Goal: Task Accomplishment & Management: Manage account settings

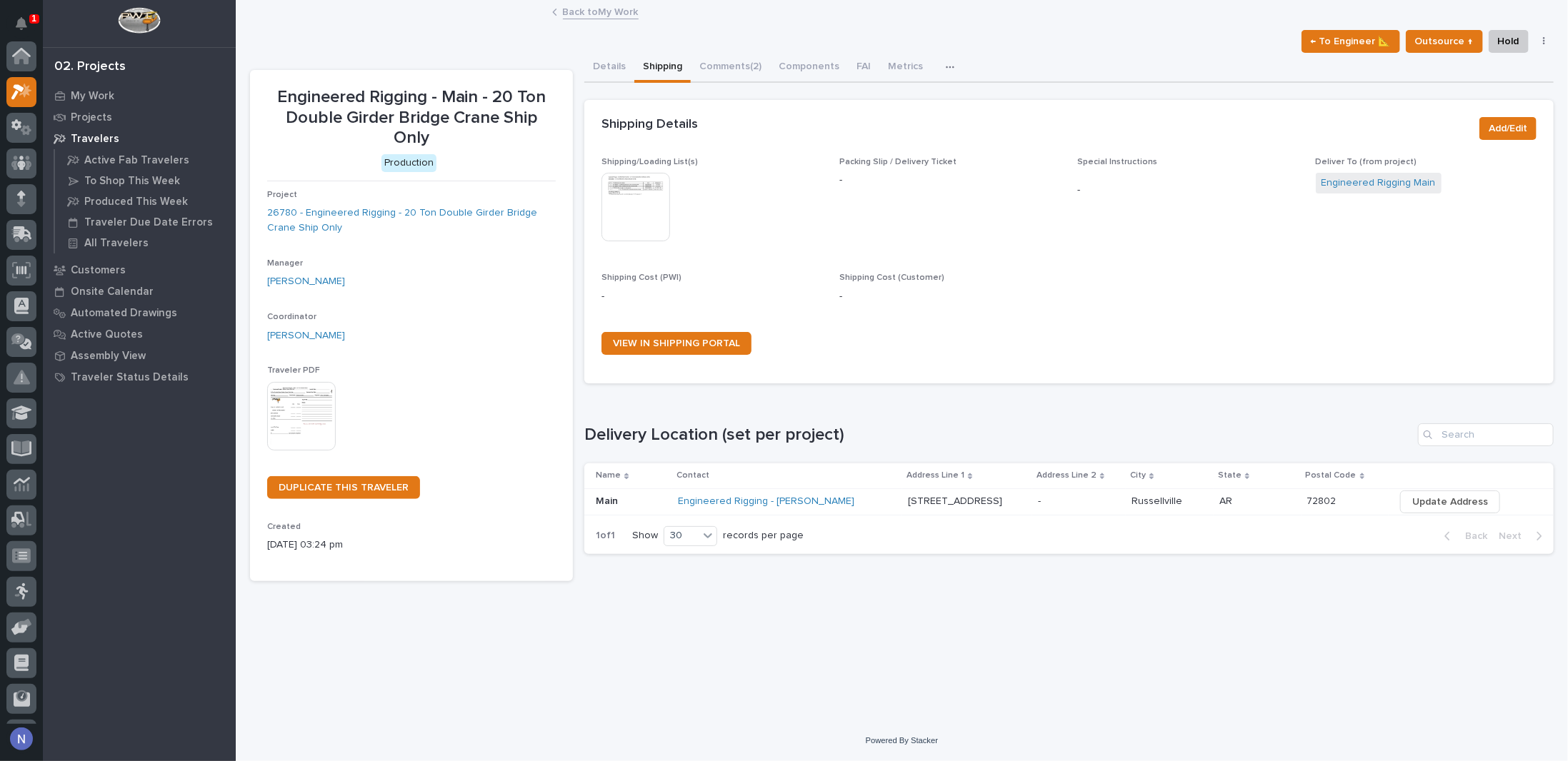
scroll to position [36, 0]
click at [24, 20] on icon "Notifications" at bounding box center [22, 24] width 12 height 13
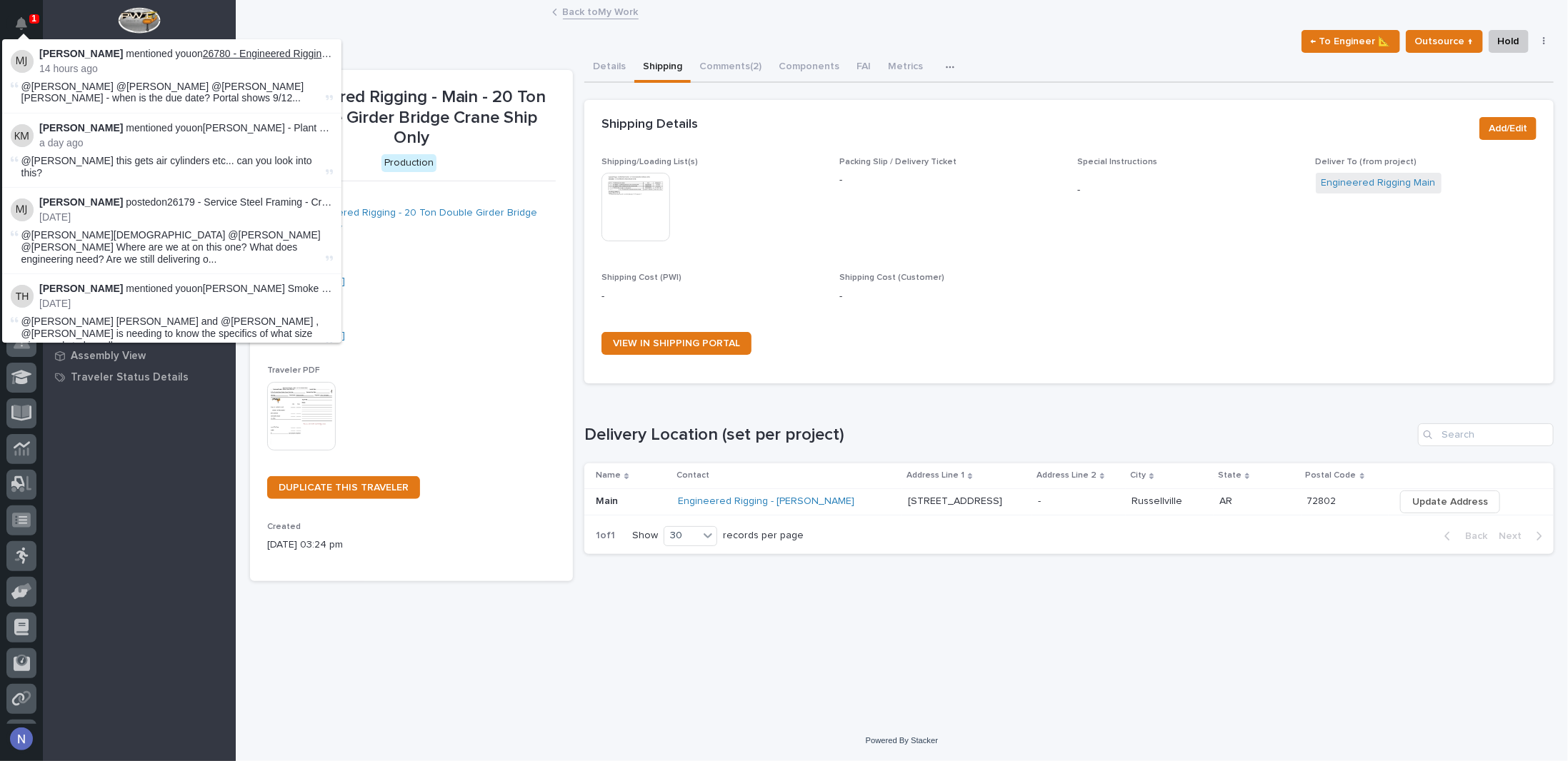
click at [253, 57] on link "26780 - Engineered Rigging - 20 Ton Double Girder Bridge Crane Ship Only" at bounding box center [371, 54] width 337 height 12
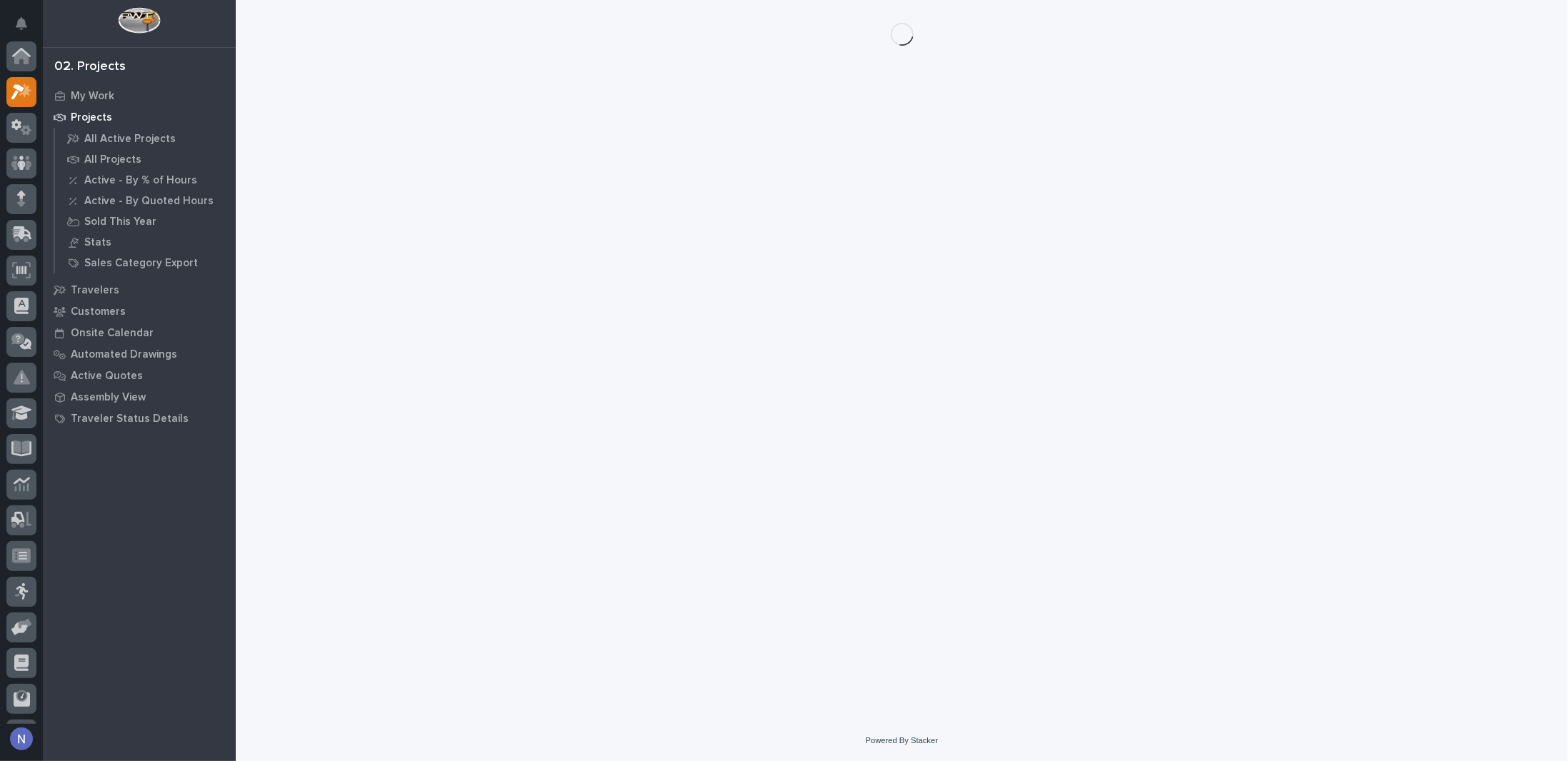
scroll to position [36, 0]
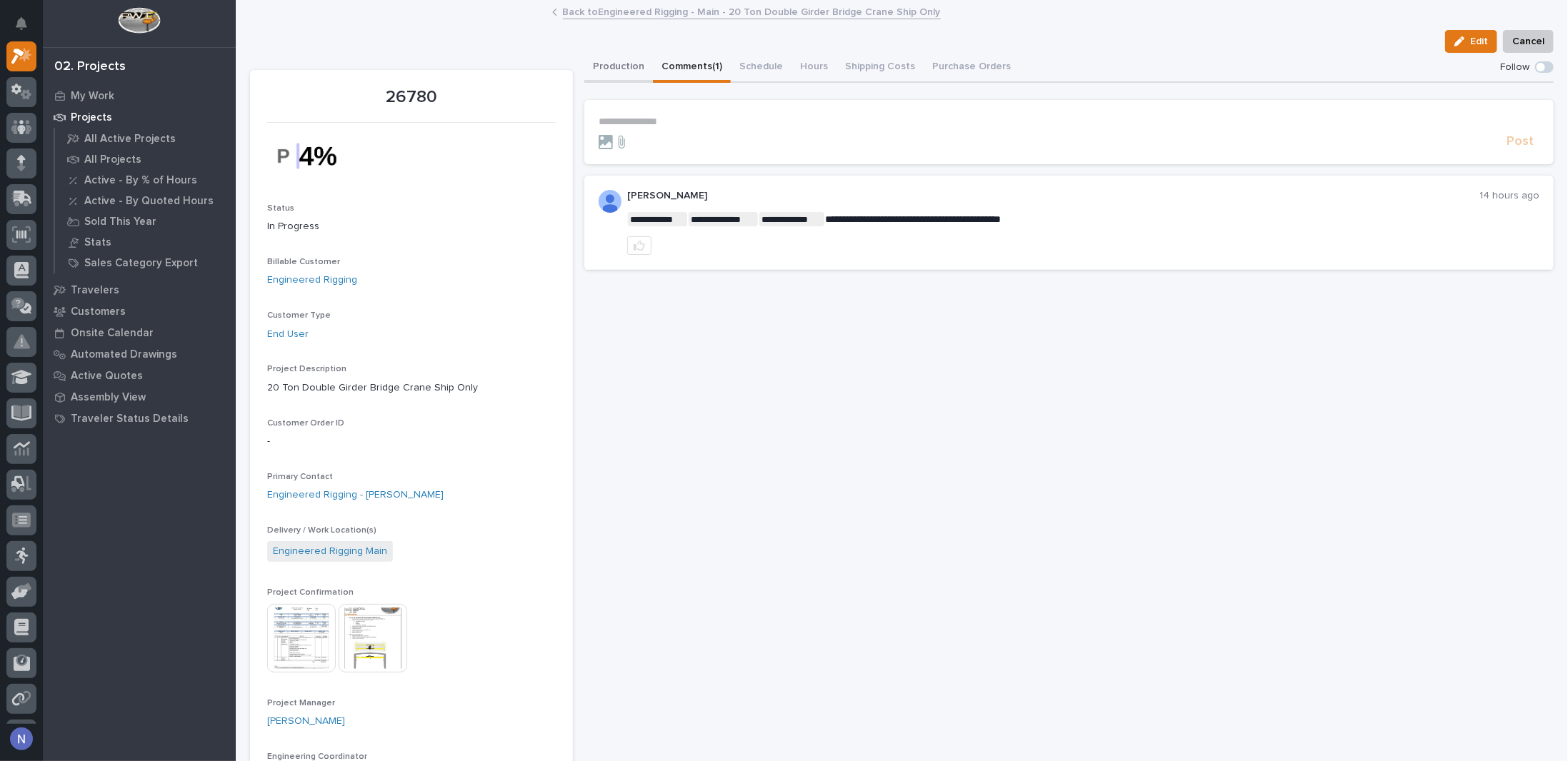
click at [620, 70] on button "Production" at bounding box center [618, 67] width 68 height 30
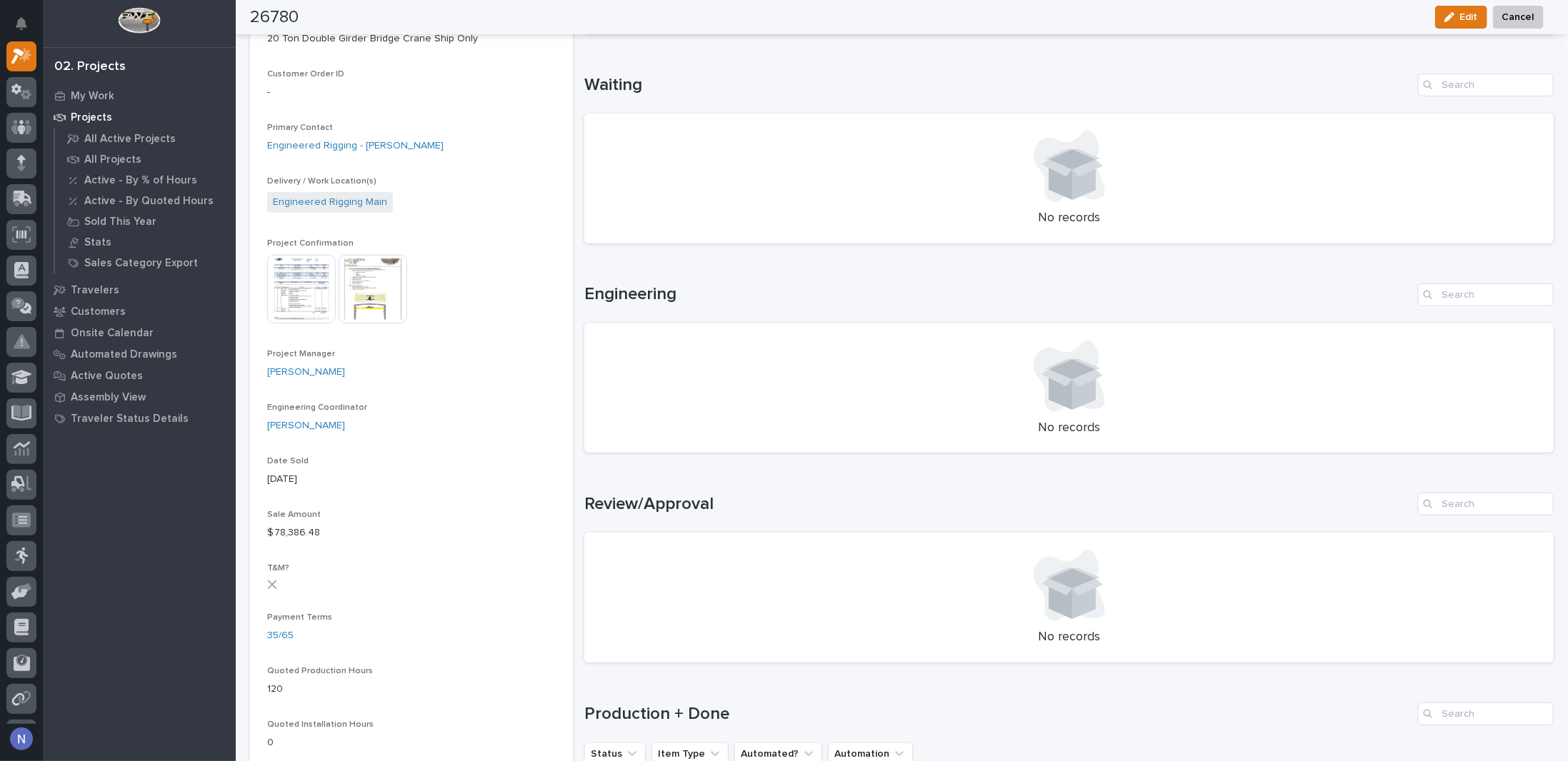
scroll to position [286, 0]
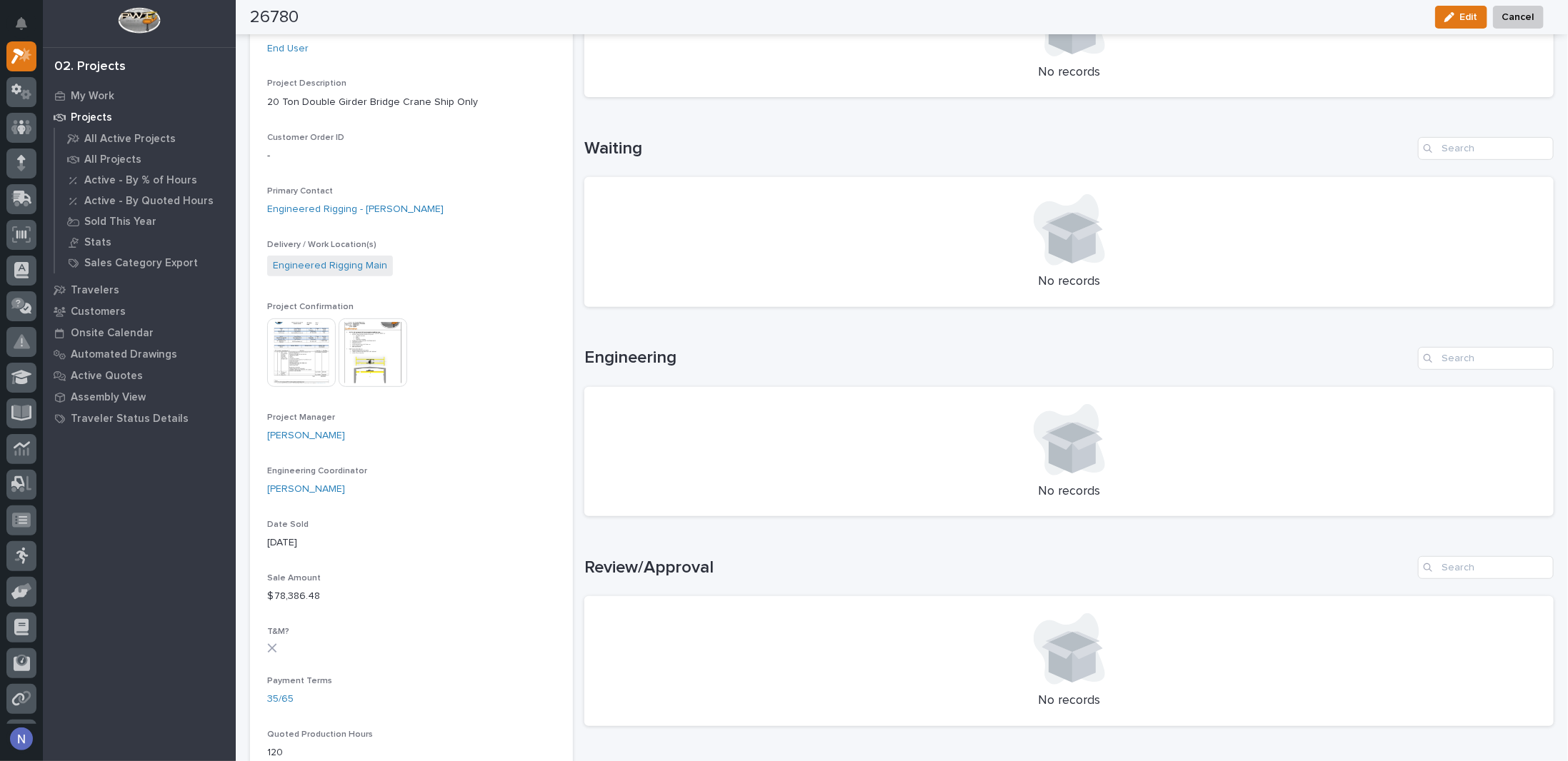
click at [371, 349] on img at bounding box center [372, 353] width 68 height 68
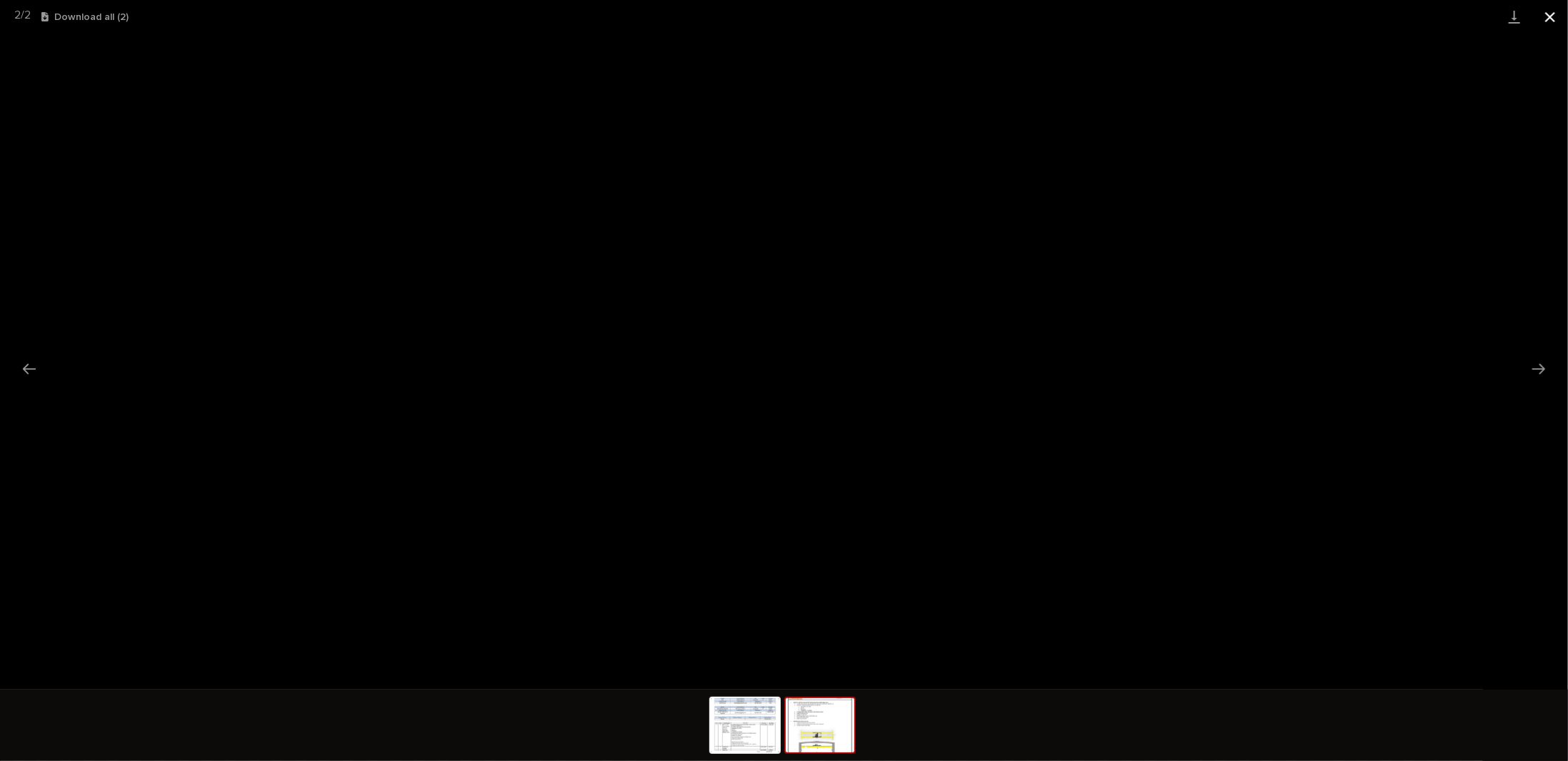
click at [1551, 14] on button "Close gallery" at bounding box center [1550, 17] width 36 height 33
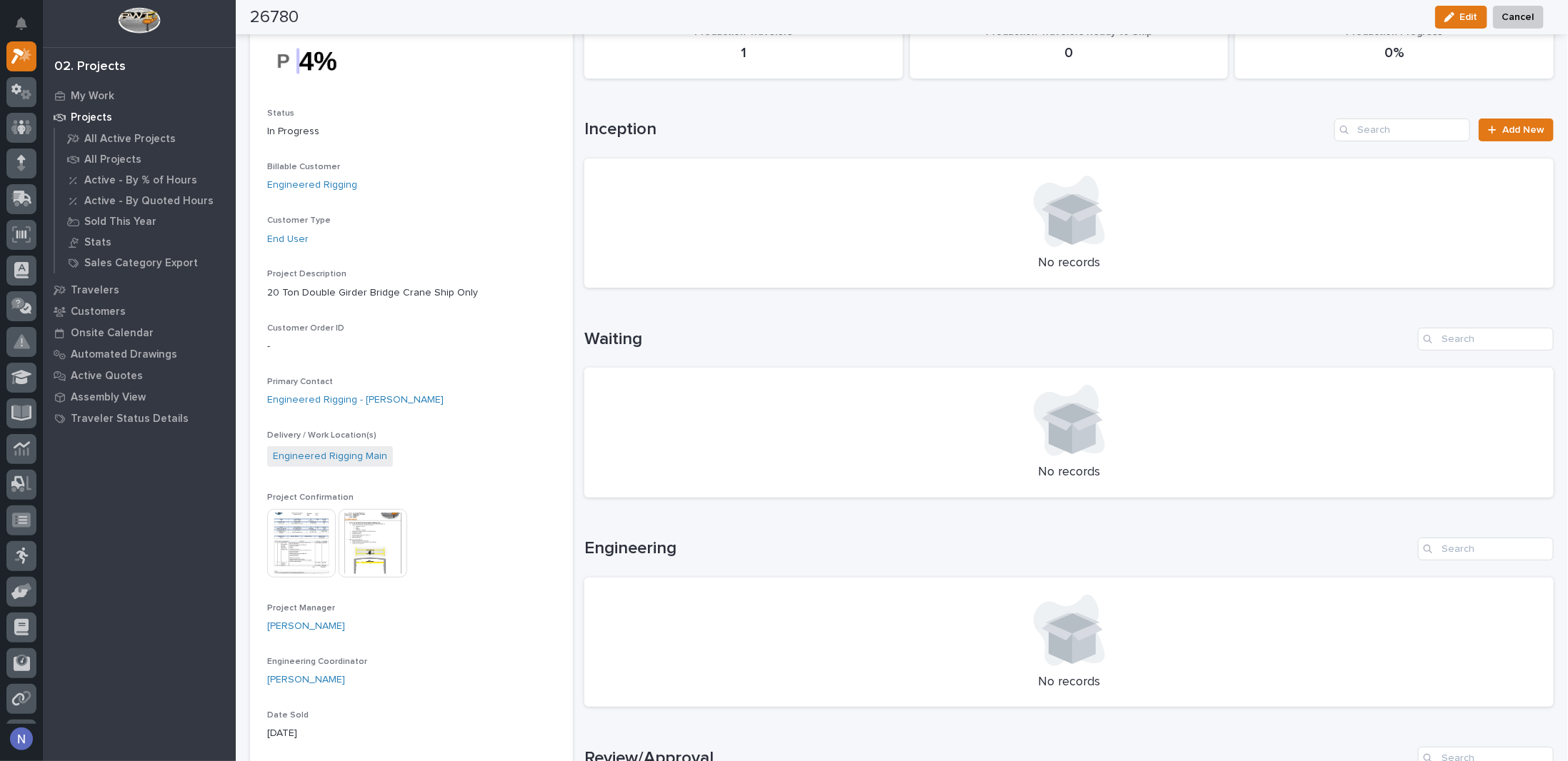
scroll to position [0, 0]
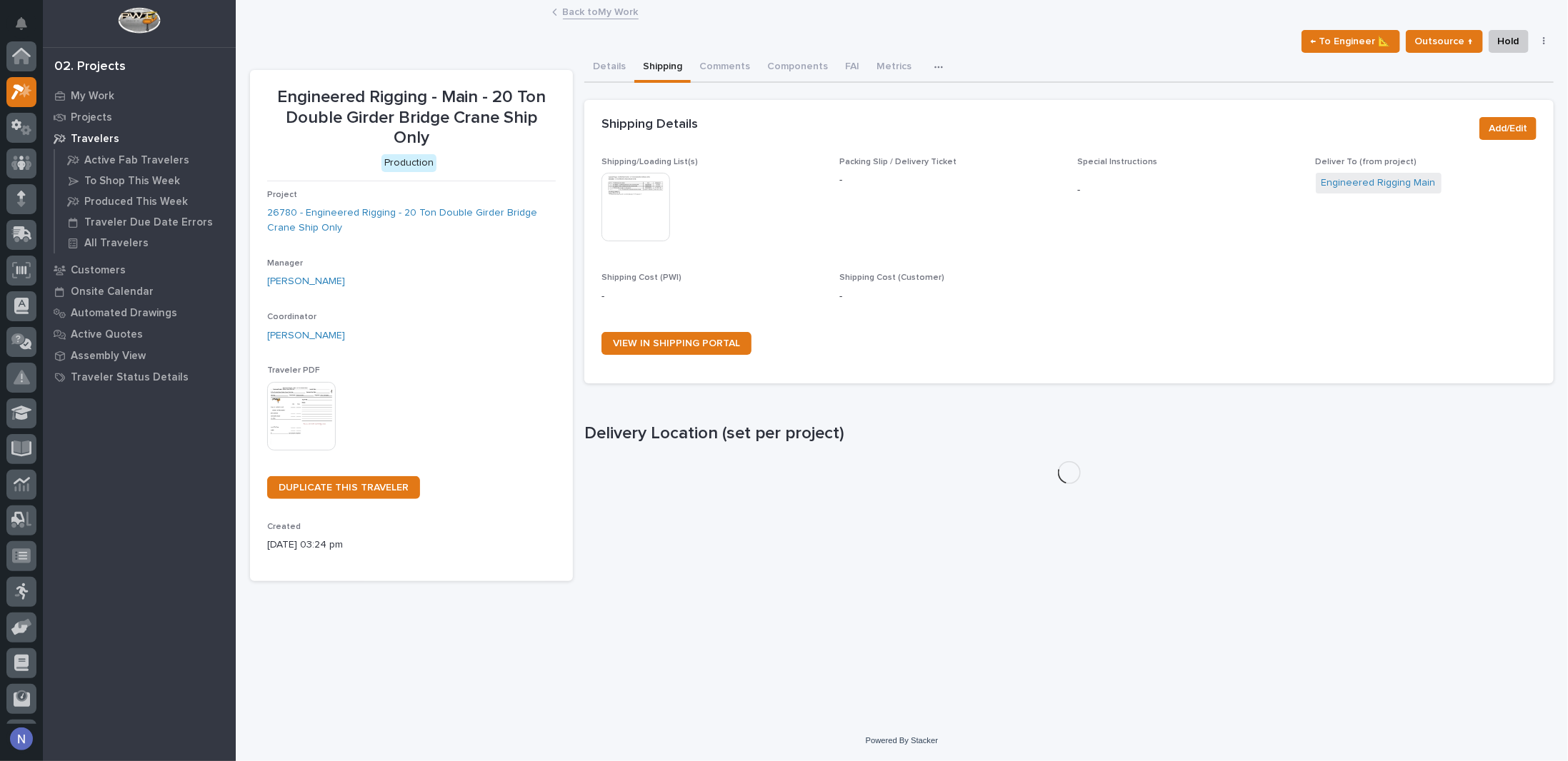
scroll to position [36, 0]
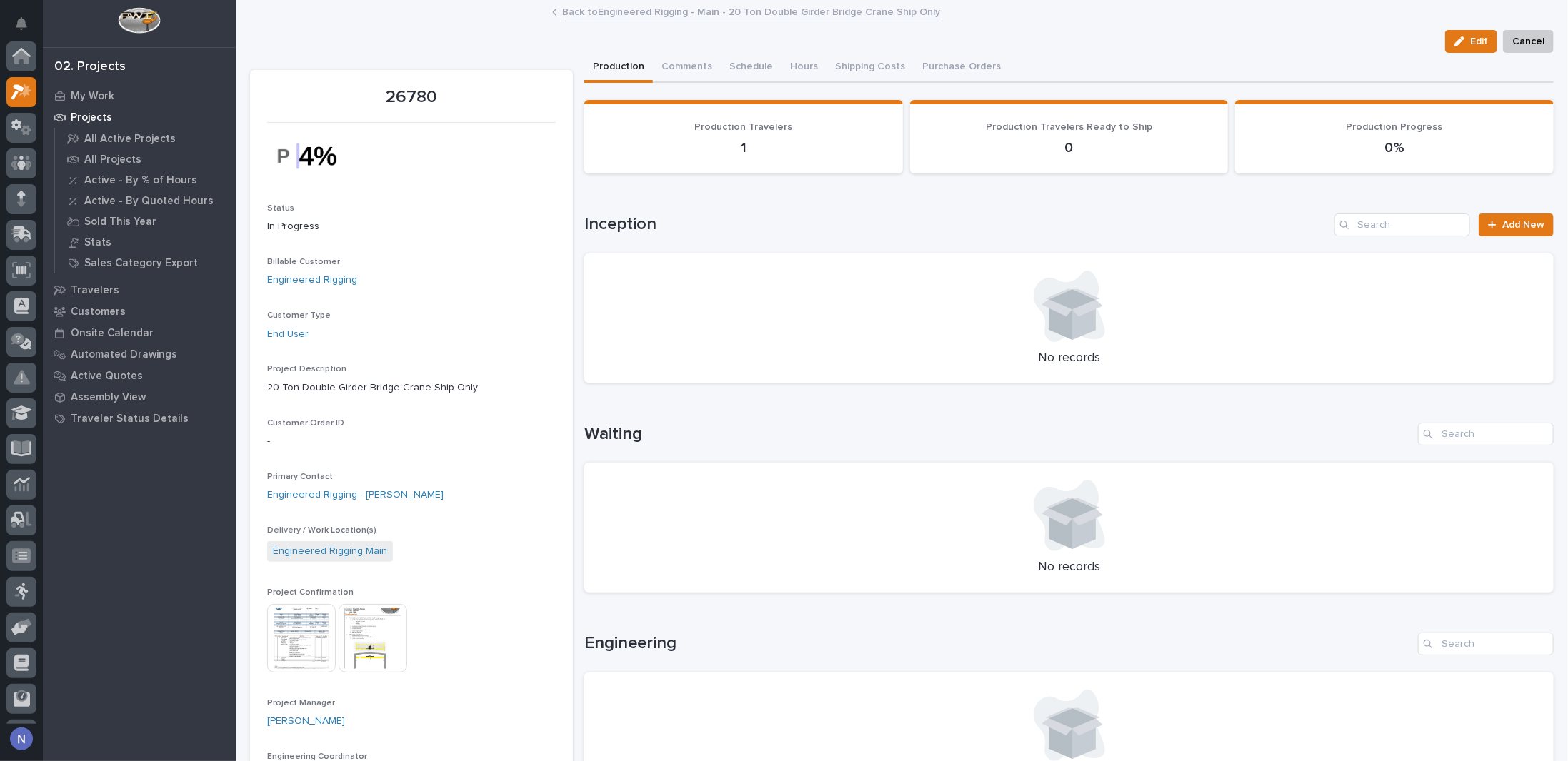
scroll to position [36, 0]
click at [689, 57] on button "Comments (1)" at bounding box center [691, 67] width 78 height 30
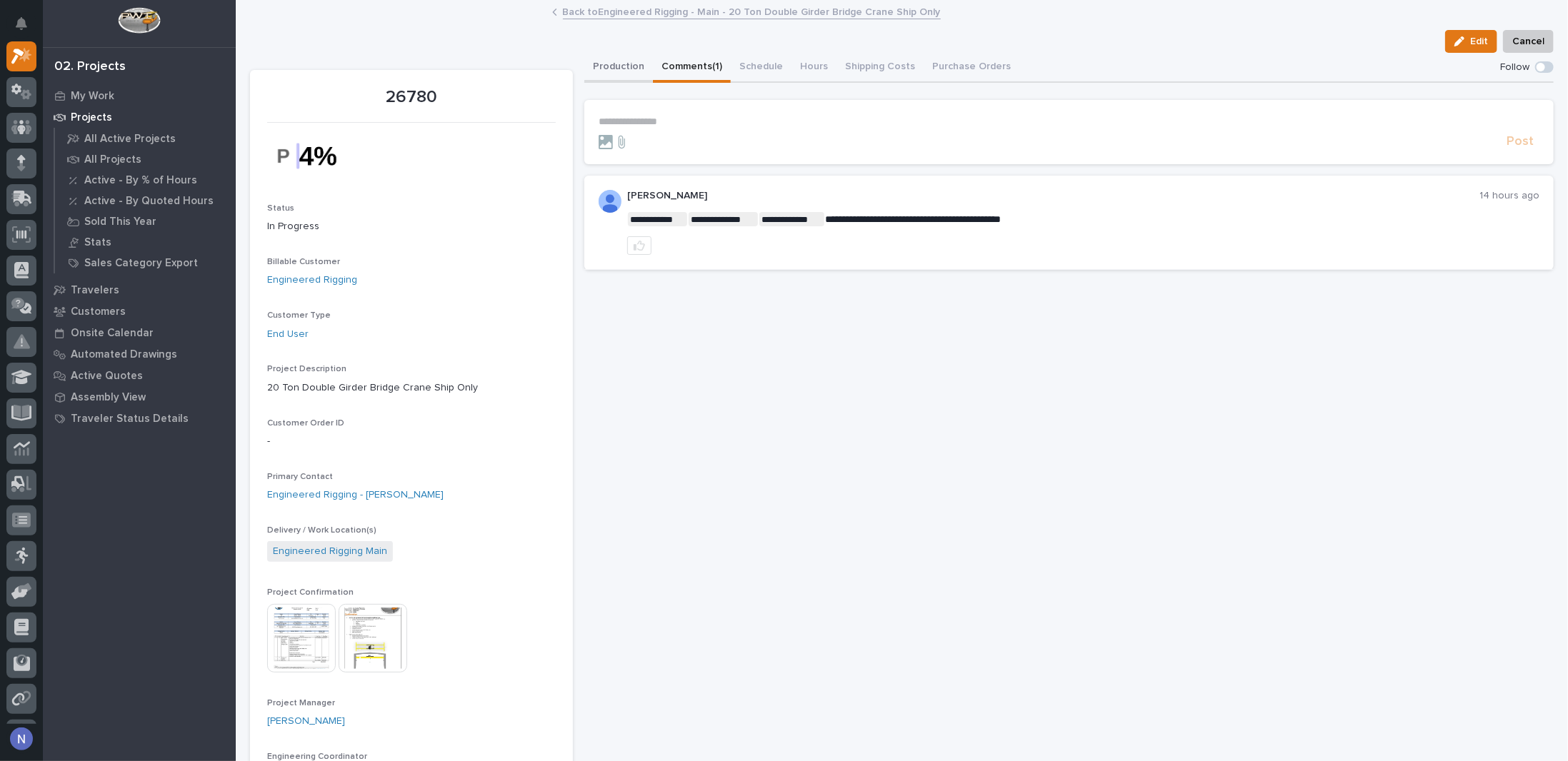
click at [597, 65] on button "Production" at bounding box center [618, 67] width 68 height 30
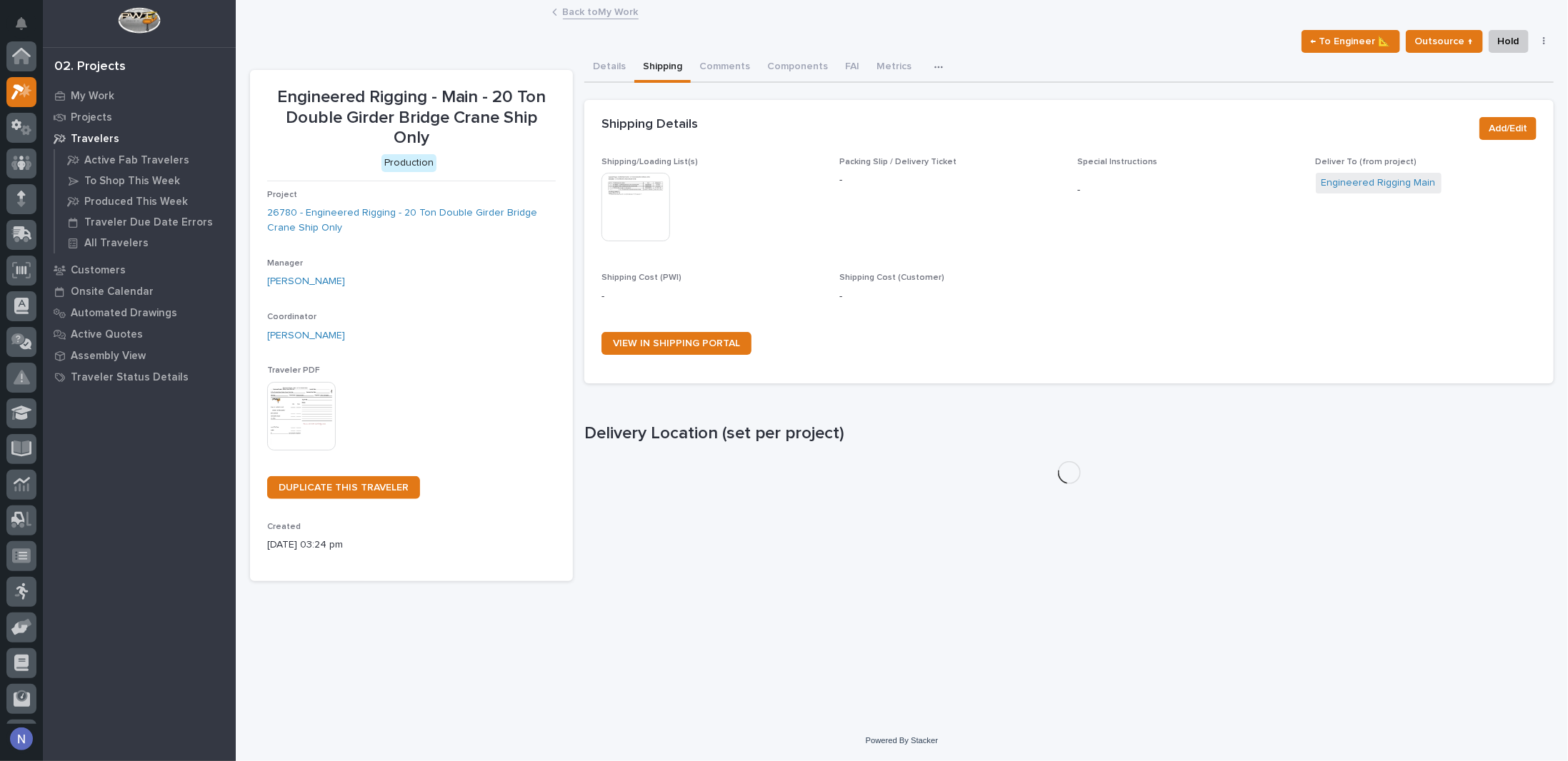
scroll to position [36, 0]
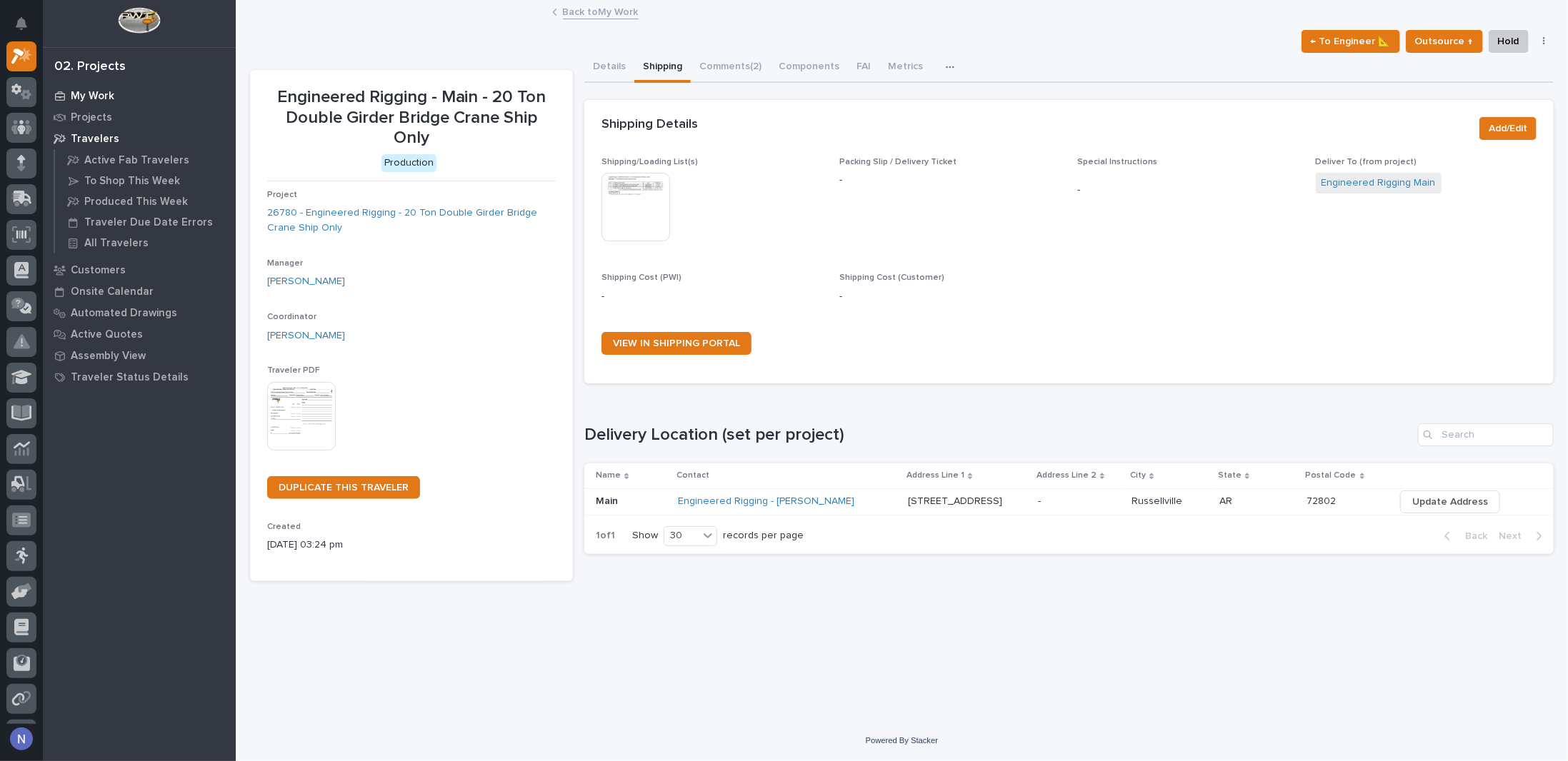
click at [96, 95] on p "My Work" at bounding box center [92, 96] width 44 height 13
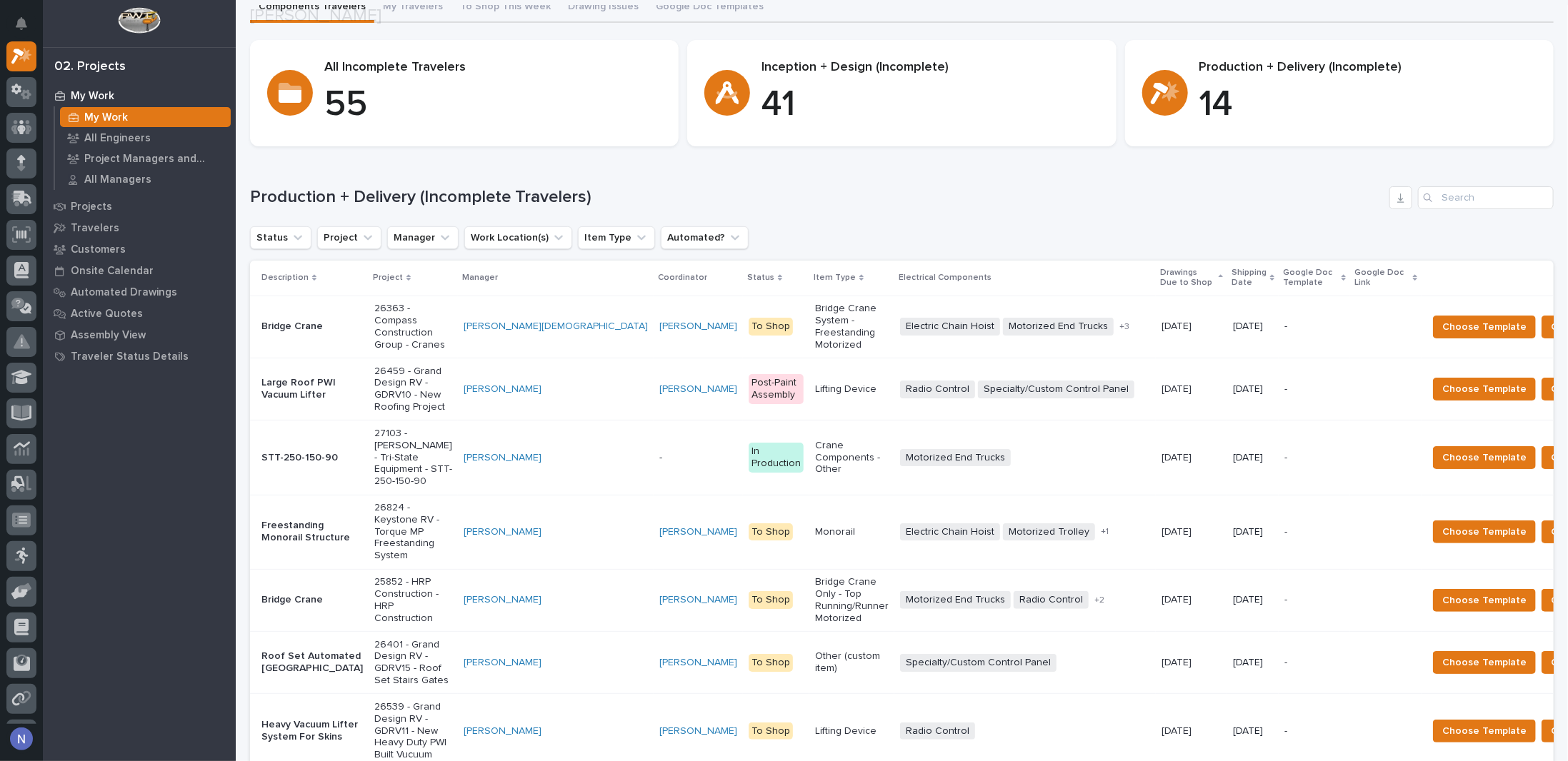
scroll to position [118, 0]
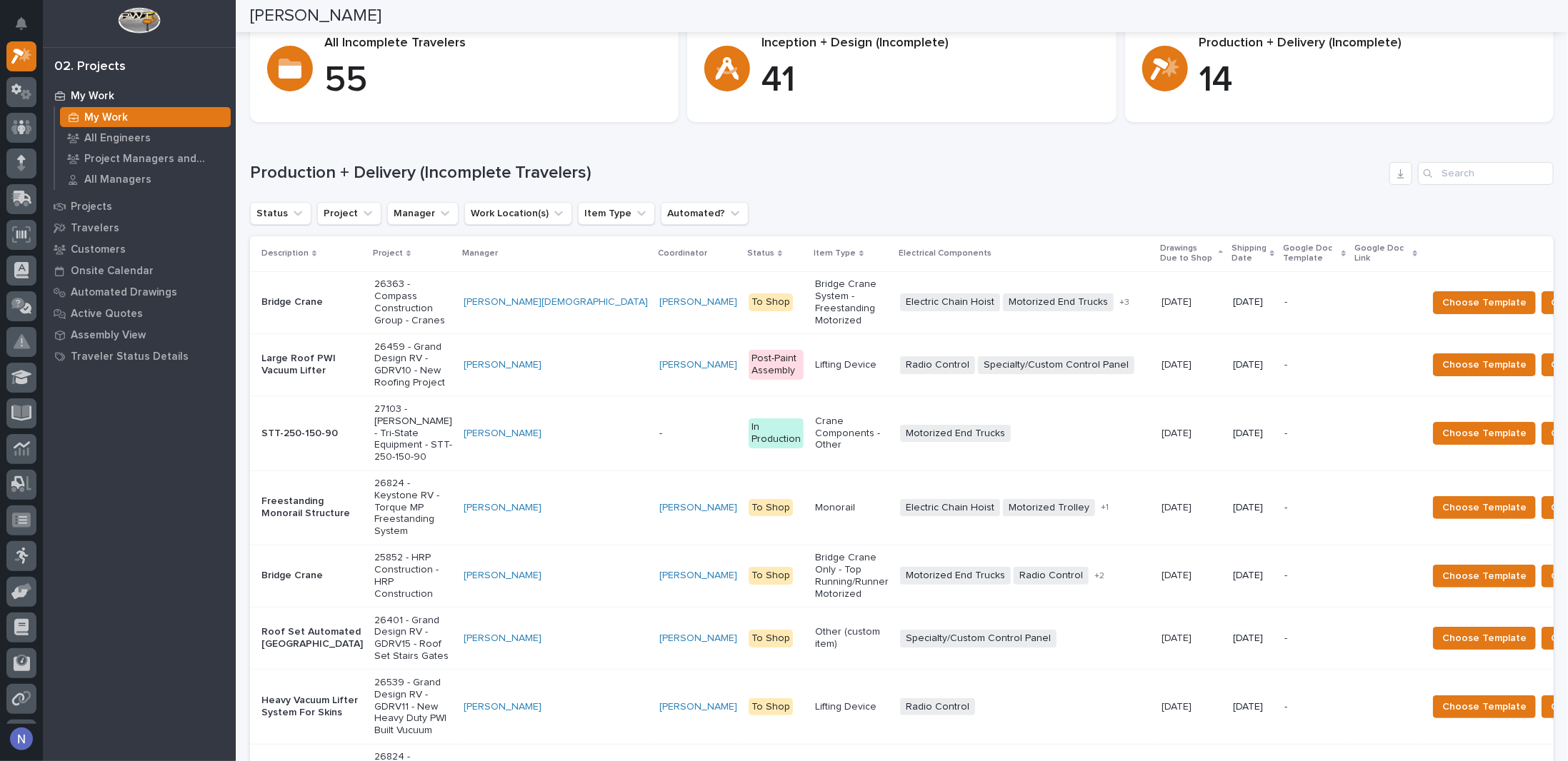
click at [1232, 250] on p "Shipping Date" at bounding box center [1249, 254] width 35 height 26
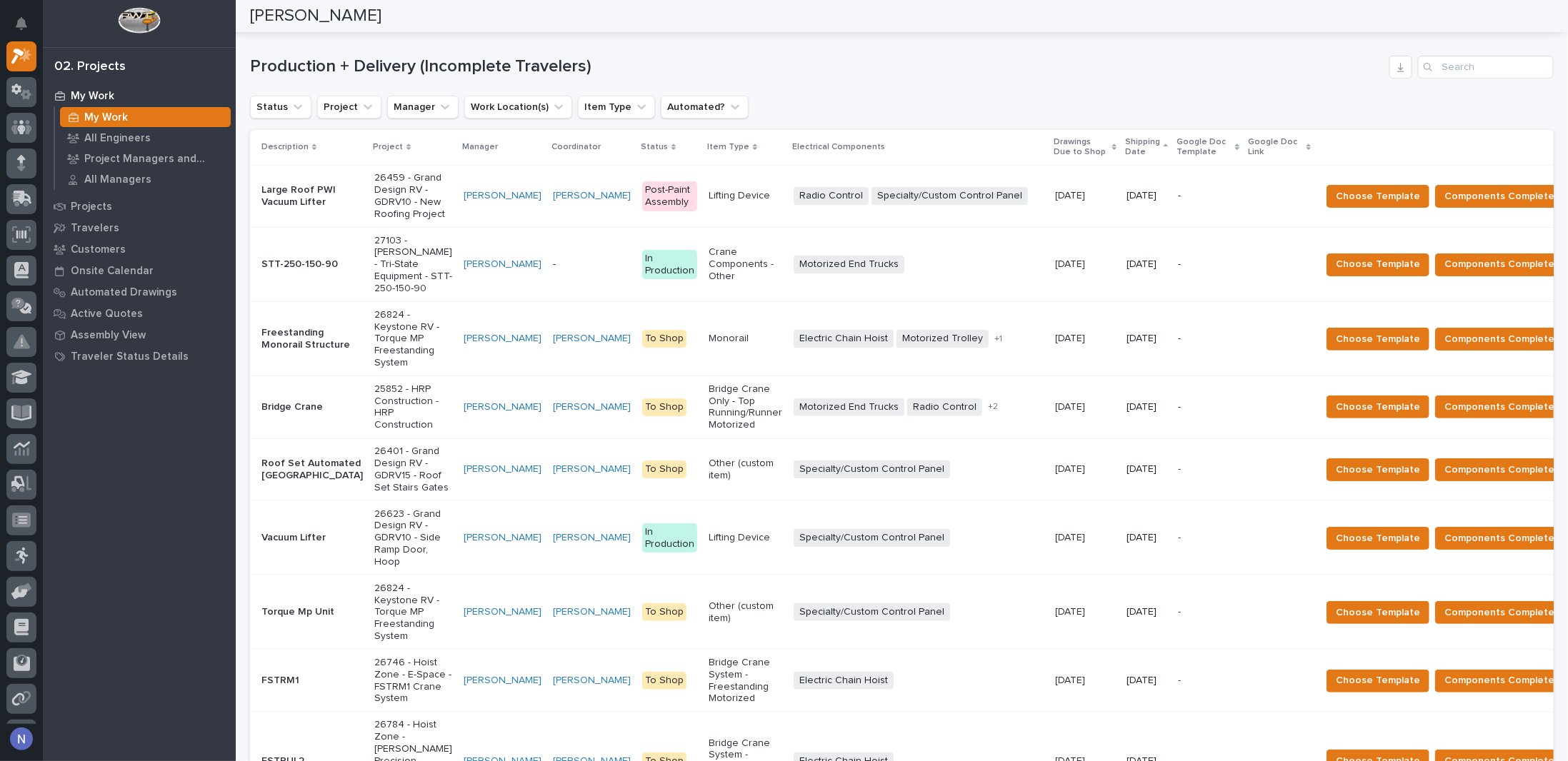
scroll to position [238, 0]
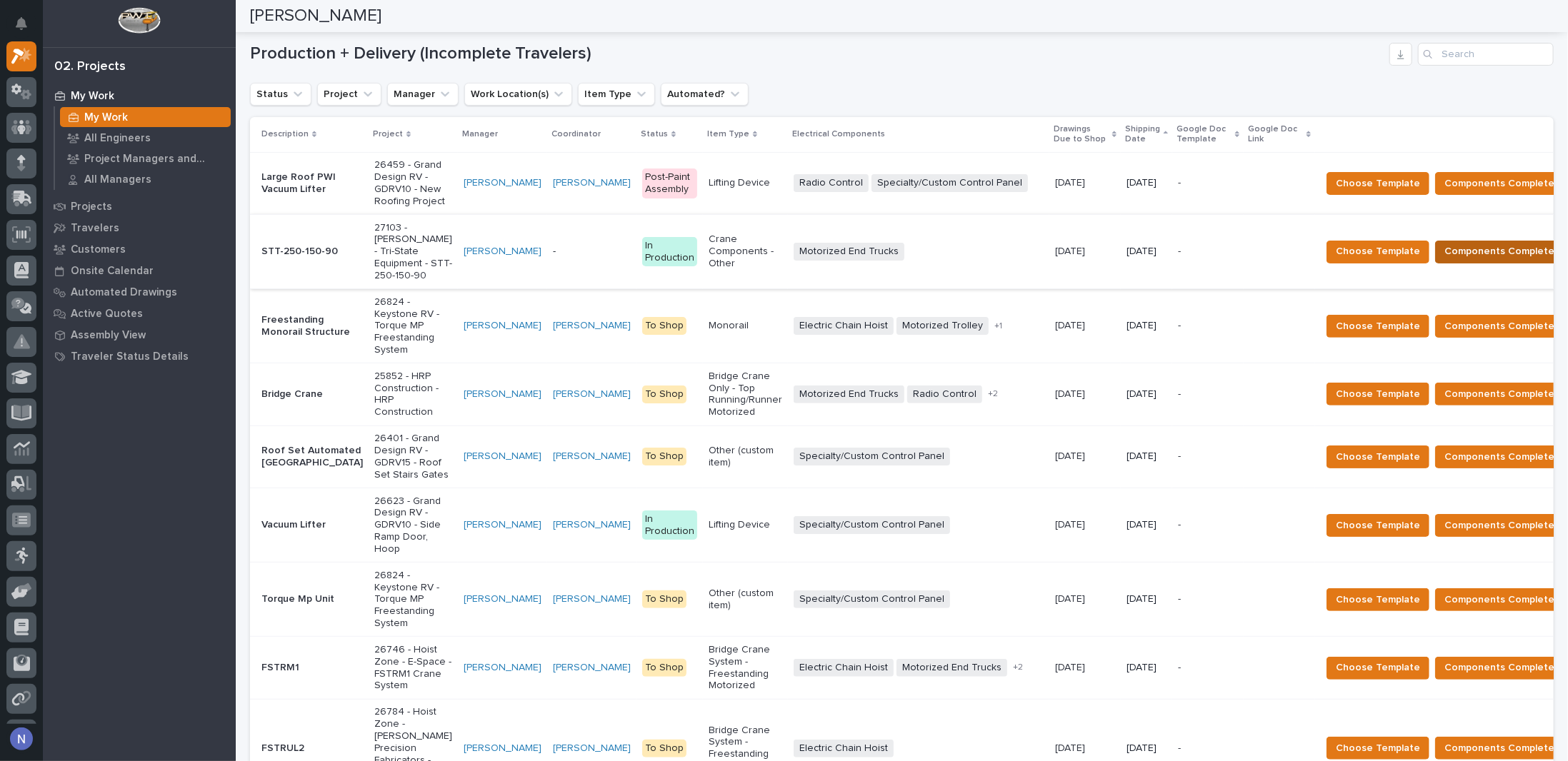
click at [1445, 260] on span "Components Complete" at bounding box center [1500, 252] width 110 height 17
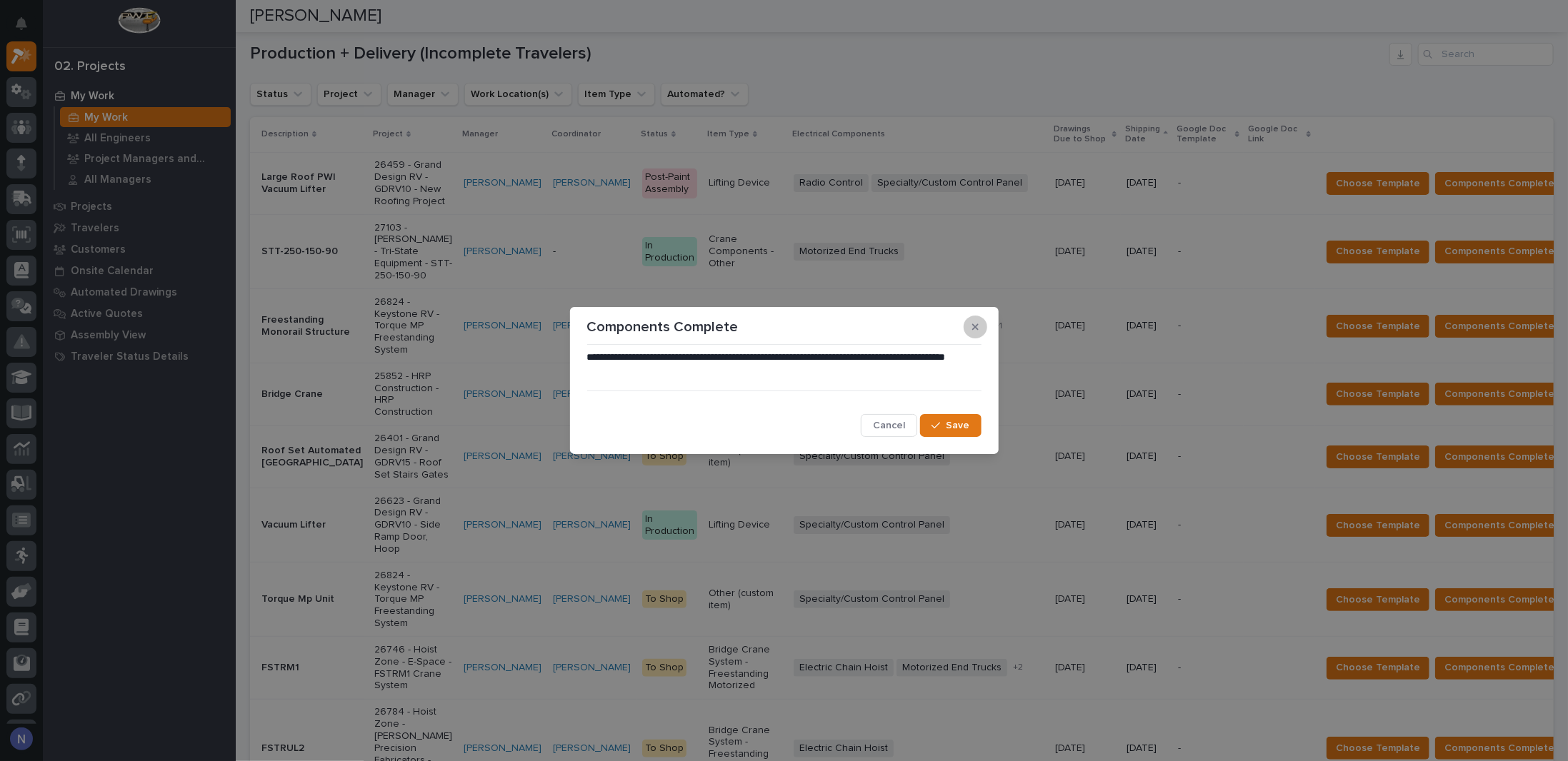
click at [976, 323] on icon "button" at bounding box center [975, 327] width 7 height 10
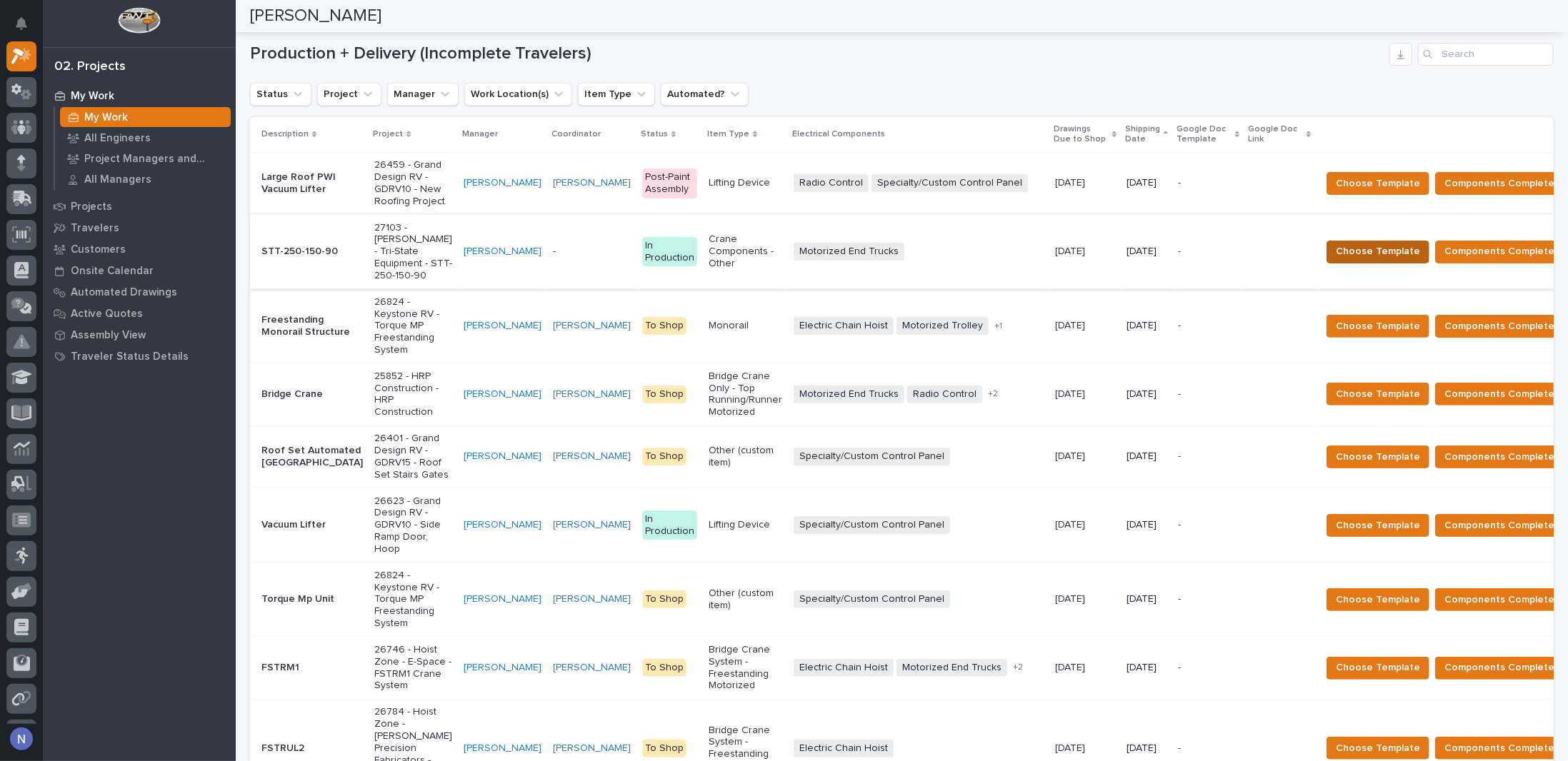
click at [1336, 260] on span "Choose Template" at bounding box center [1378, 252] width 84 height 17
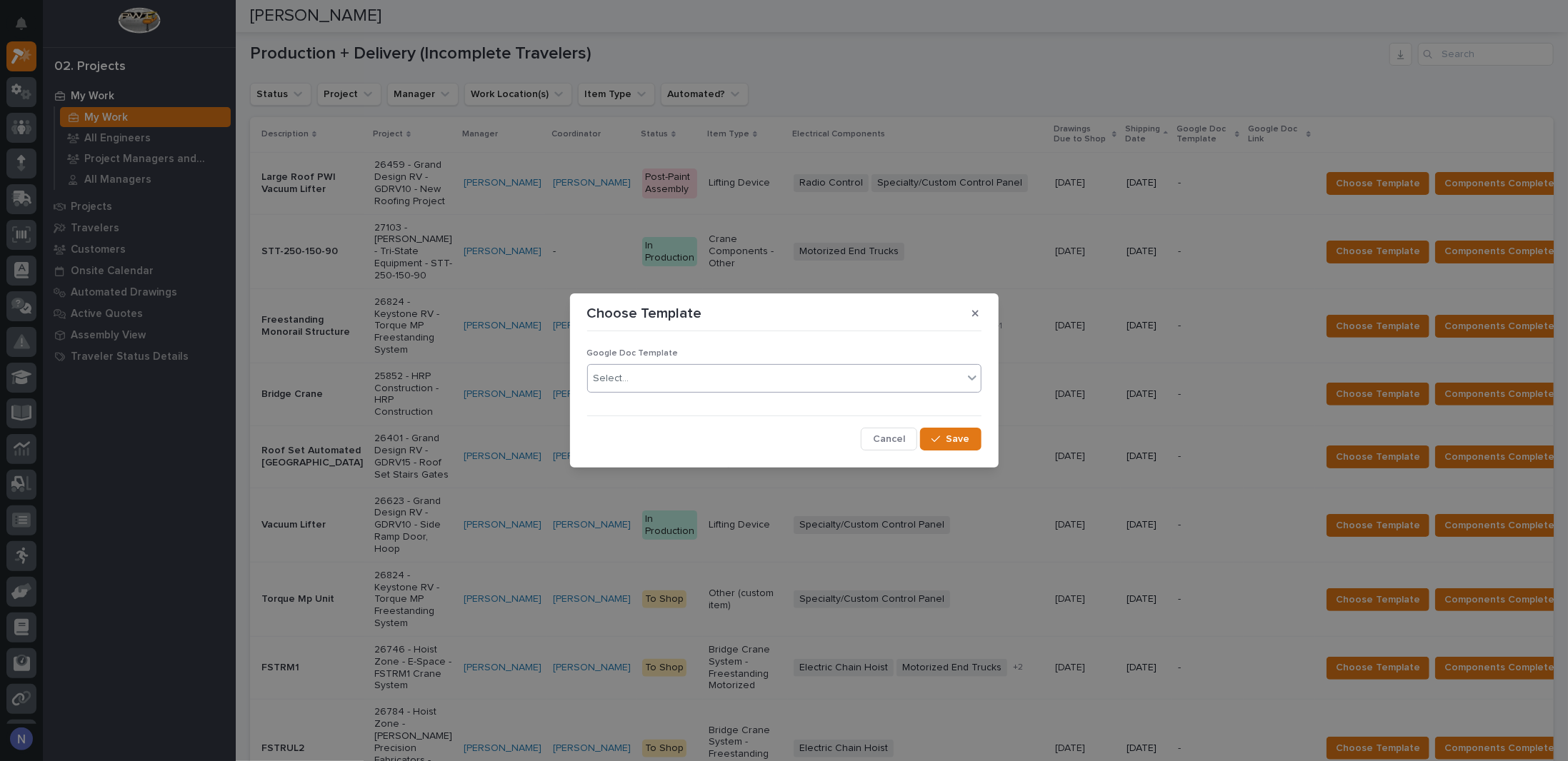
click at [726, 382] on div "Select..." at bounding box center [775, 379] width 375 height 23
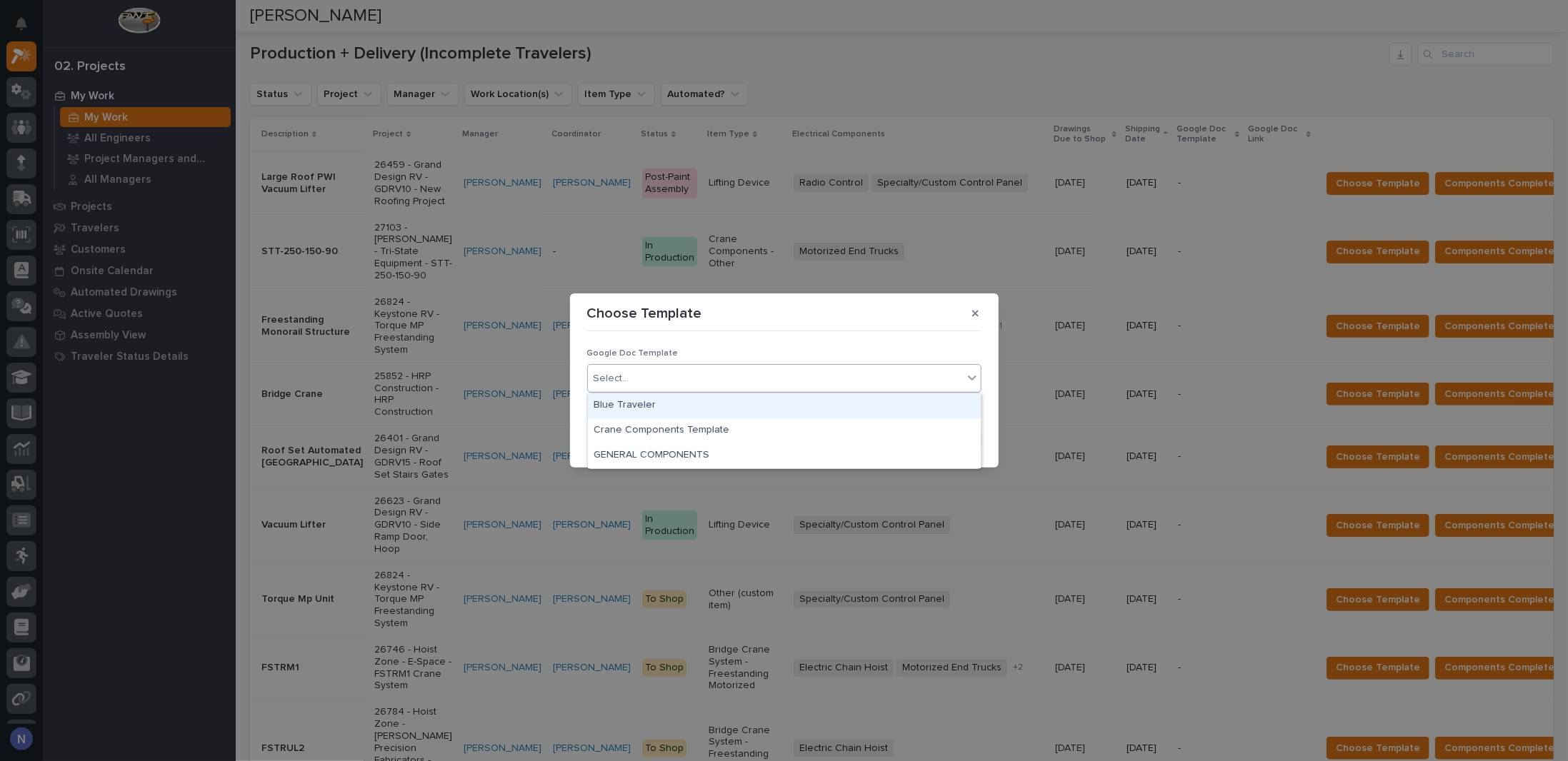
click at [704, 408] on div "Blue Traveler" at bounding box center [784, 406] width 393 height 25
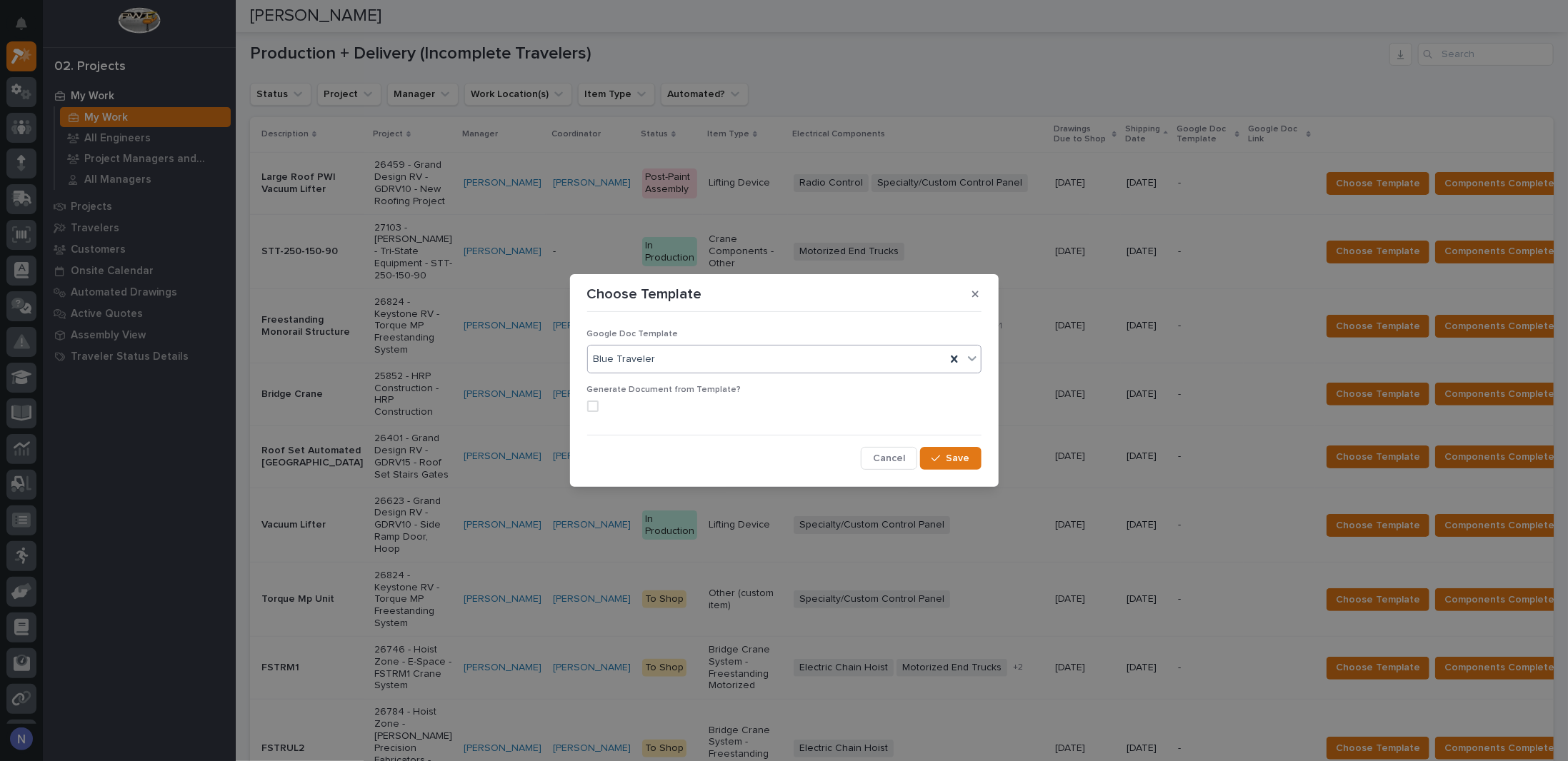
click at [595, 405] on span at bounding box center [593, 406] width 12 height 12
click at [959, 461] on span "Save" at bounding box center [958, 458] width 23 height 13
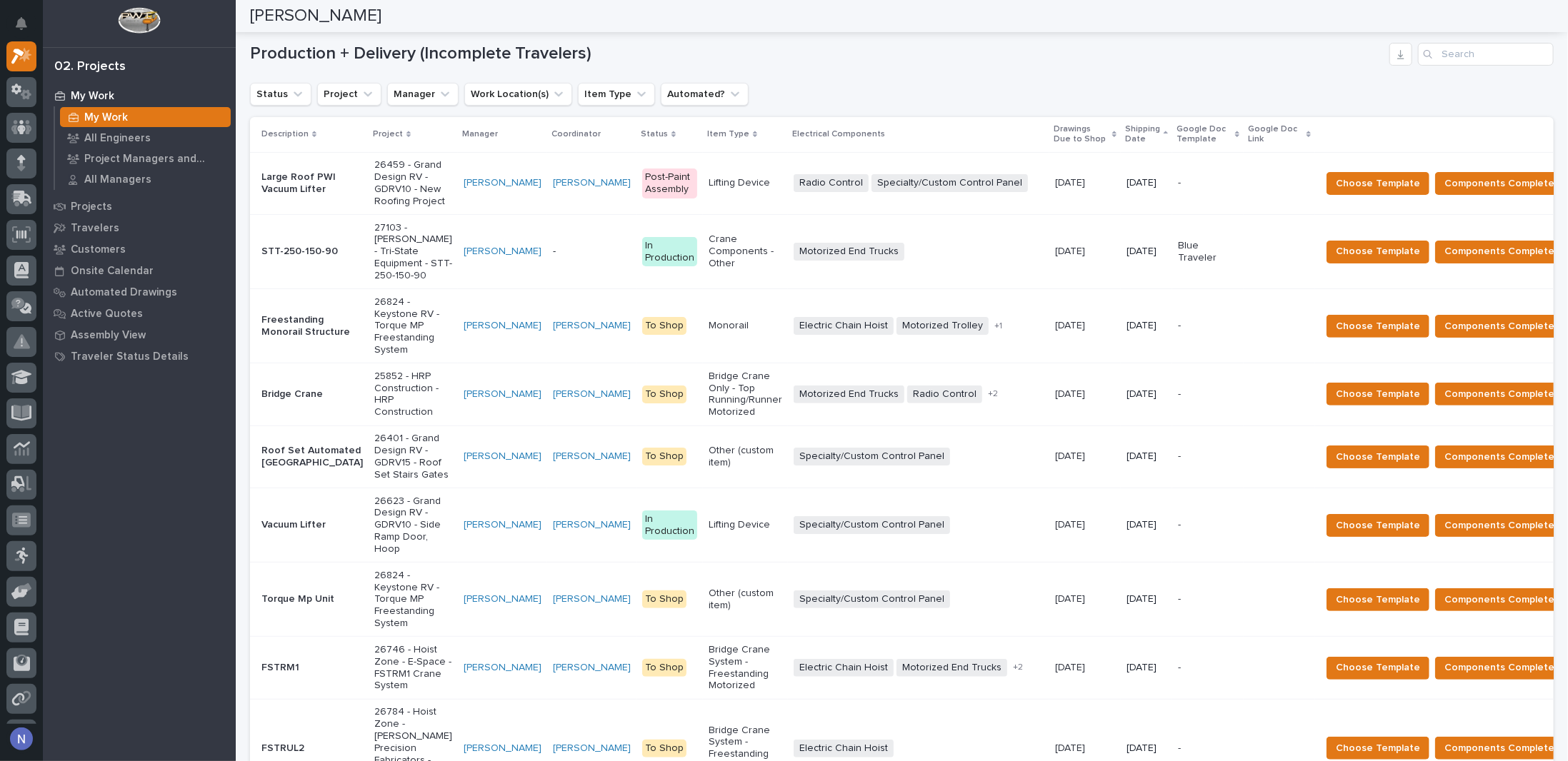
click at [1125, 129] on p "Shipping Date" at bounding box center [1143, 134] width 35 height 26
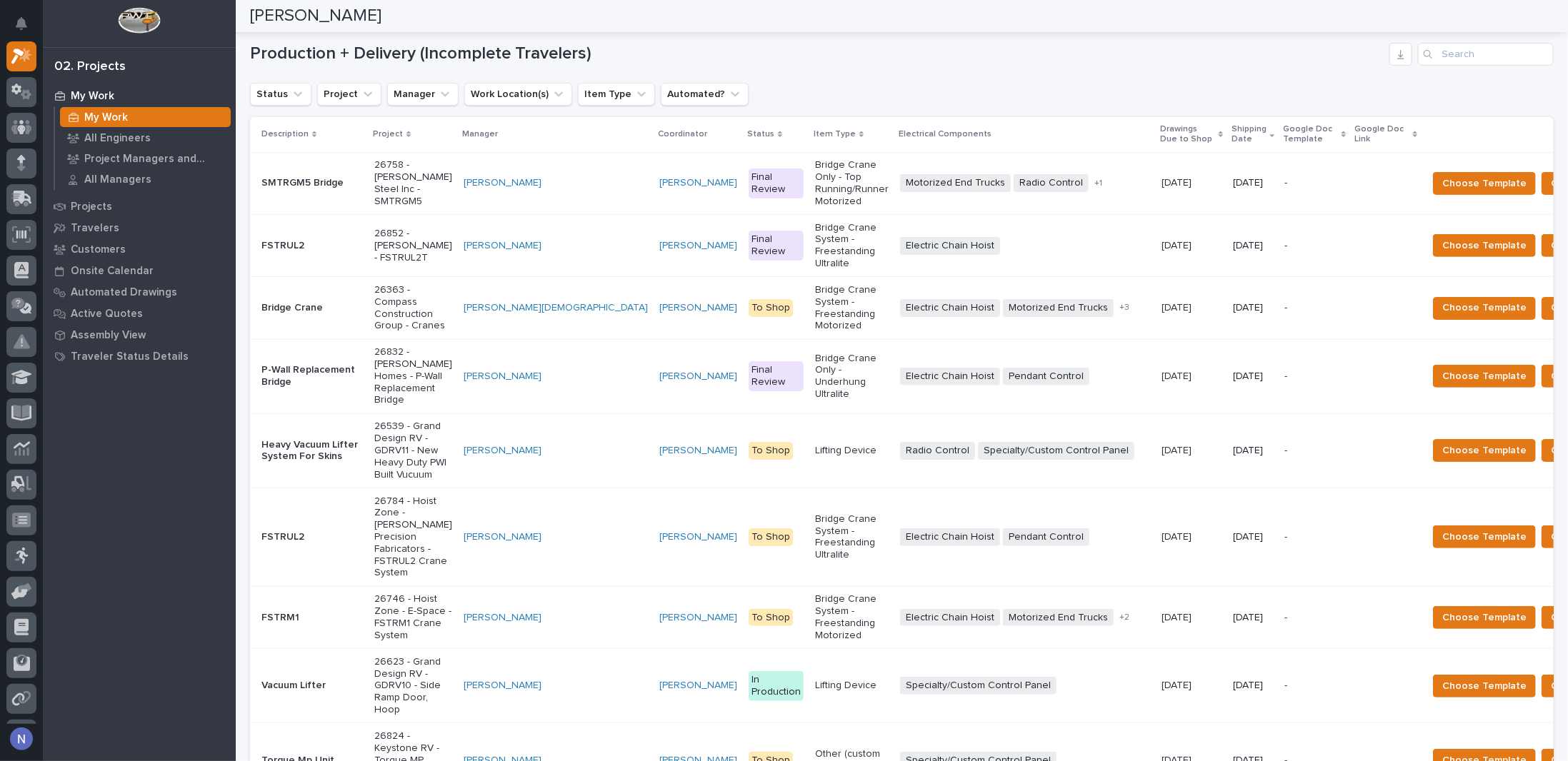
click at [1232, 131] on p "Shipping Date" at bounding box center [1249, 134] width 35 height 26
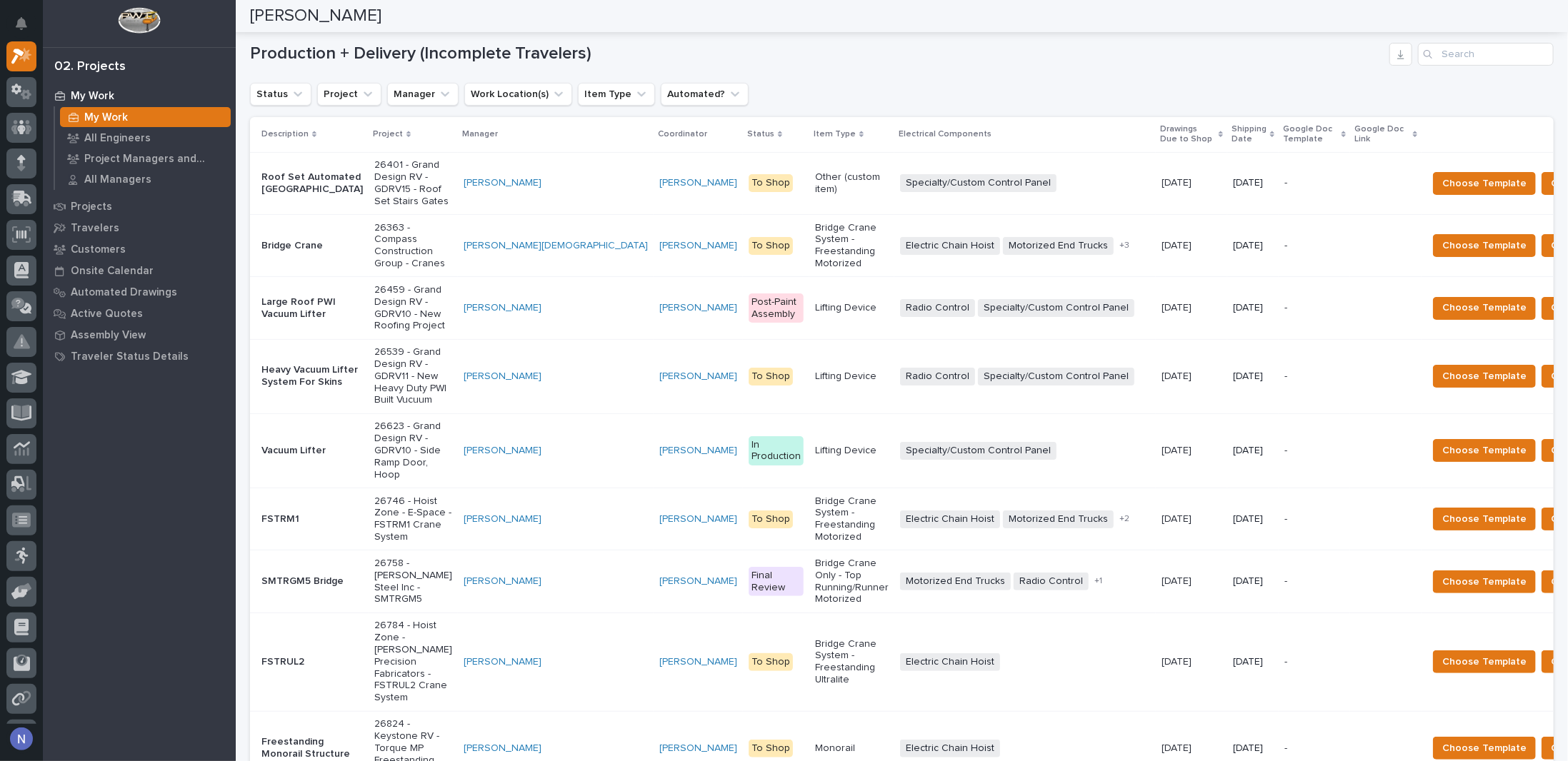
click at [1232, 134] on p "Shipping Date" at bounding box center [1249, 134] width 35 height 26
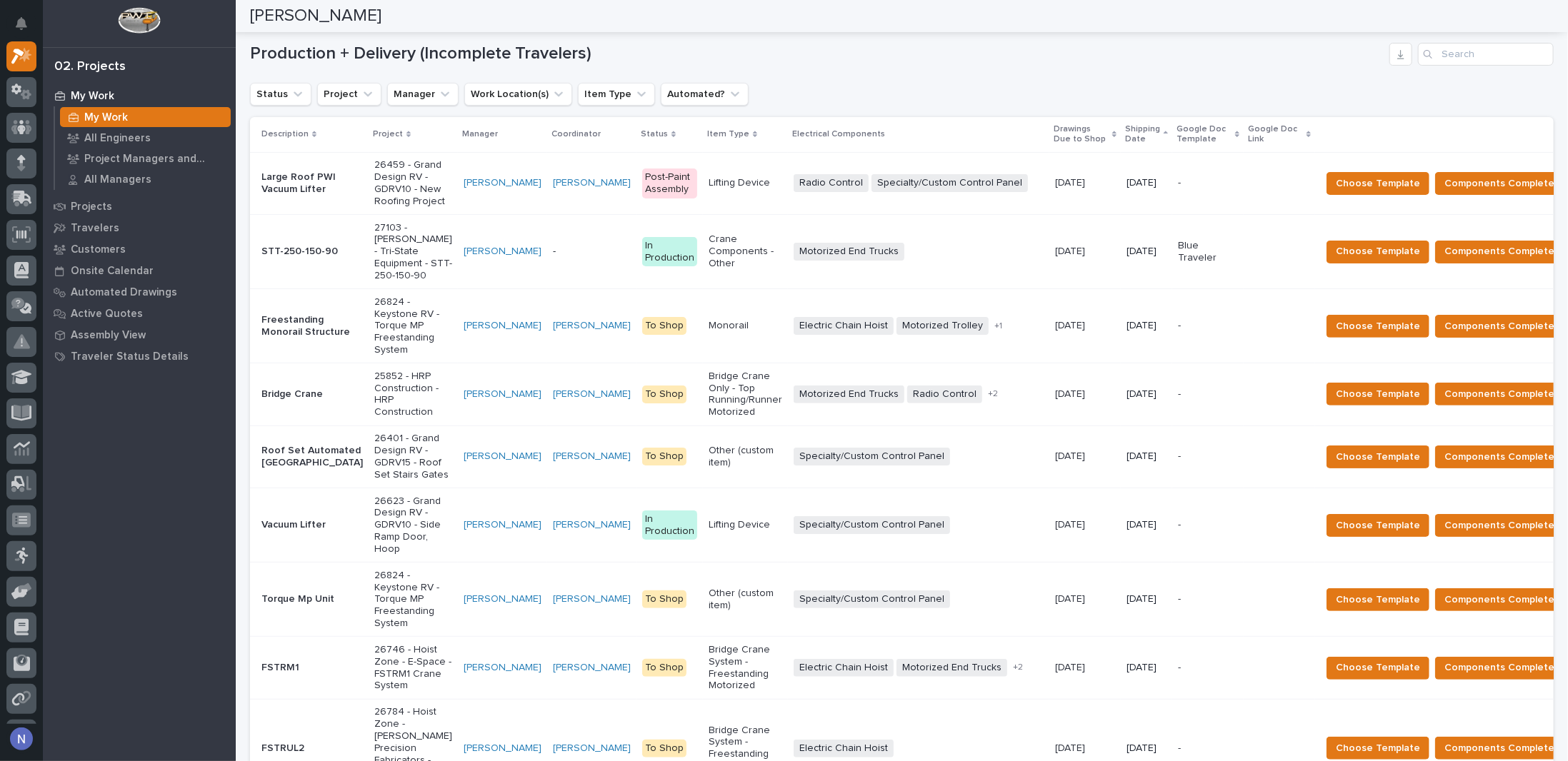
click at [1125, 134] on p "Shipping Date" at bounding box center [1143, 134] width 35 height 26
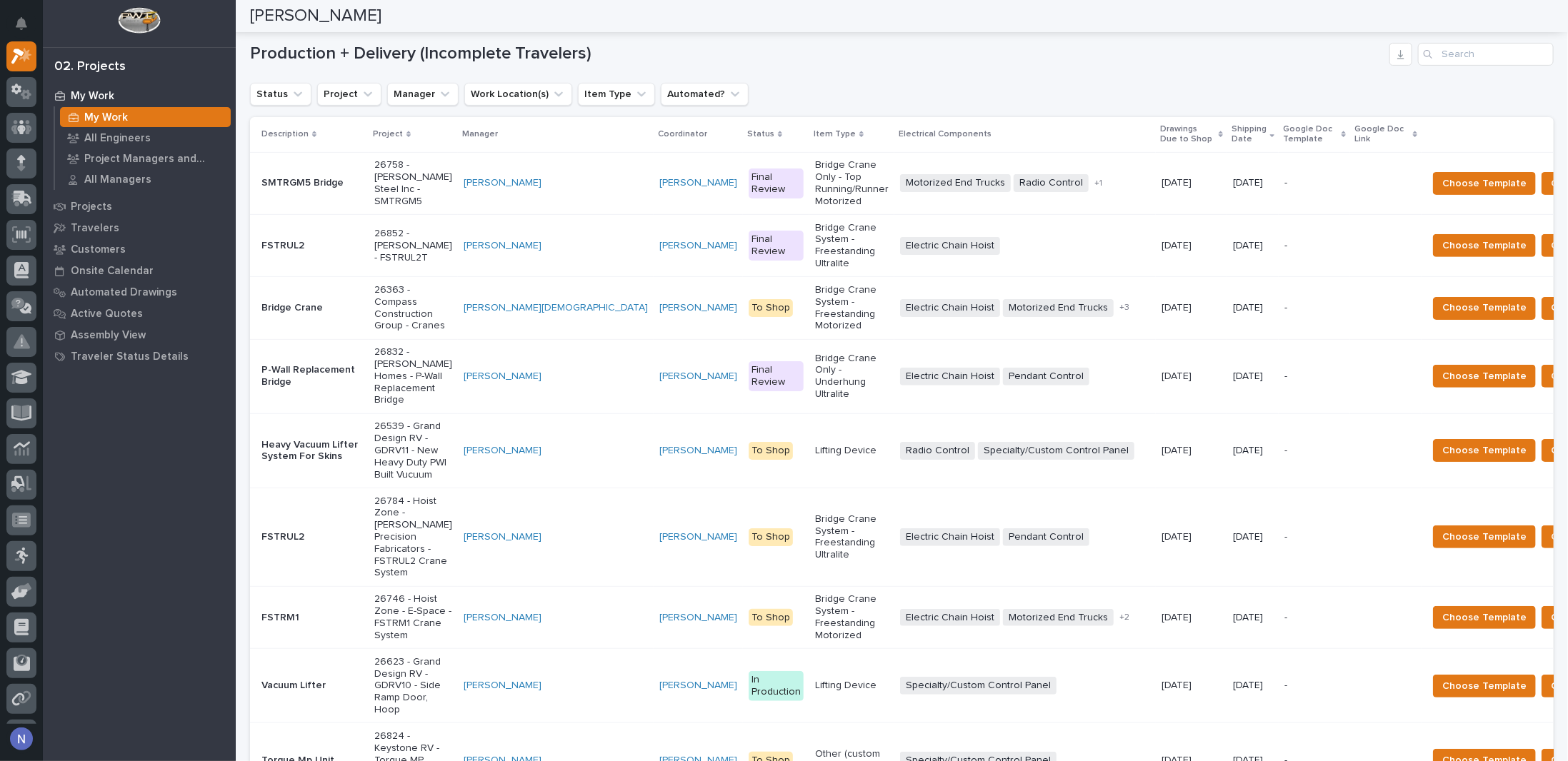
click at [1232, 134] on p "Shipping Date" at bounding box center [1249, 134] width 35 height 26
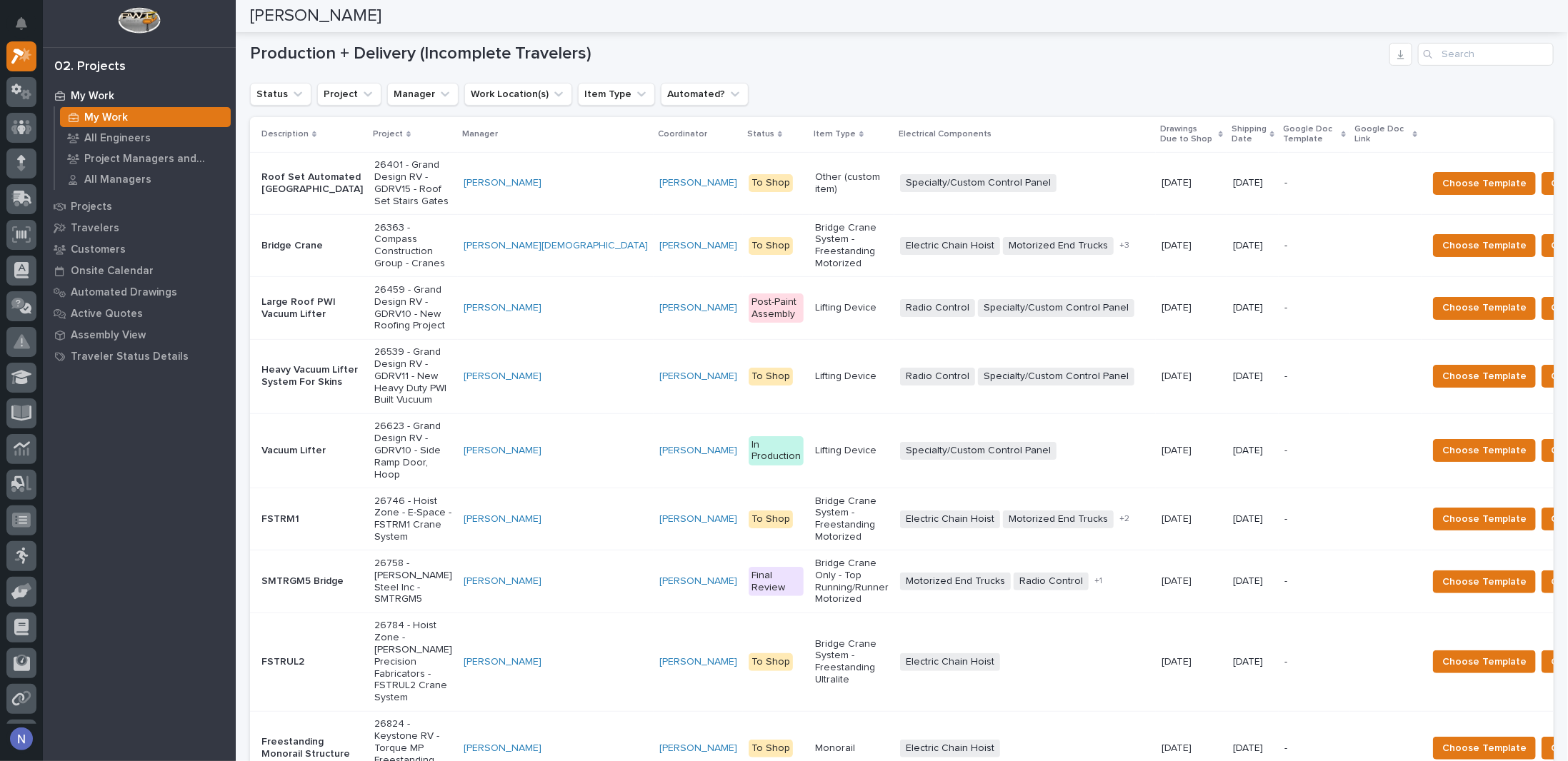
click at [1232, 134] on p "Shipping Date" at bounding box center [1249, 134] width 35 height 26
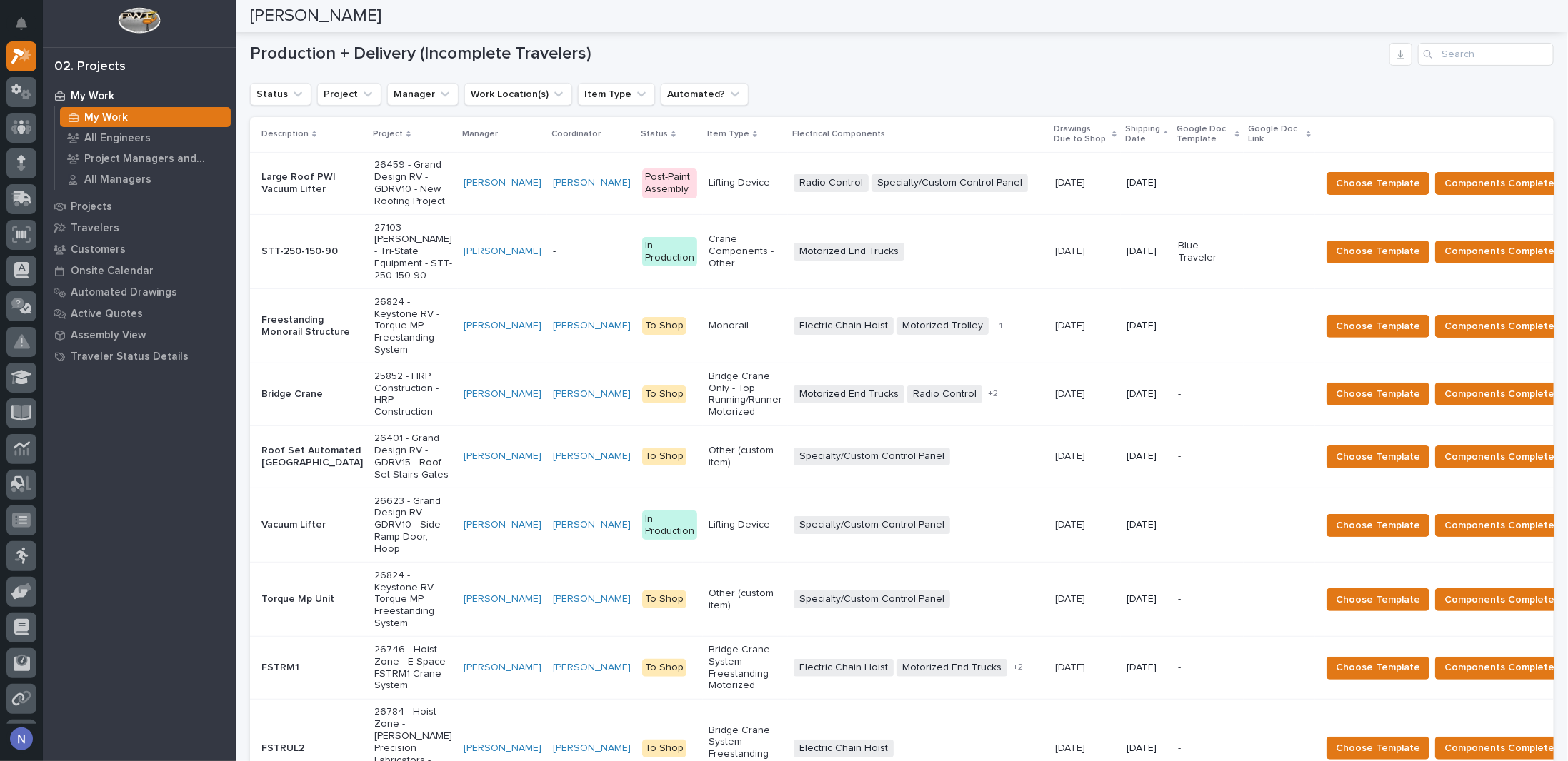
click at [1249, 258] on p at bounding box center [1279, 252] width 60 height 12
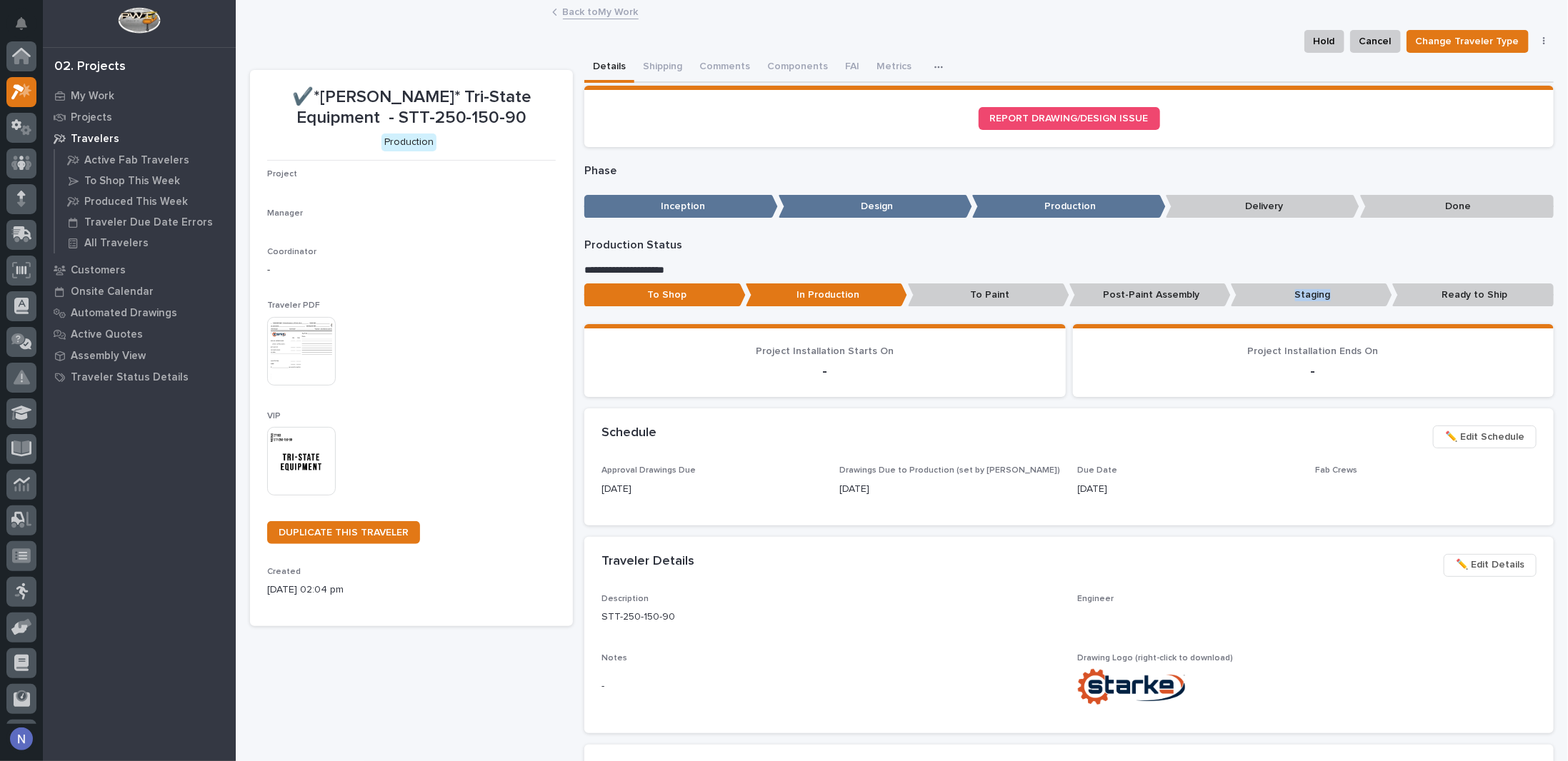
scroll to position [36, 0]
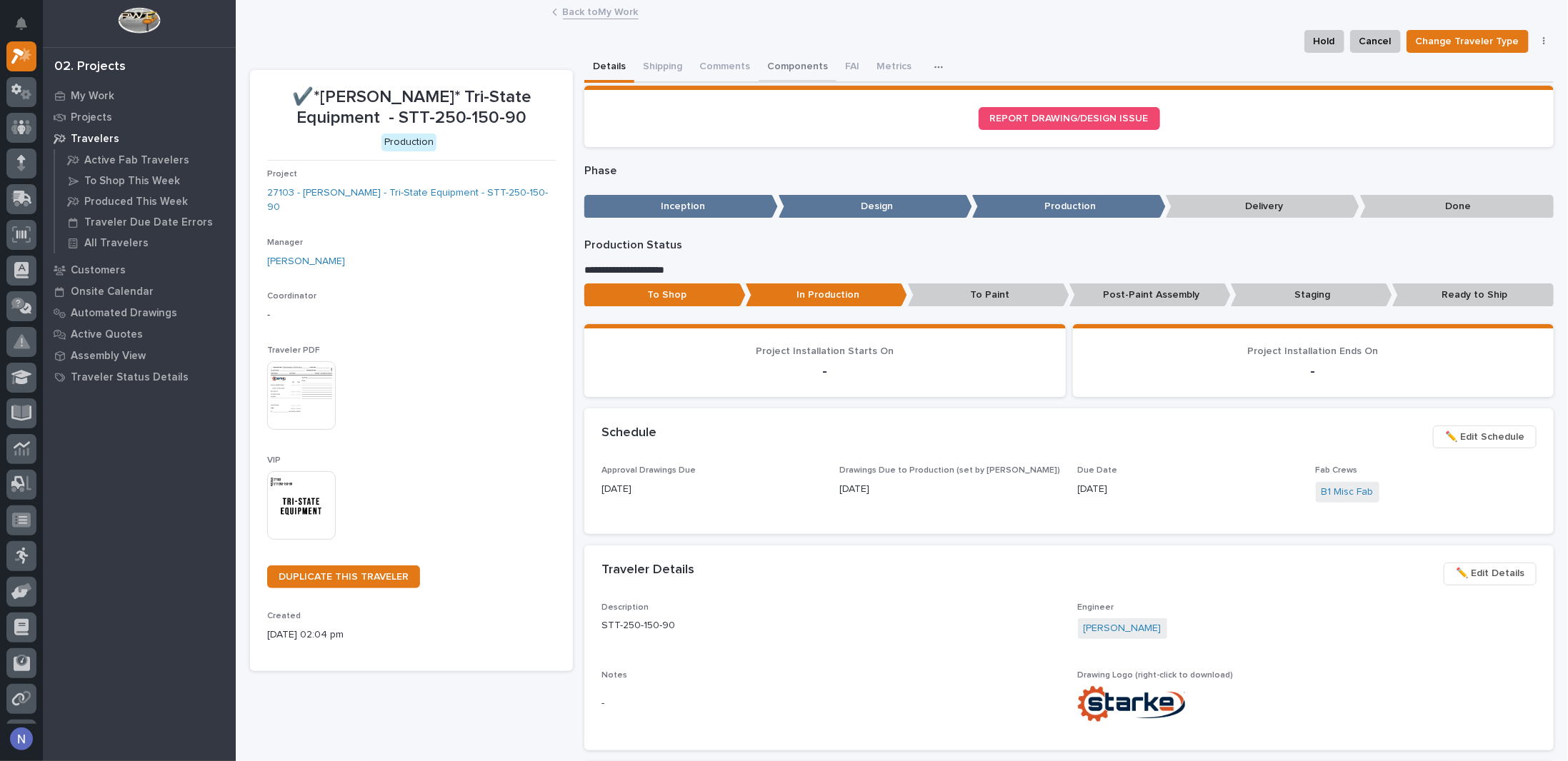
click at [788, 70] on button "Components" at bounding box center [797, 67] width 78 height 30
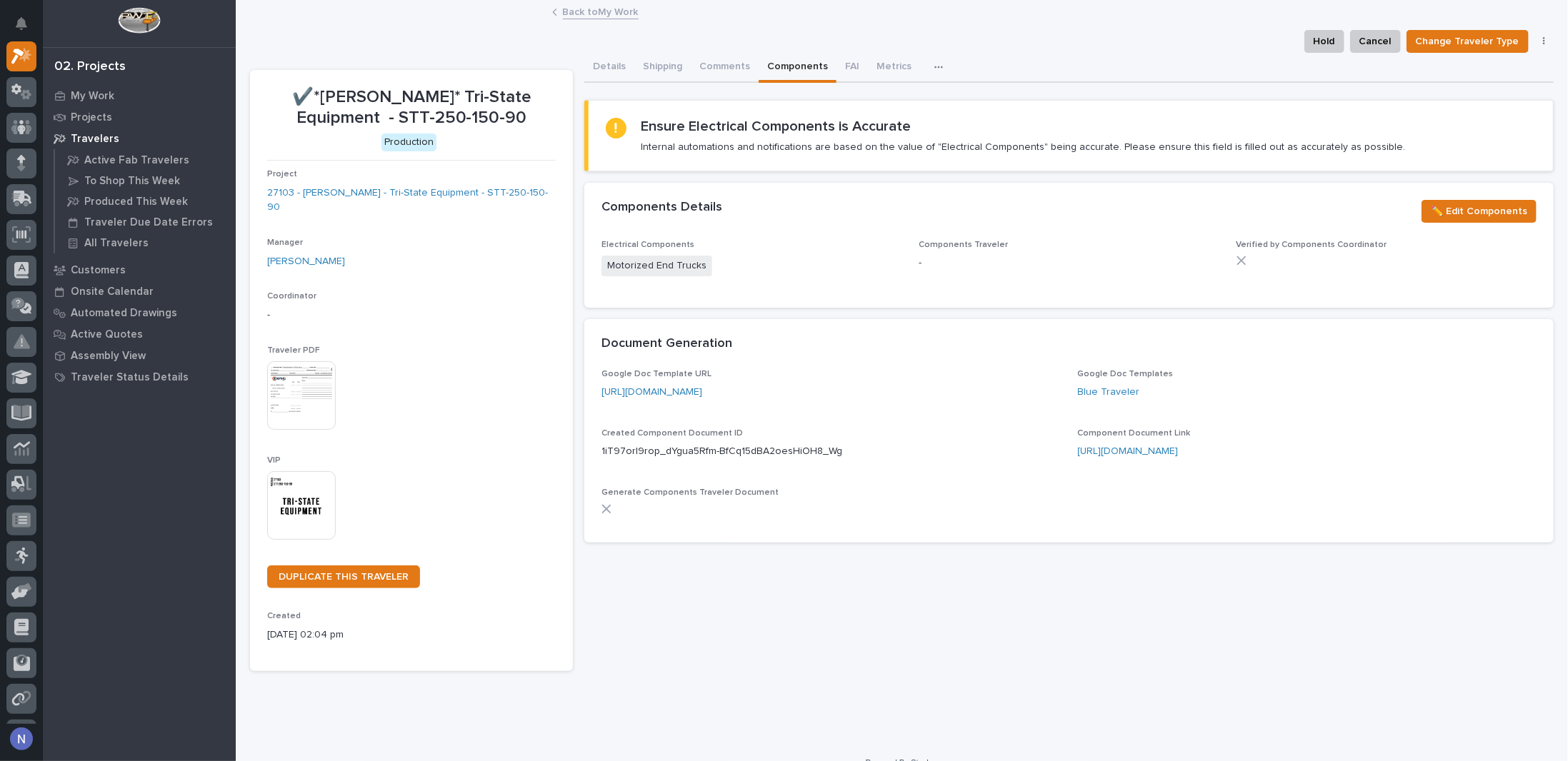
click at [611, 7] on link "Back to My Work" at bounding box center [600, 11] width 75 height 17
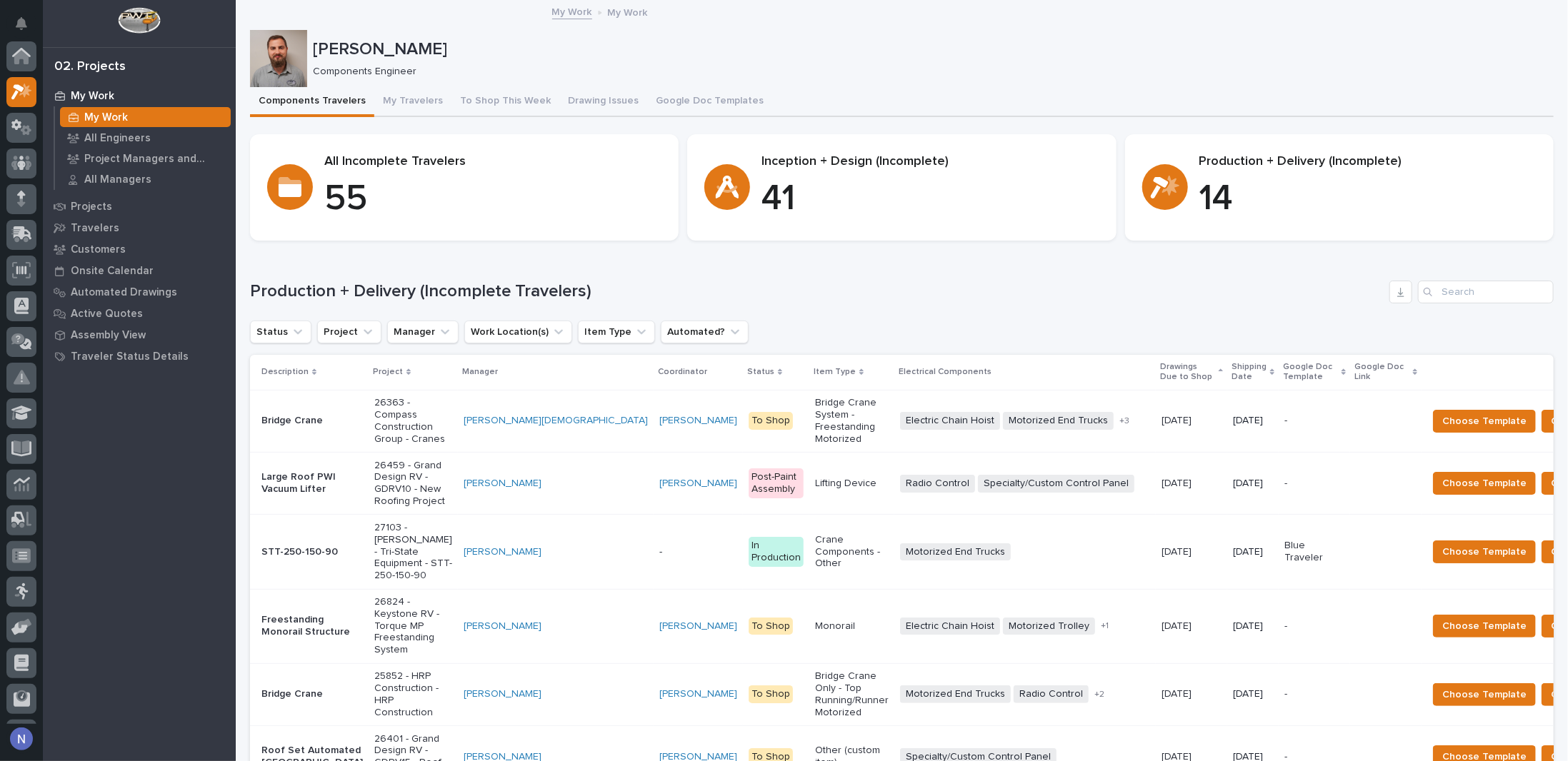
scroll to position [36, 0]
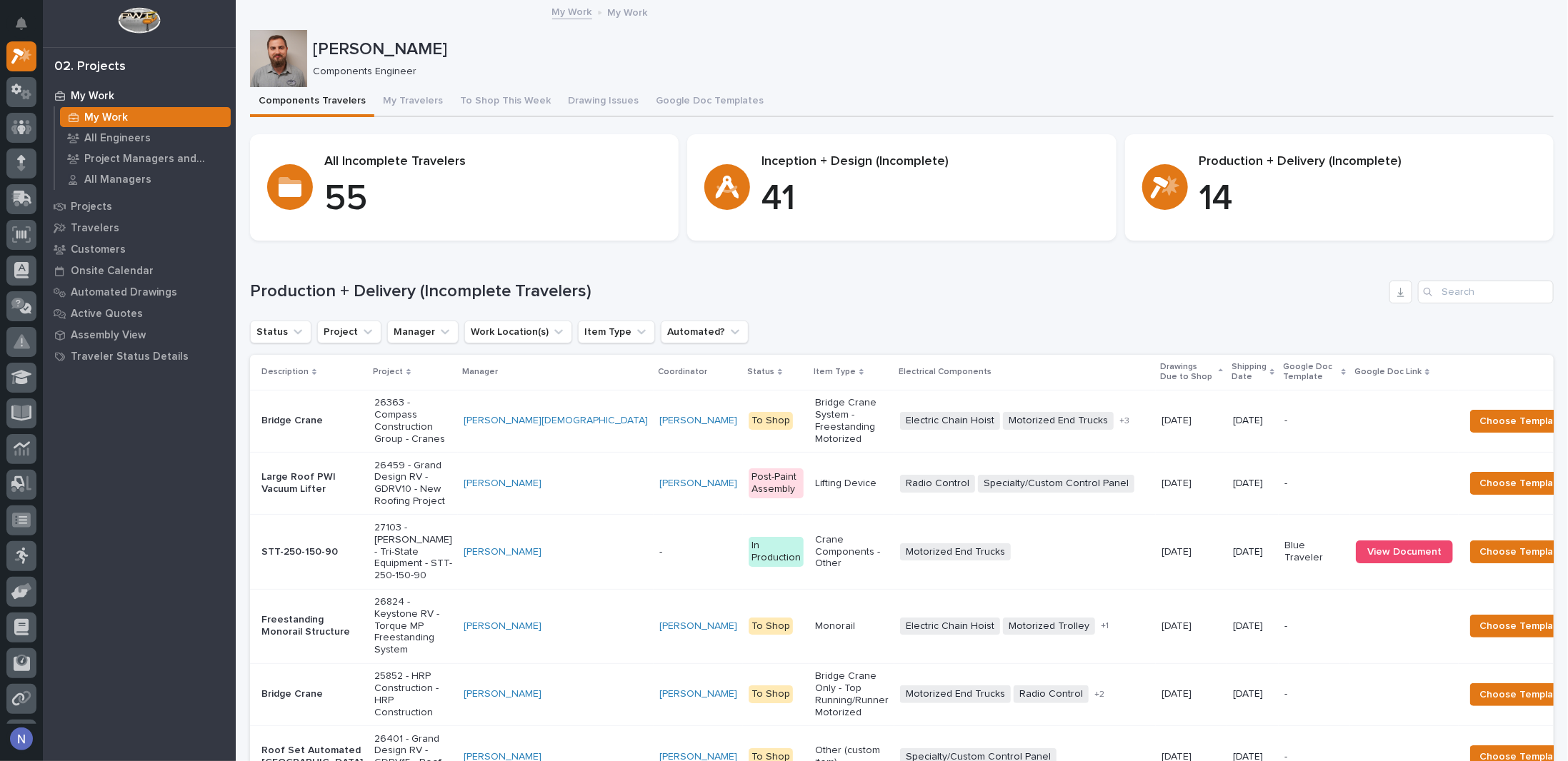
click at [1232, 366] on p "Shipping Date" at bounding box center [1249, 372] width 35 height 26
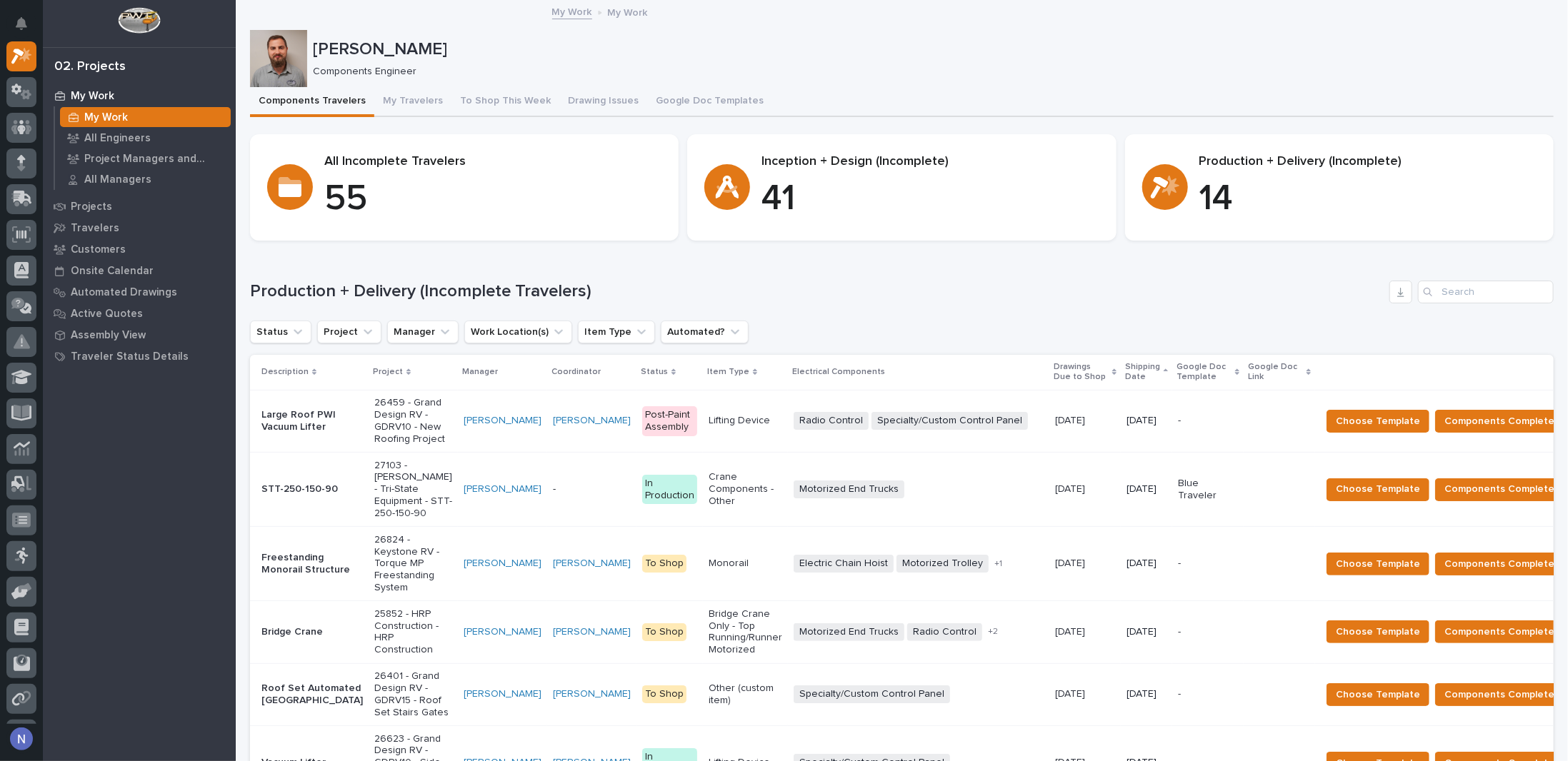
click at [1249, 495] on p at bounding box center [1279, 489] width 60 height 12
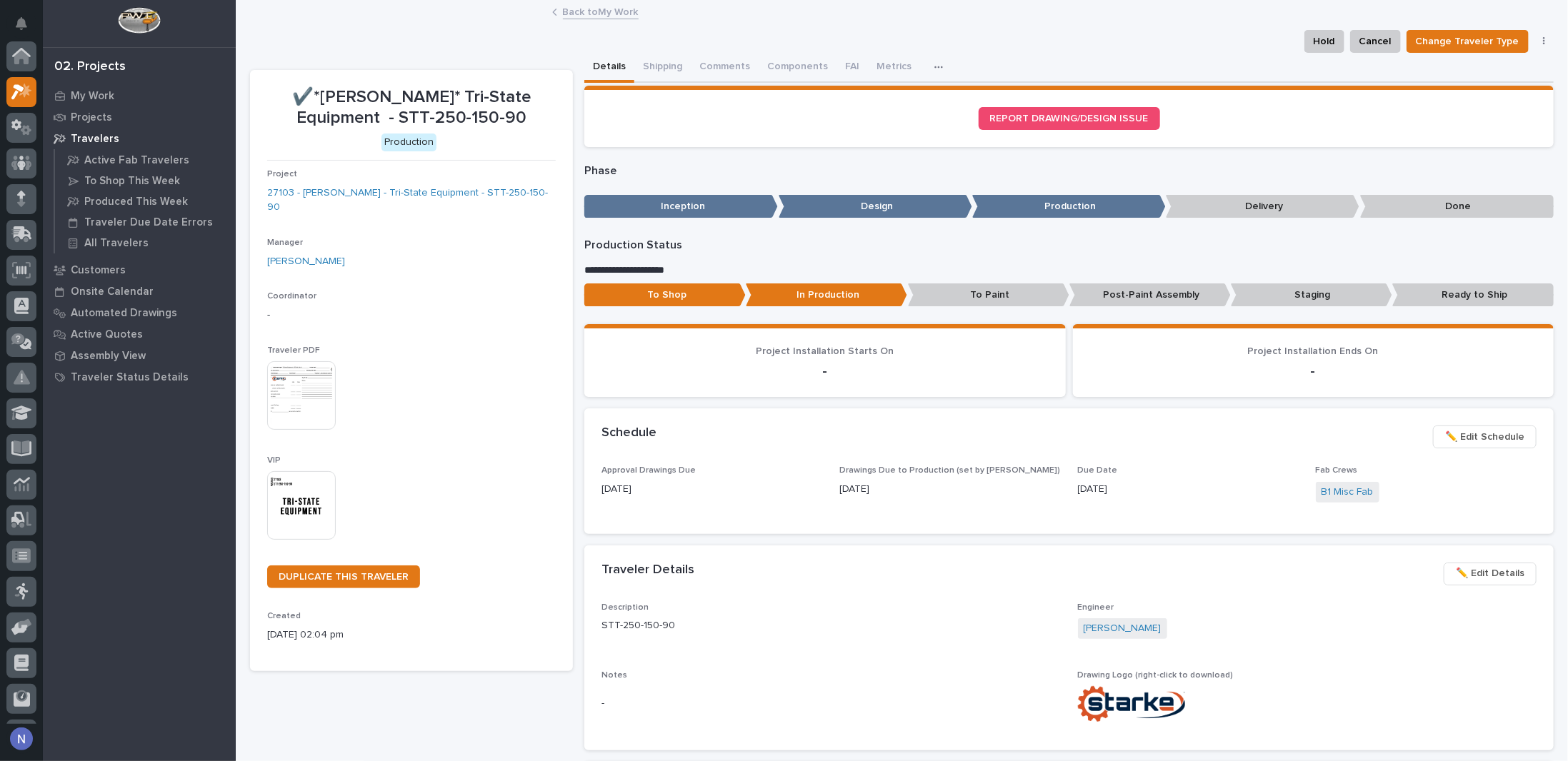
scroll to position [36, 0]
click at [801, 68] on button "Components" at bounding box center [797, 67] width 78 height 30
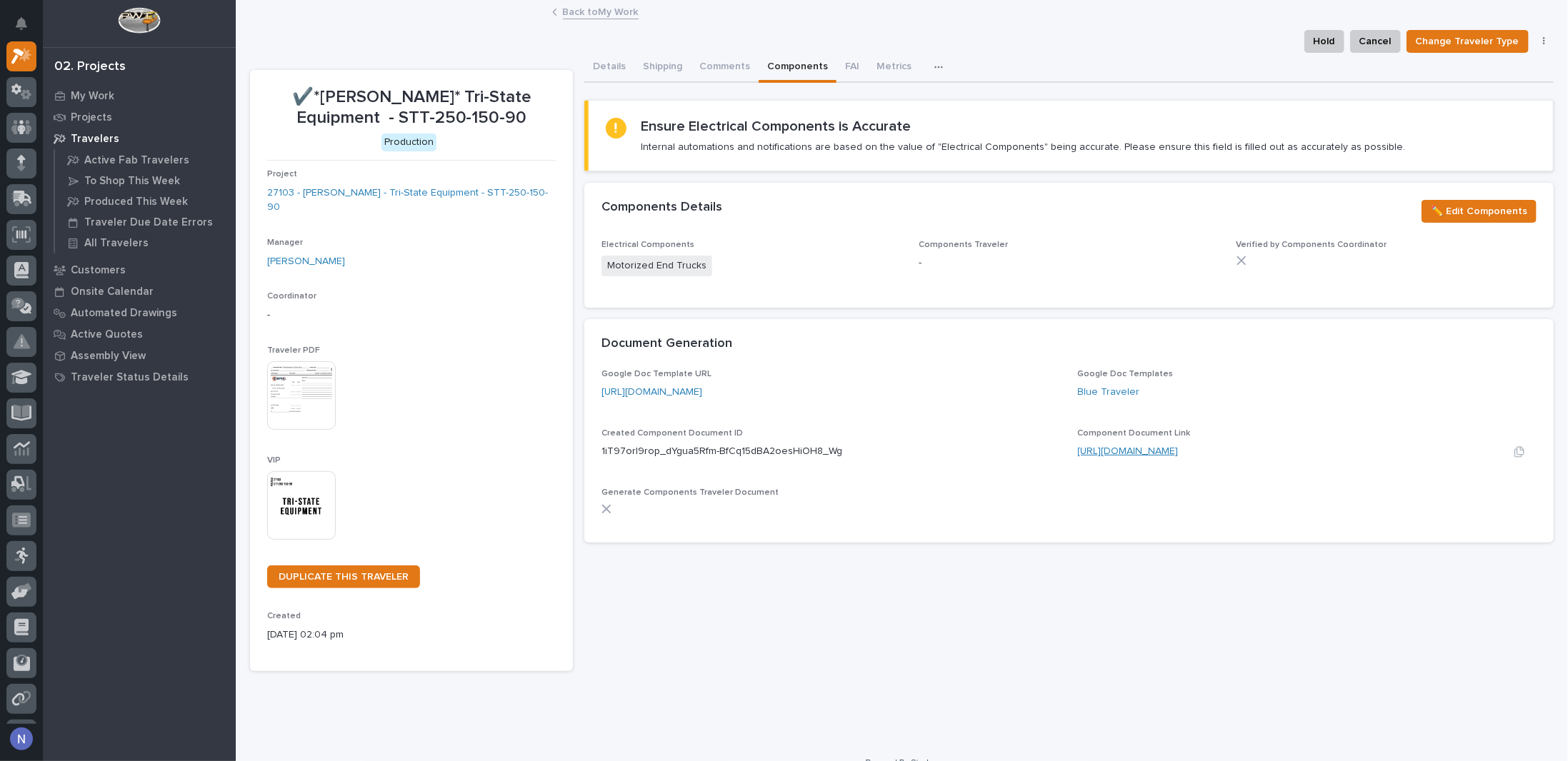
click at [1160, 452] on link "[URL][DOMAIN_NAME]" at bounding box center [1128, 451] width 101 height 10
click at [371, 199] on link "27103 - [PERSON_NAME] - Tri-State Equipment - STT-250-150-90" at bounding box center [412, 200] width 289 height 30
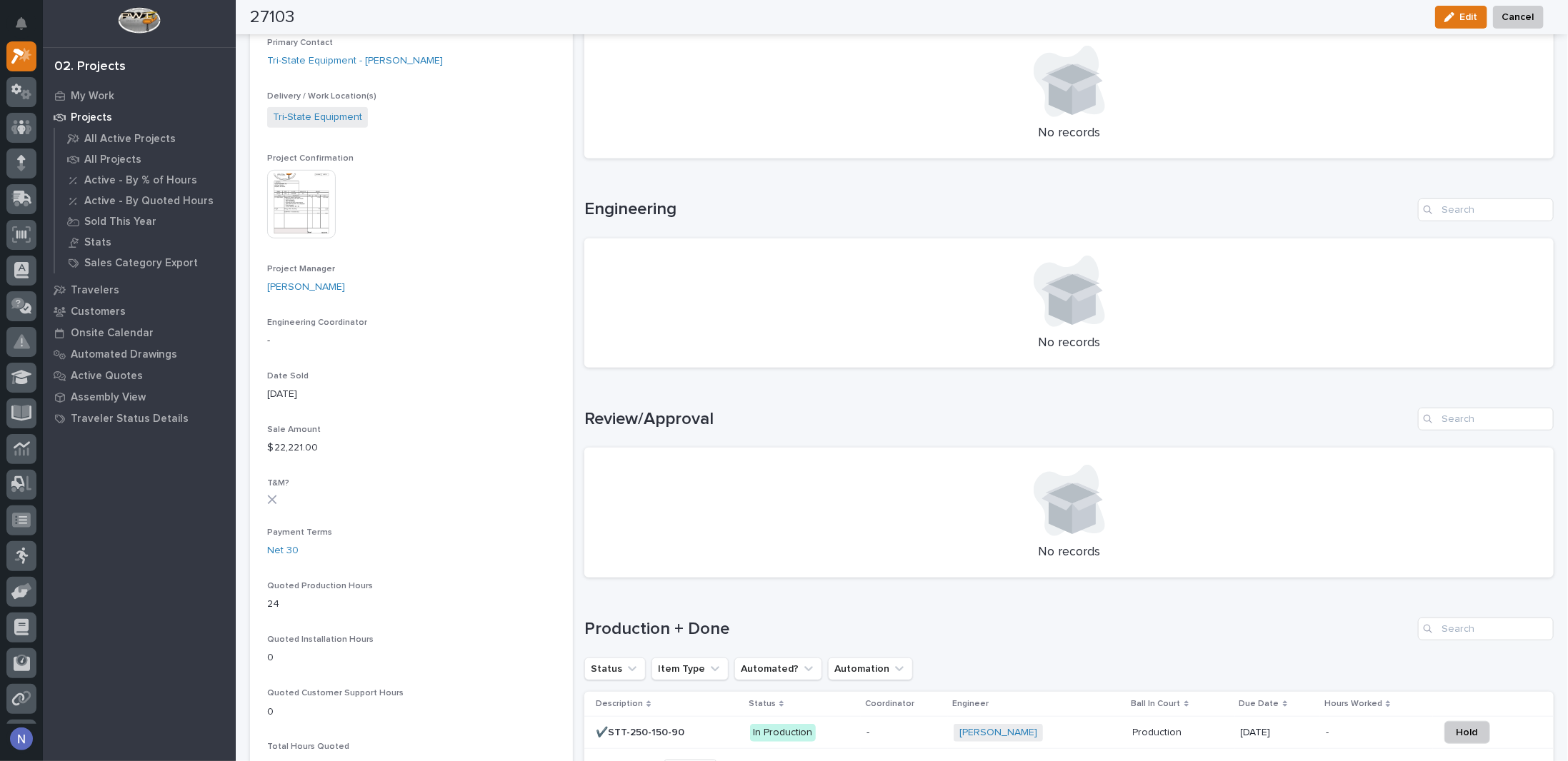
scroll to position [381, 0]
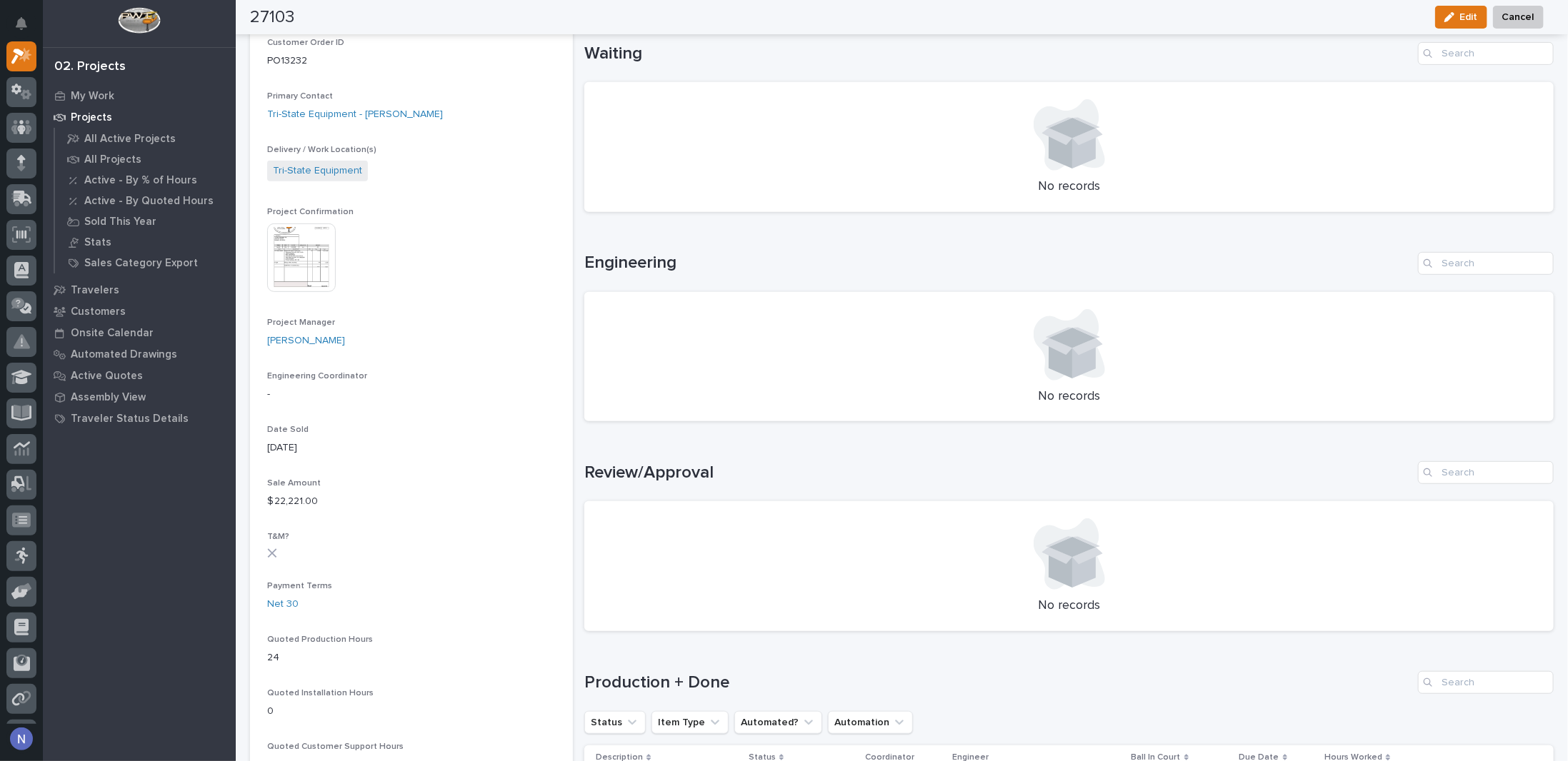
click at [324, 257] on img at bounding box center [301, 258] width 68 height 68
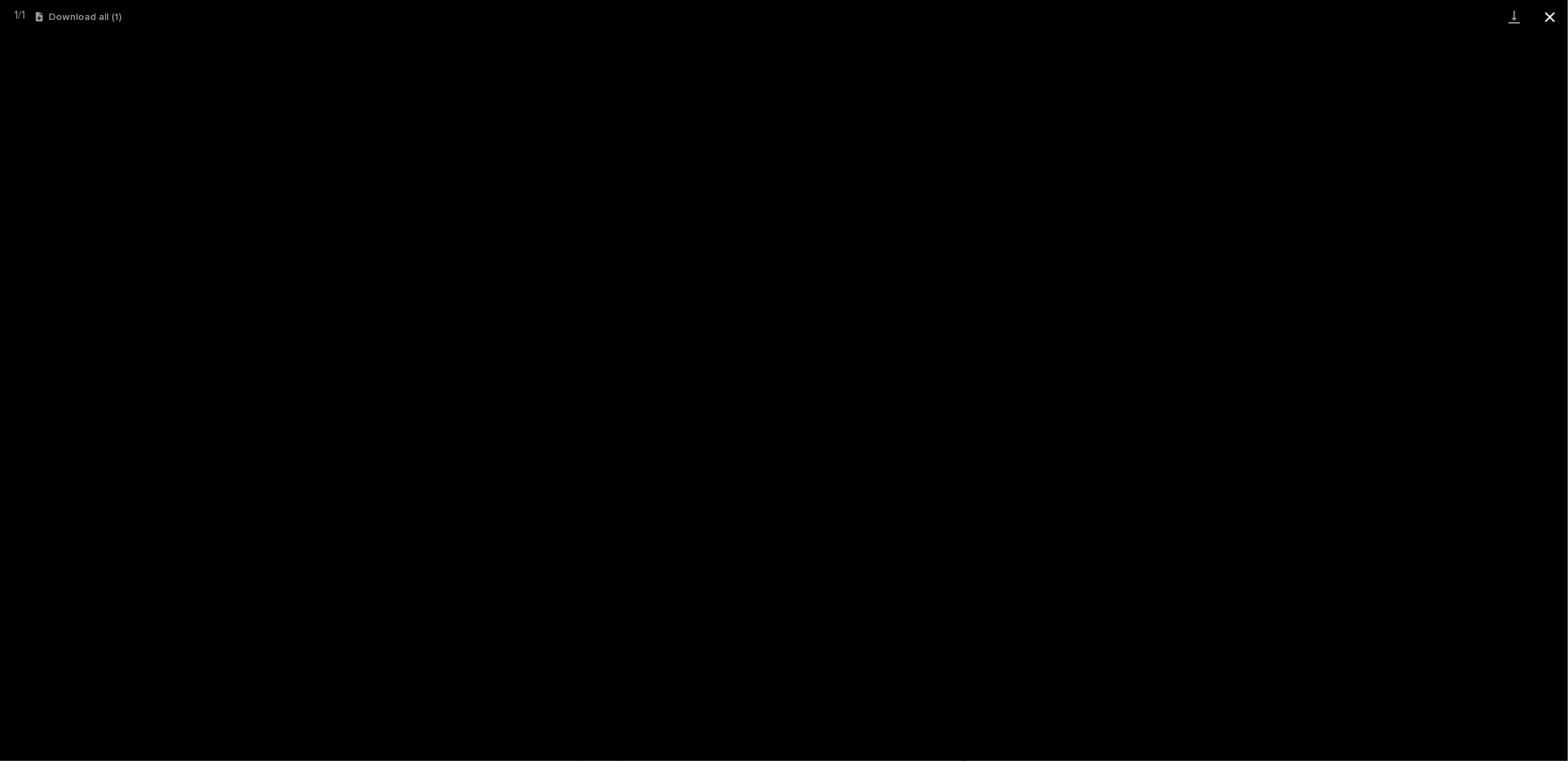
click at [1550, 13] on button "Close gallery" at bounding box center [1550, 17] width 36 height 33
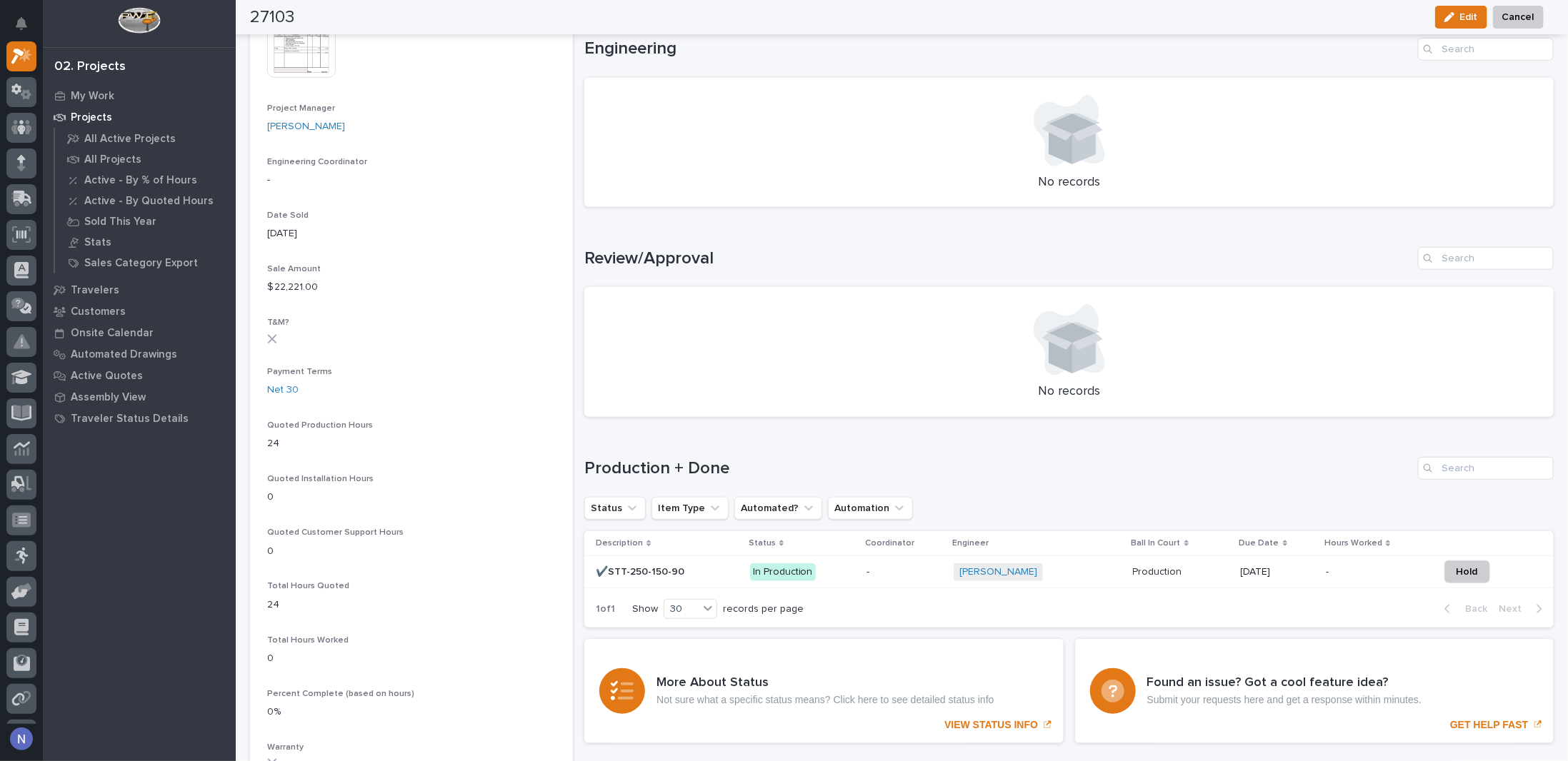
scroll to position [475, 0]
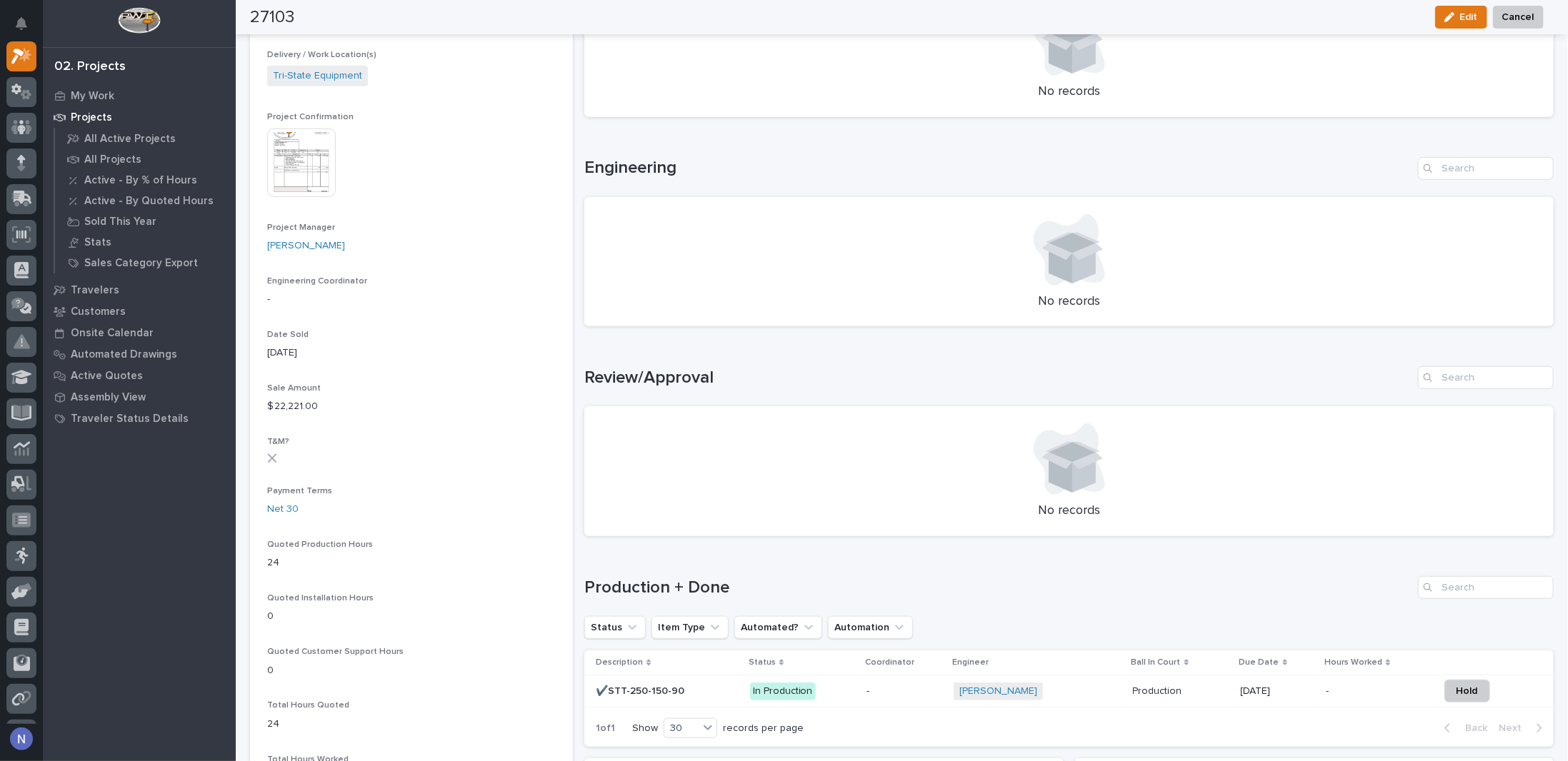
click at [303, 152] on img at bounding box center [301, 163] width 68 height 68
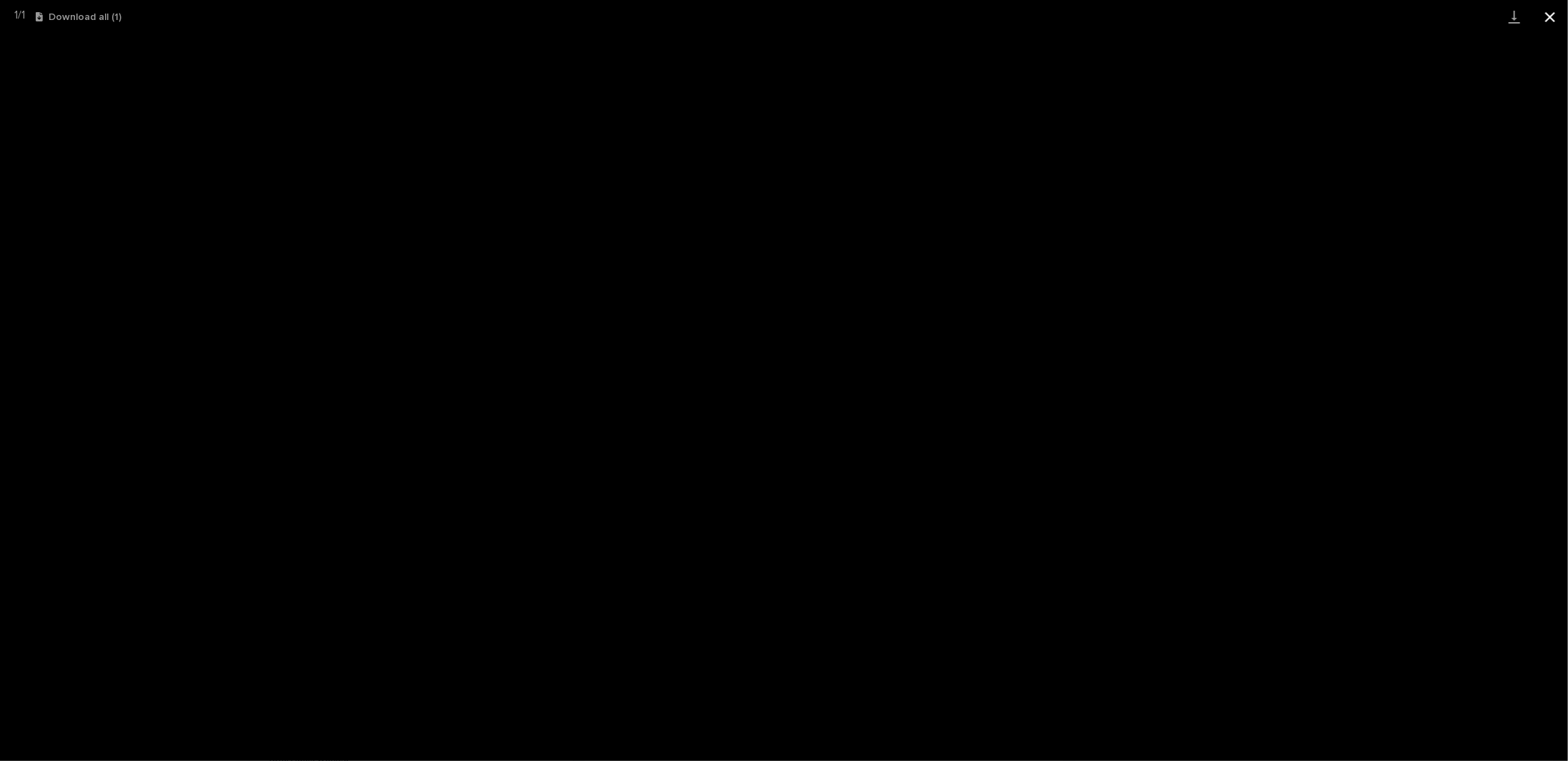
click at [1556, 17] on button "Close gallery" at bounding box center [1550, 17] width 36 height 33
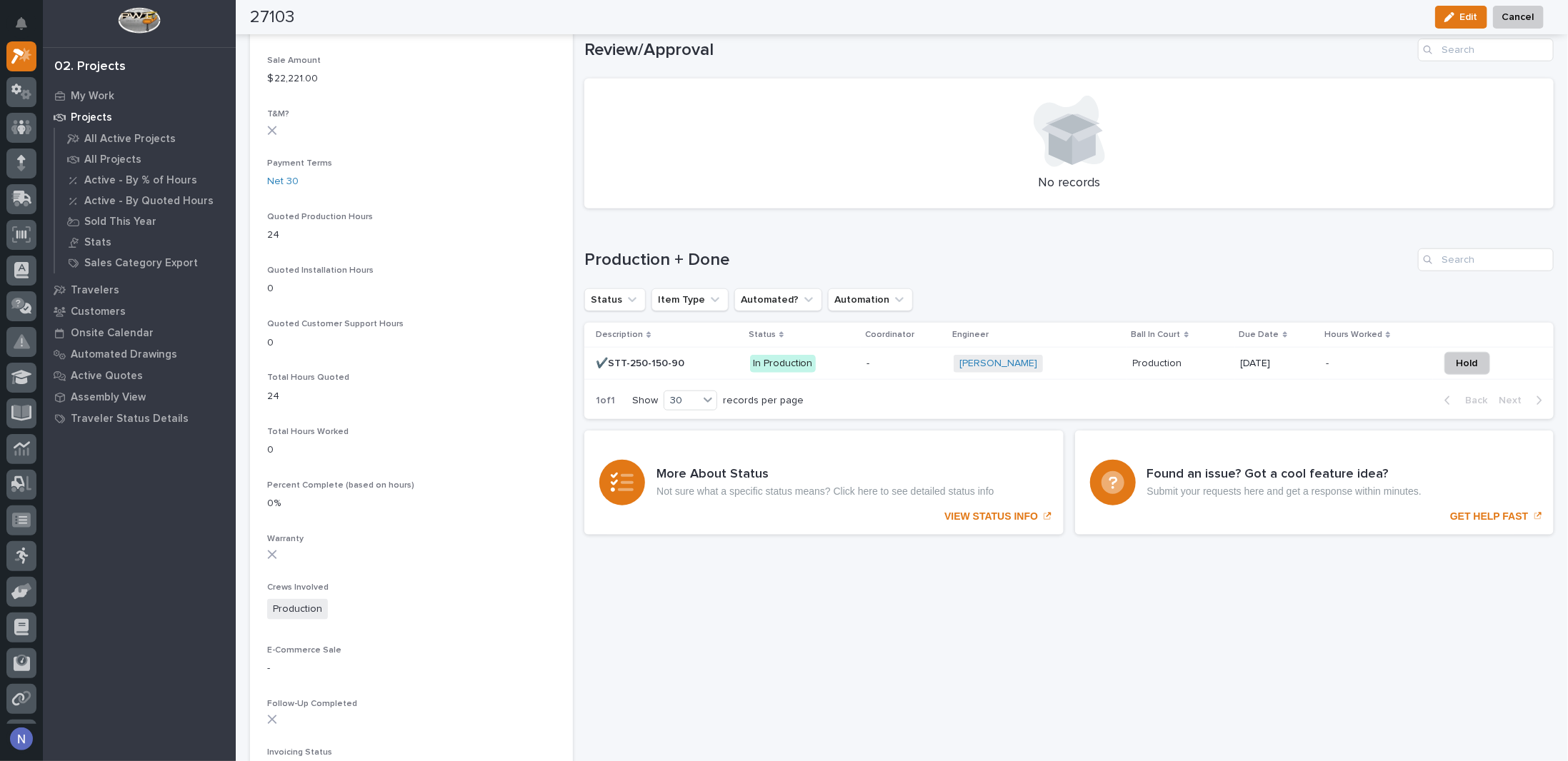
scroll to position [904, 0]
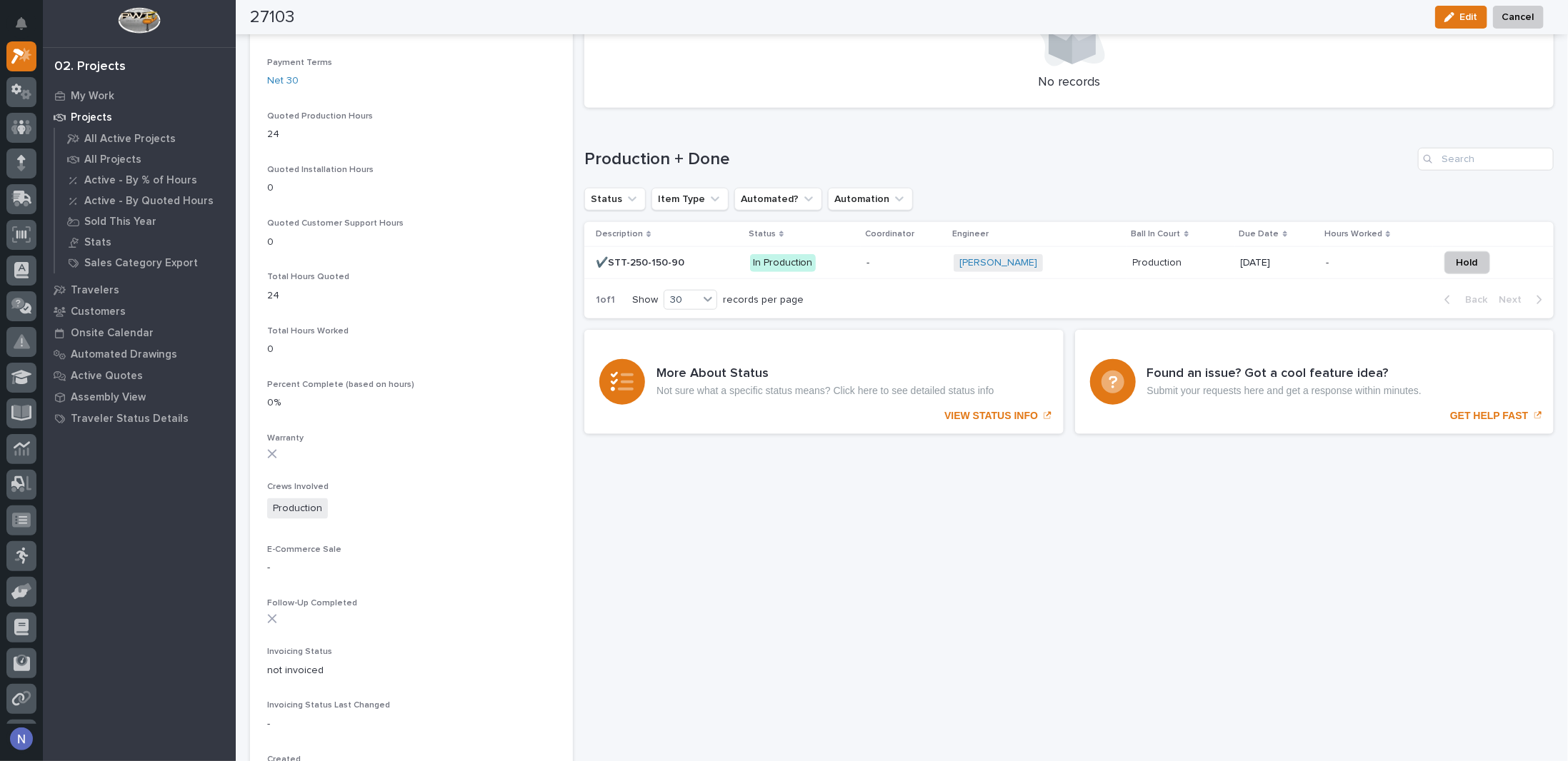
click at [717, 251] on div "✔️STT-250-150-90 ✔️STT-250-150-90" at bounding box center [667, 263] width 142 height 23
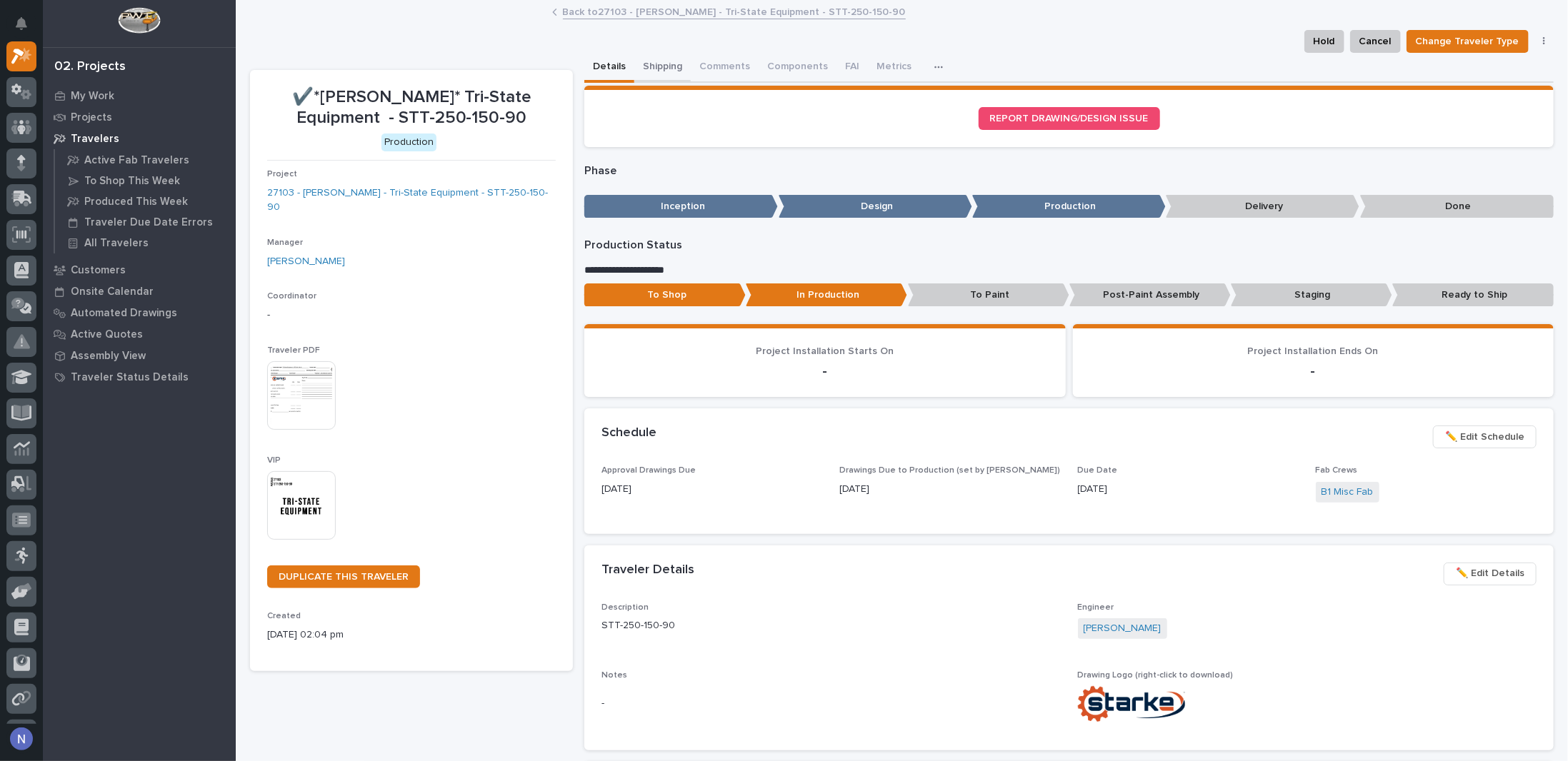
click at [650, 62] on button "Shipping" at bounding box center [663, 67] width 57 height 30
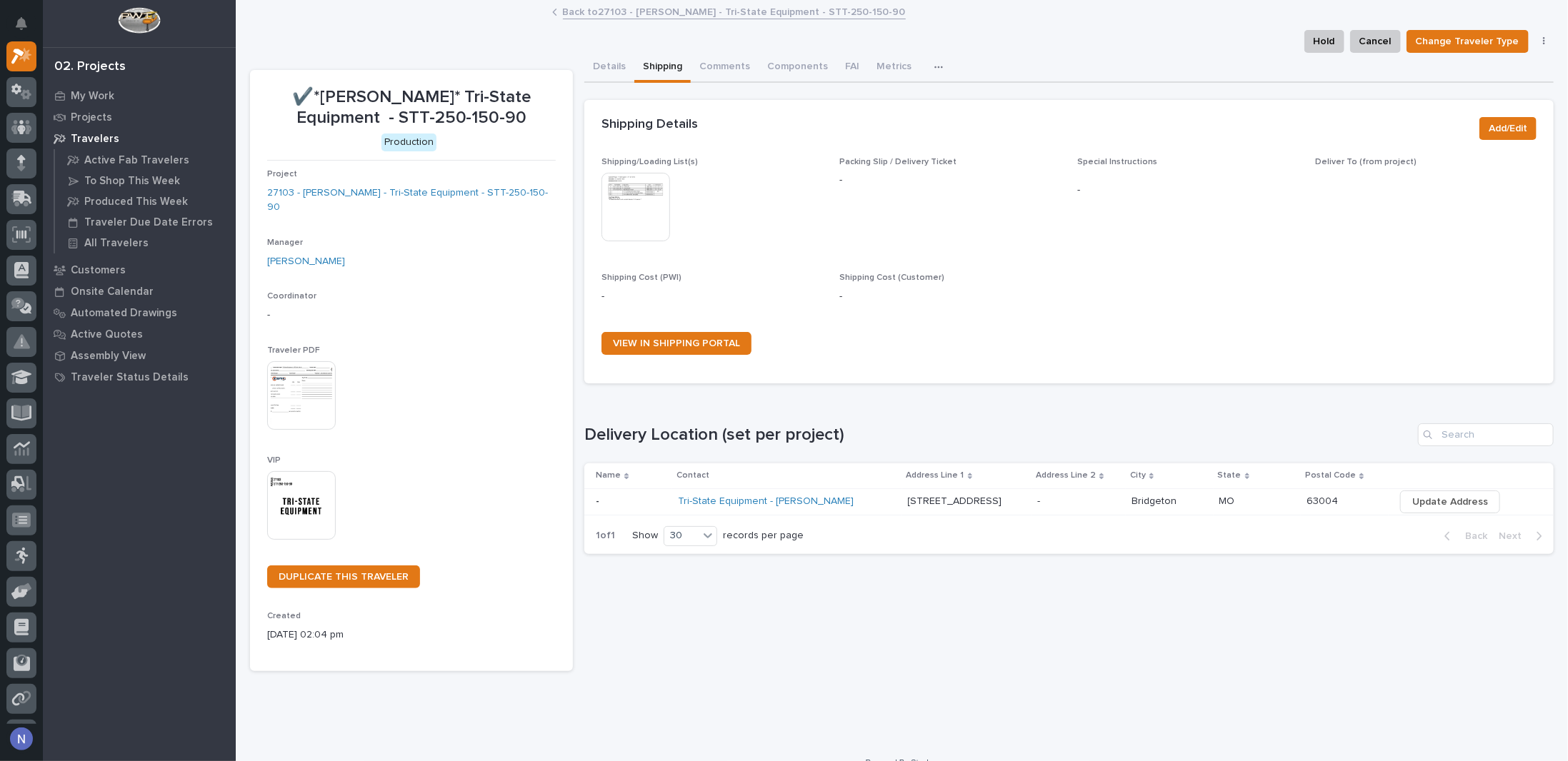
click at [627, 194] on img at bounding box center [636, 207] width 68 height 68
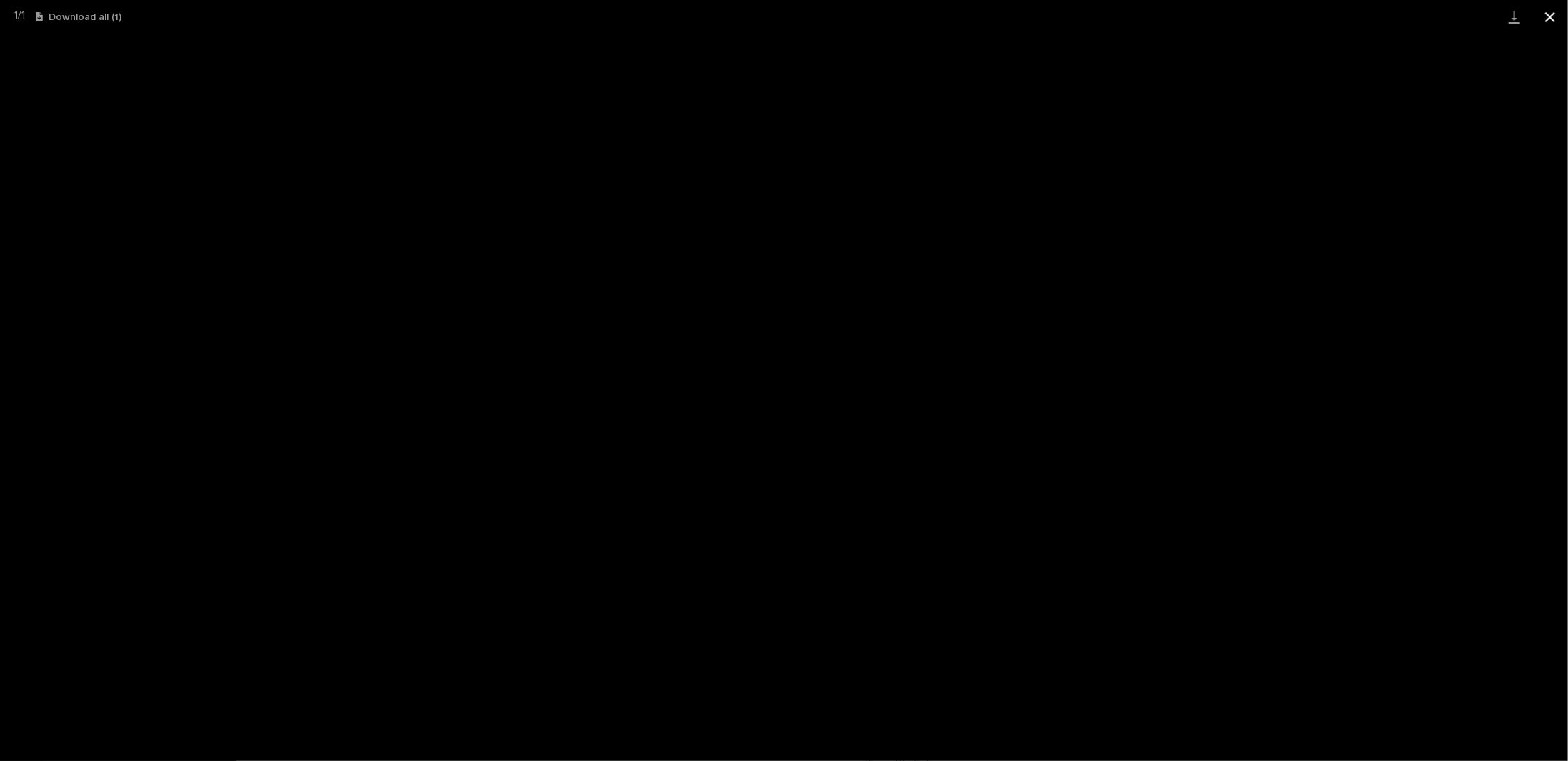
click at [1550, 20] on button "Close gallery" at bounding box center [1550, 17] width 36 height 33
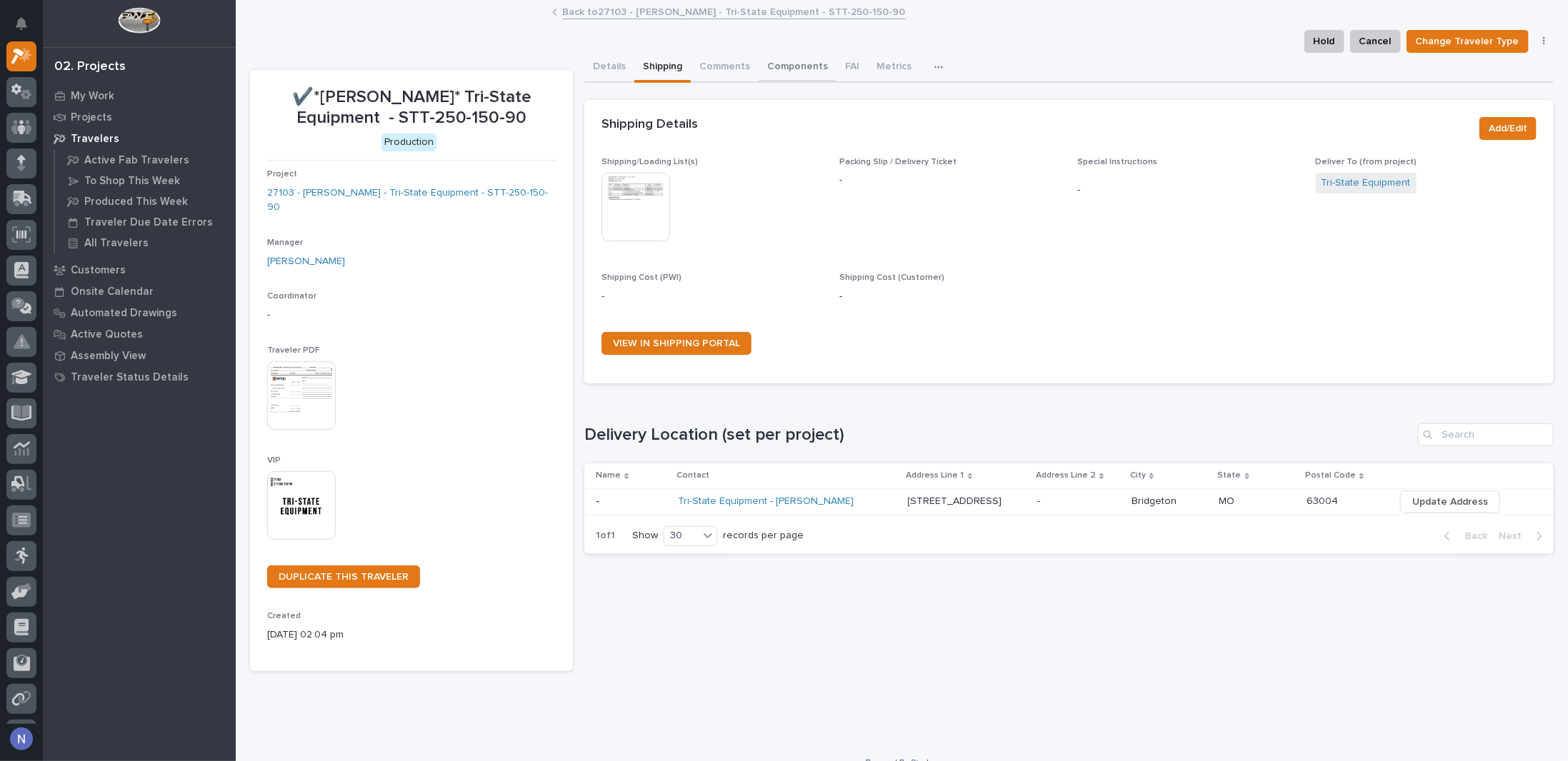
click at [793, 61] on button "Components" at bounding box center [797, 67] width 78 height 30
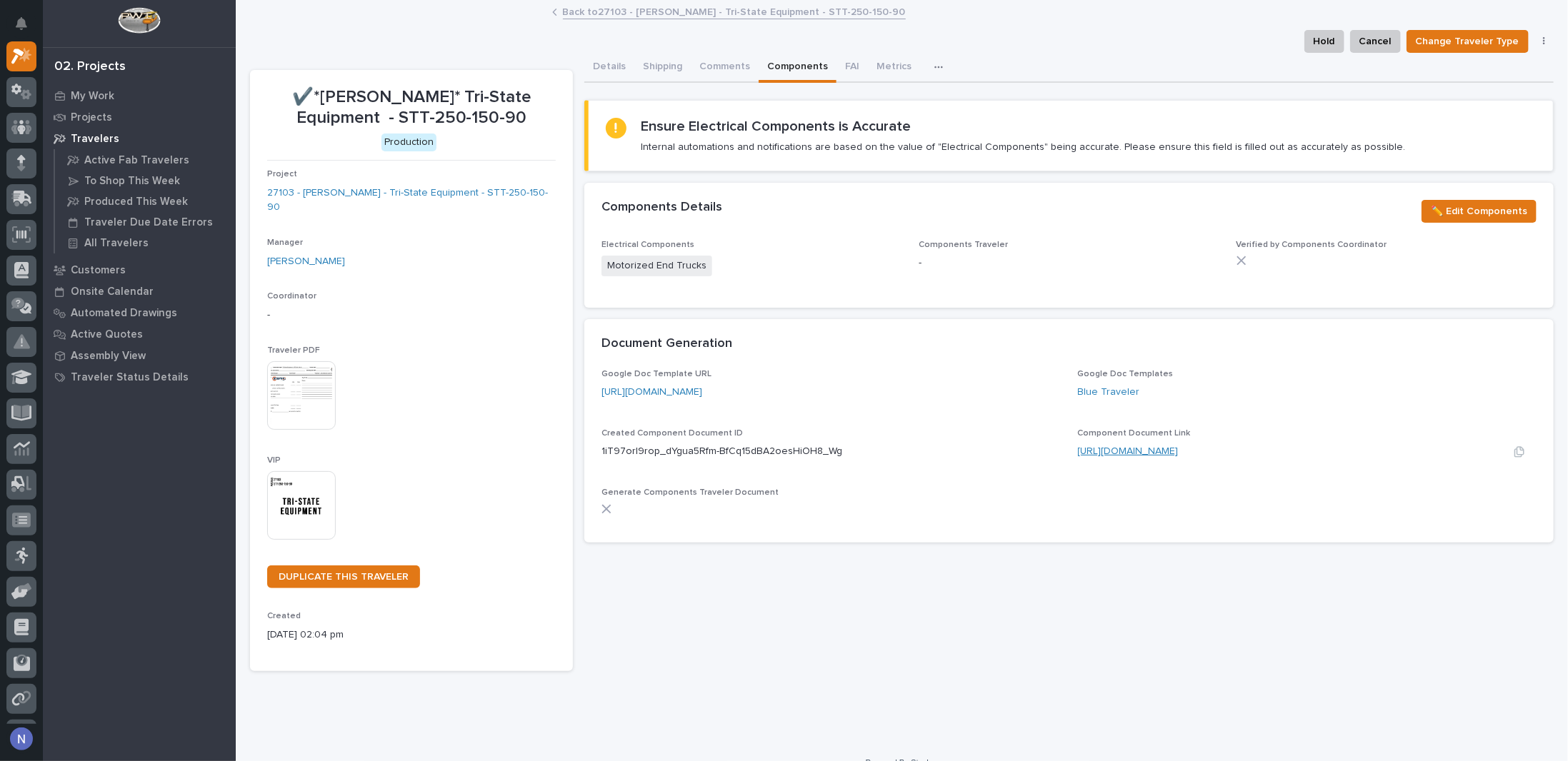
click at [1169, 452] on link "[URL][DOMAIN_NAME]" at bounding box center [1128, 451] width 101 height 10
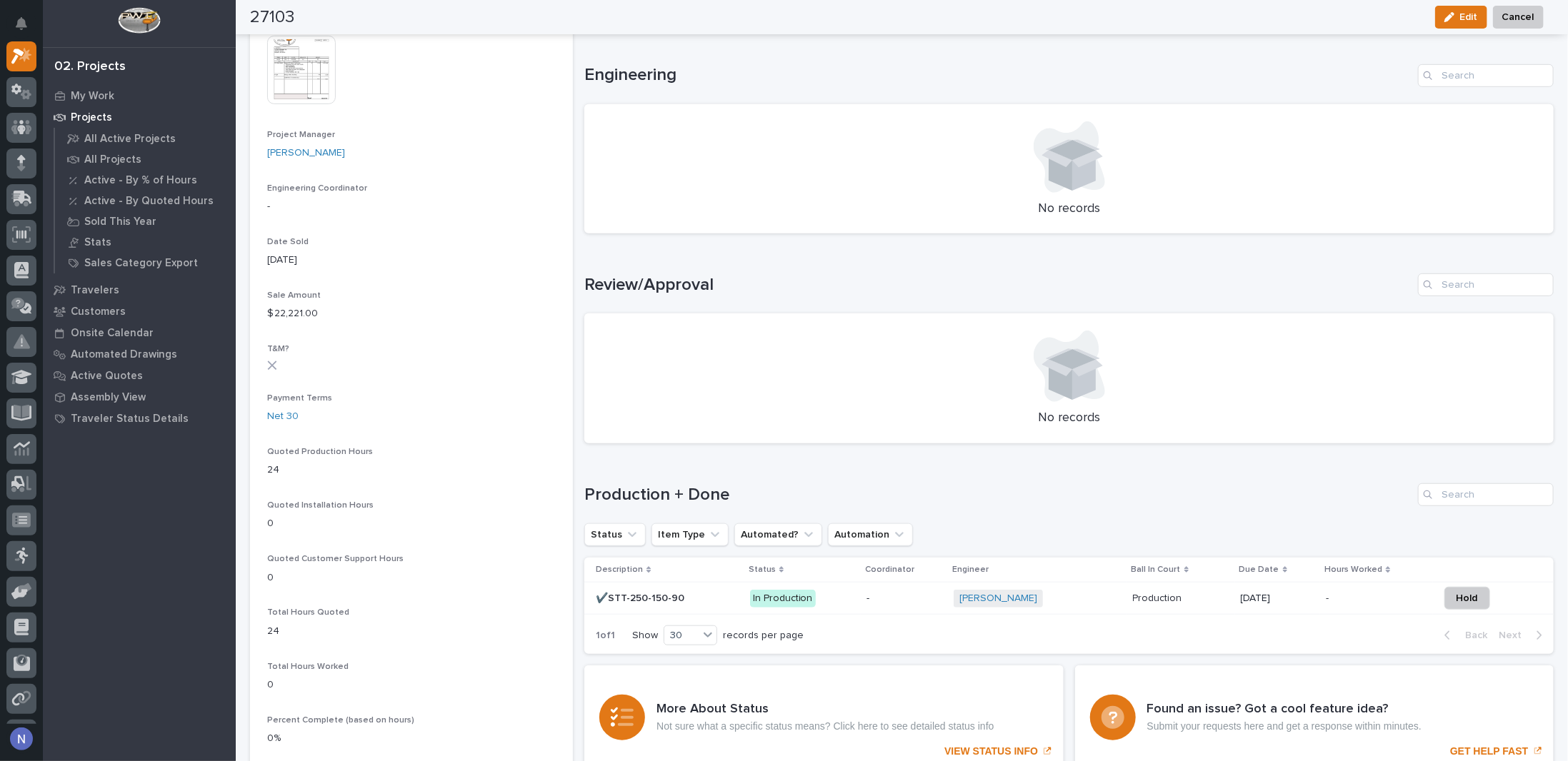
scroll to position [666, 0]
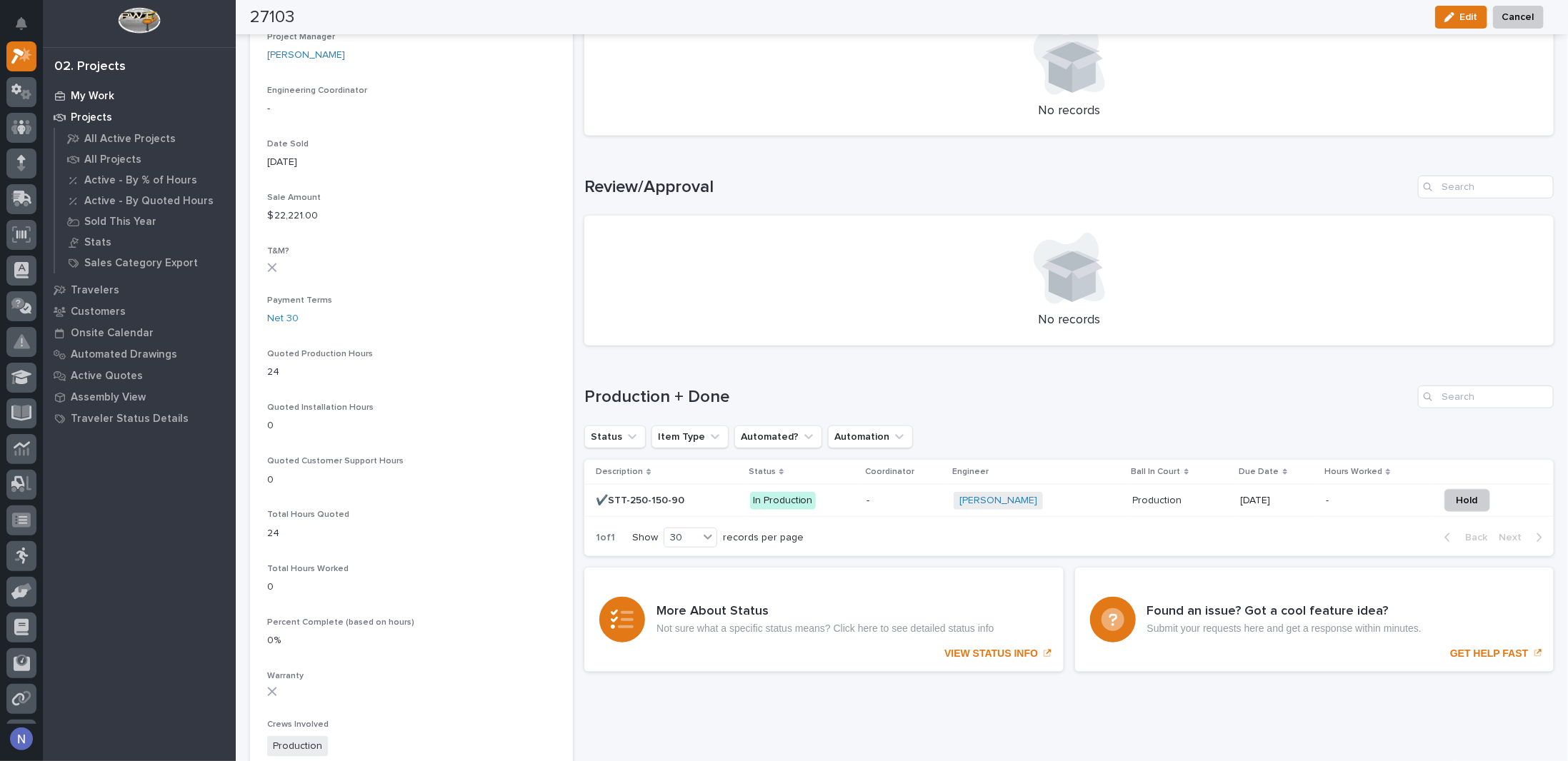
click at [73, 93] on p "My Work" at bounding box center [92, 96] width 44 height 13
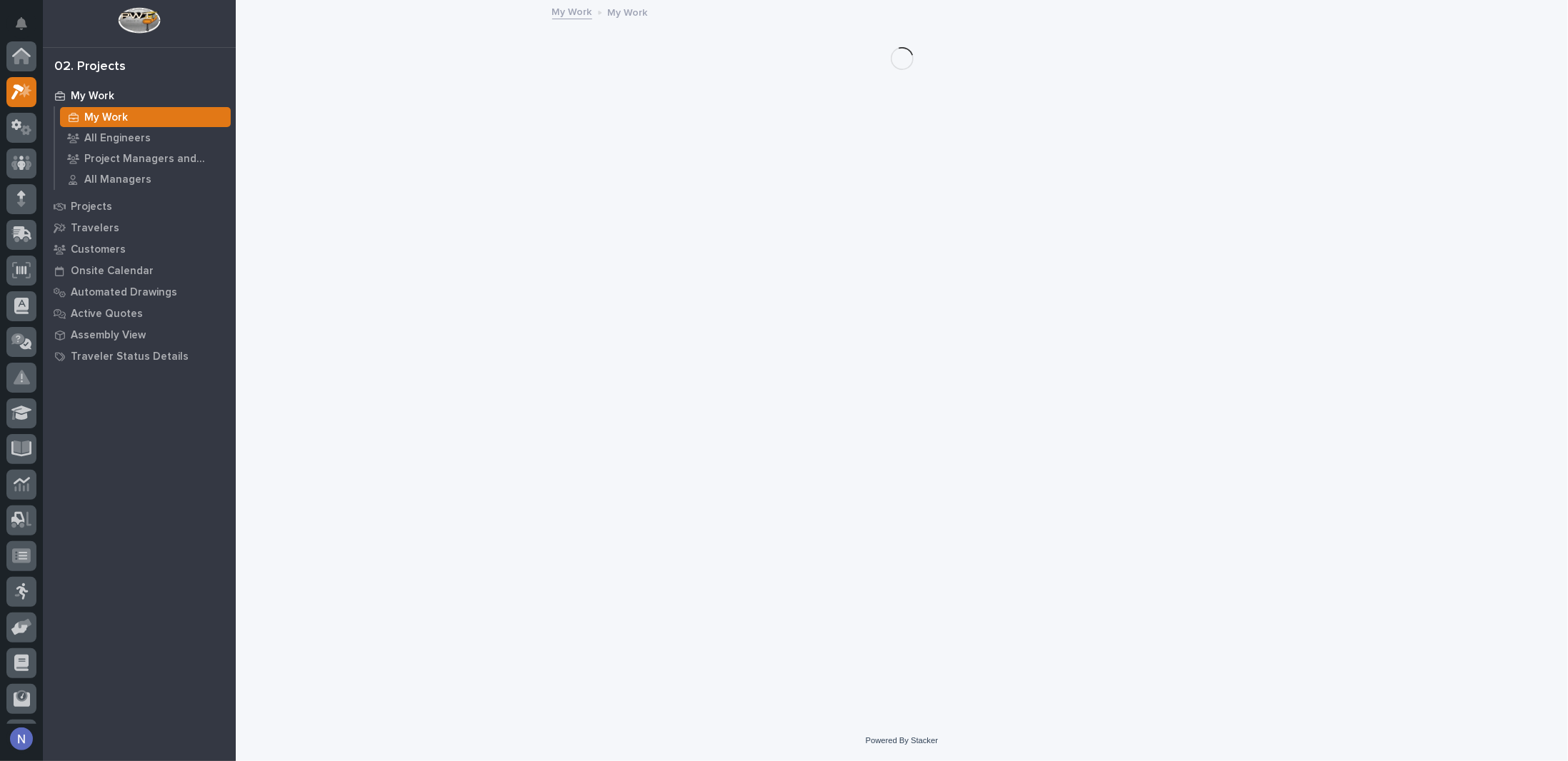
scroll to position [36, 0]
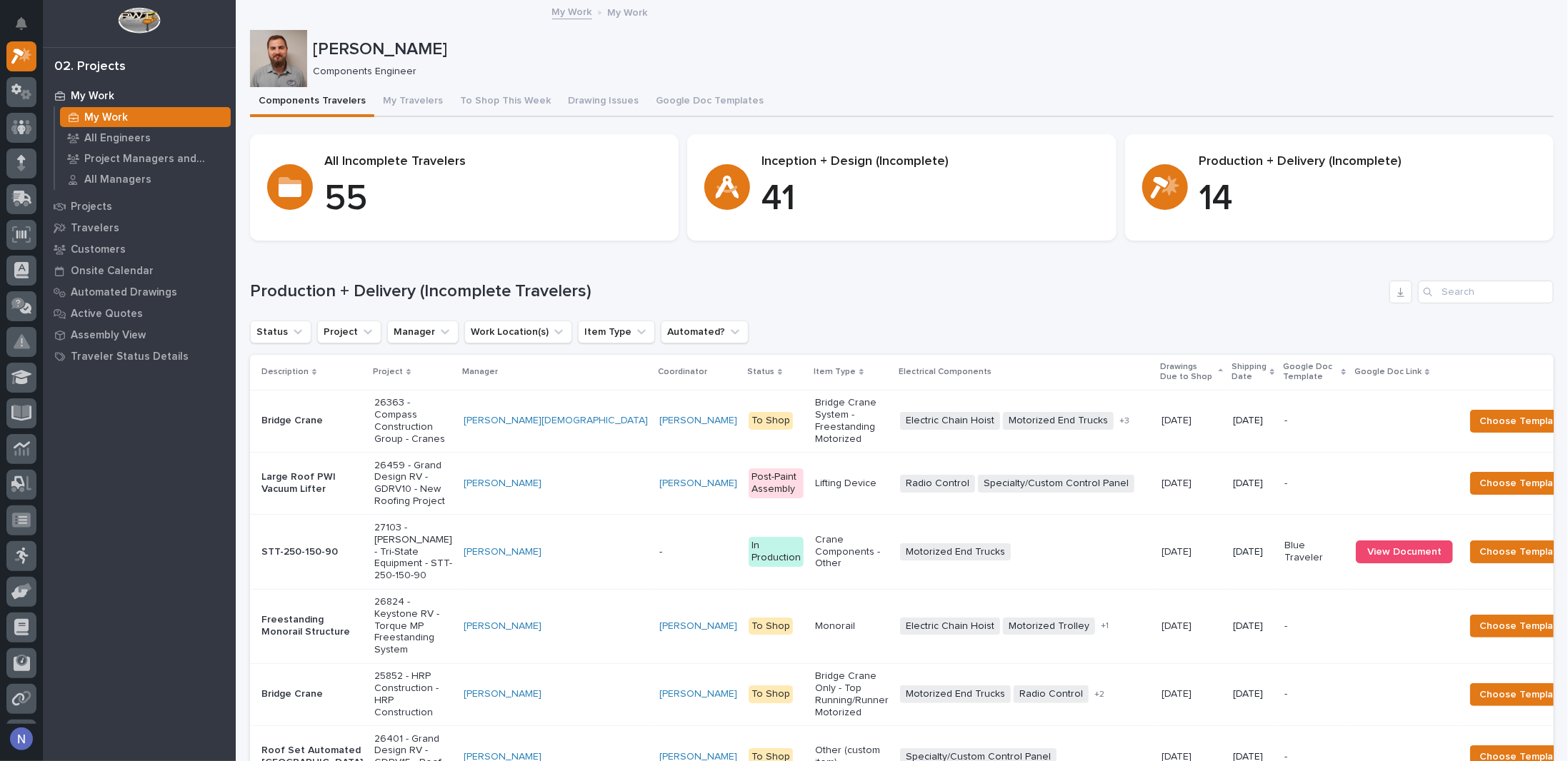
click at [1232, 372] on p "Shipping Date" at bounding box center [1249, 372] width 35 height 26
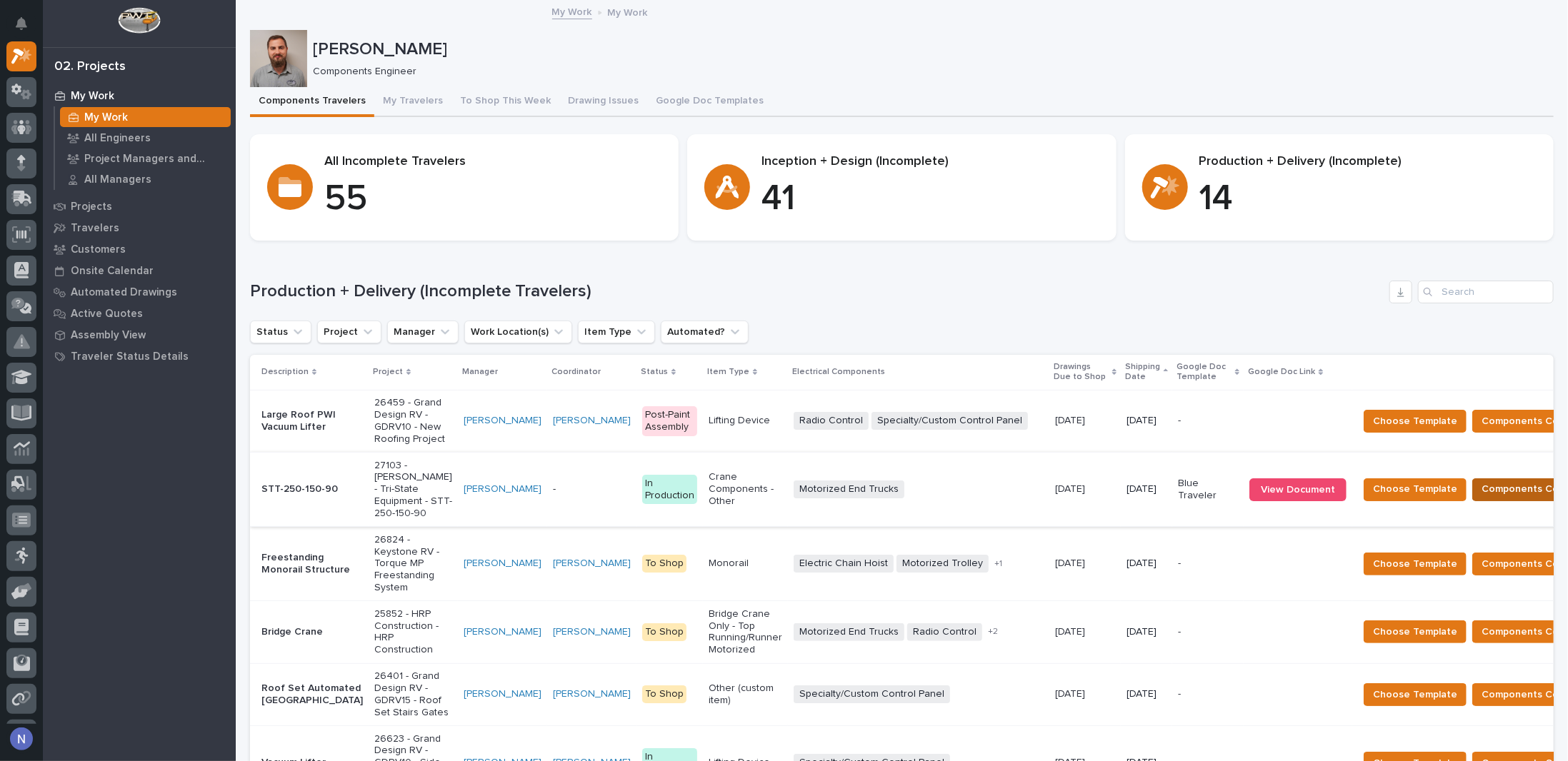
click at [1482, 498] on span "Components Complete" at bounding box center [1537, 489] width 110 height 17
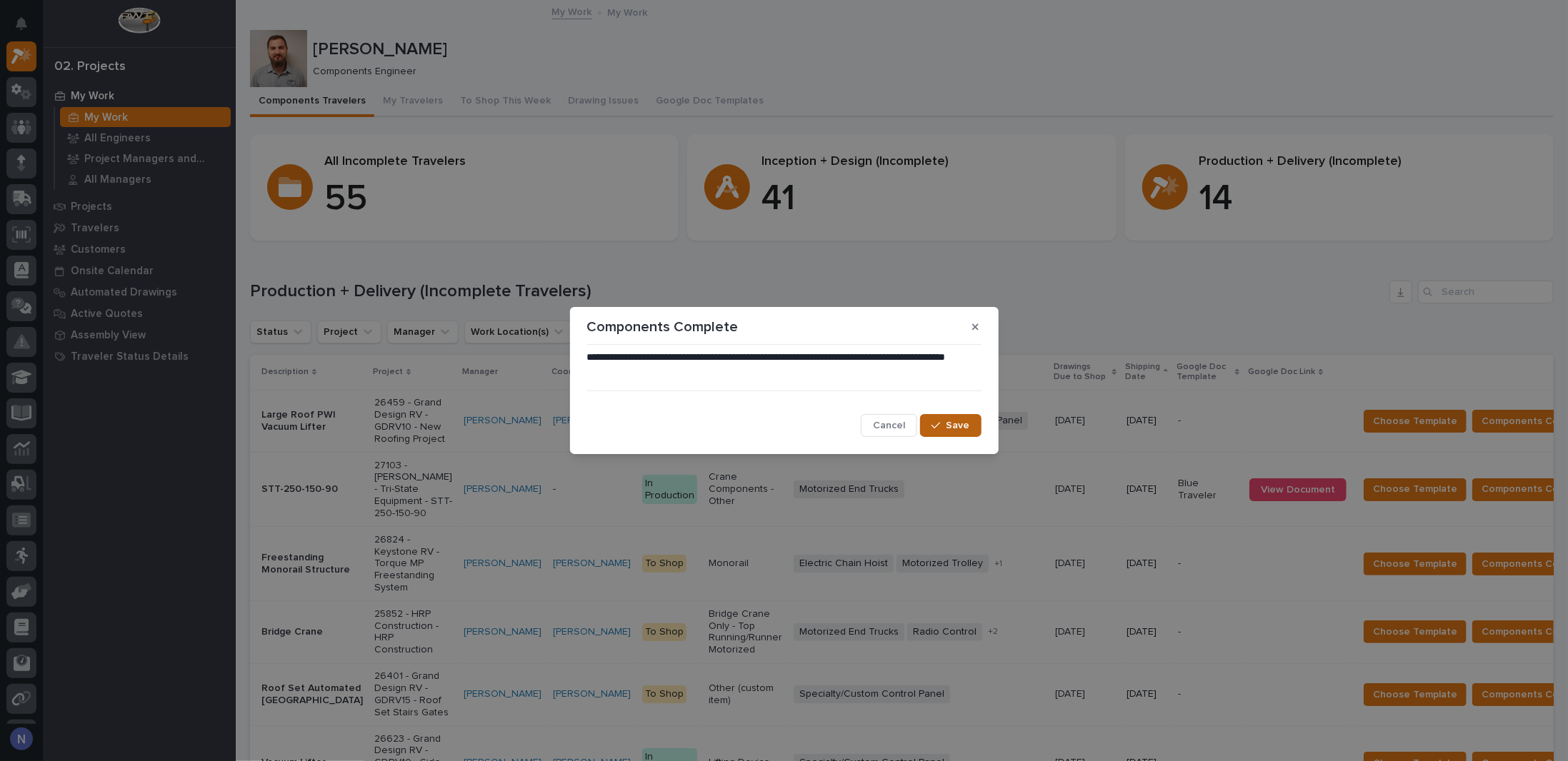
click at [963, 419] on span "Save" at bounding box center [958, 426] width 23 height 13
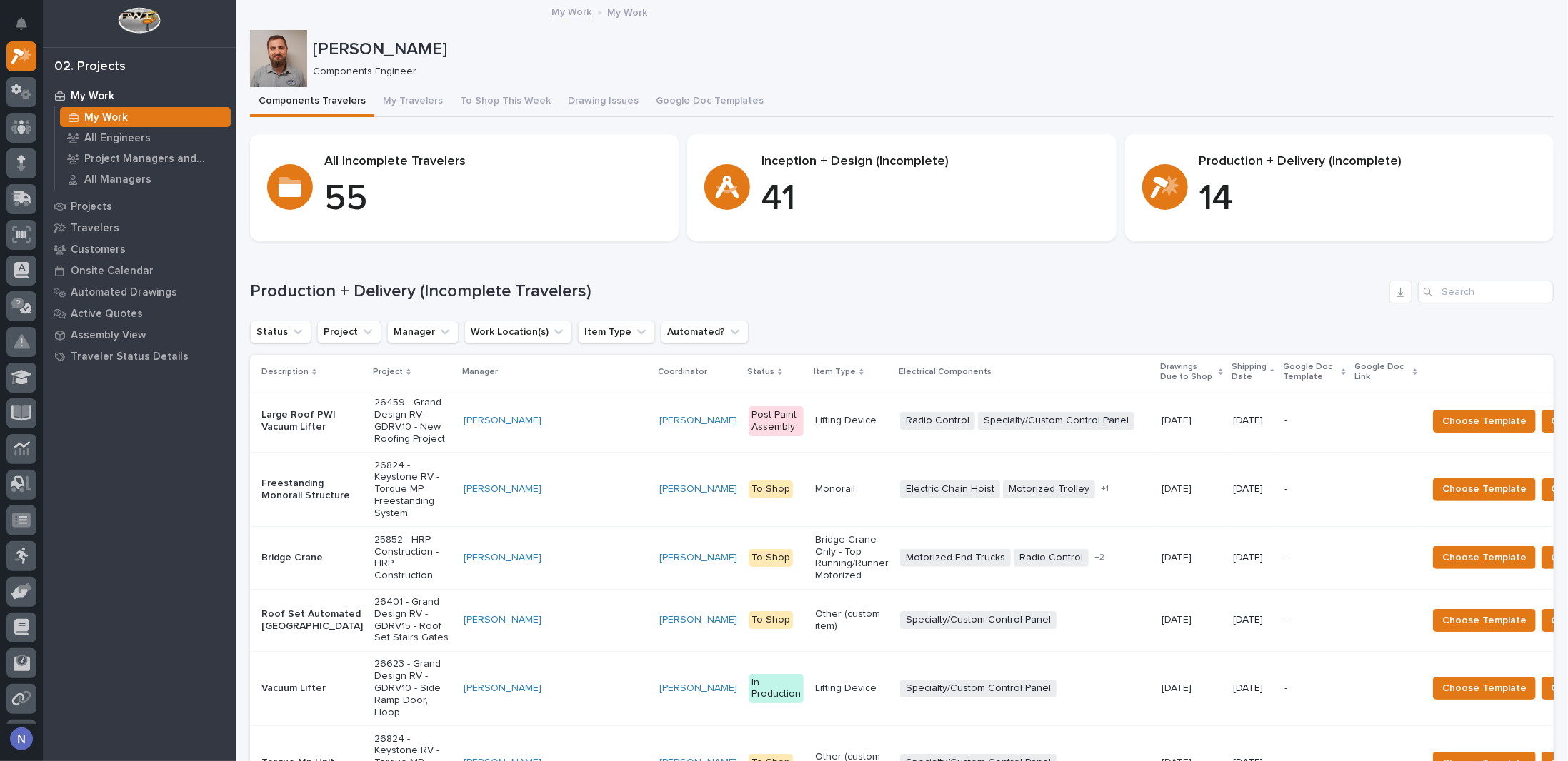
click at [658, 283] on h1 "Production + Delivery (Incomplete Travelers)" at bounding box center [817, 292] width 1134 height 21
click at [1232, 369] on p "Shipping Date" at bounding box center [1249, 372] width 35 height 26
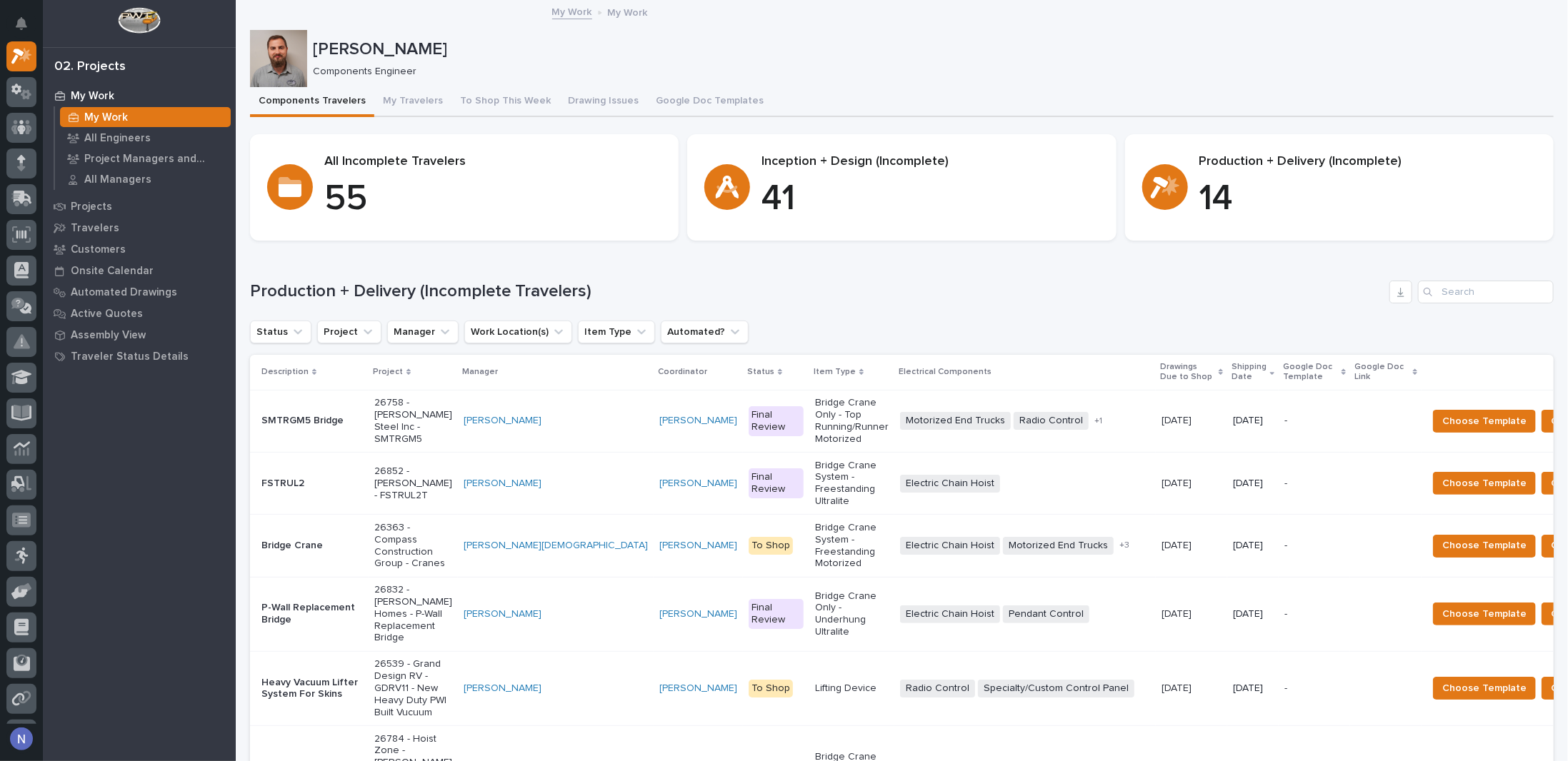
click at [1232, 369] on p "Shipping Date" at bounding box center [1249, 372] width 35 height 26
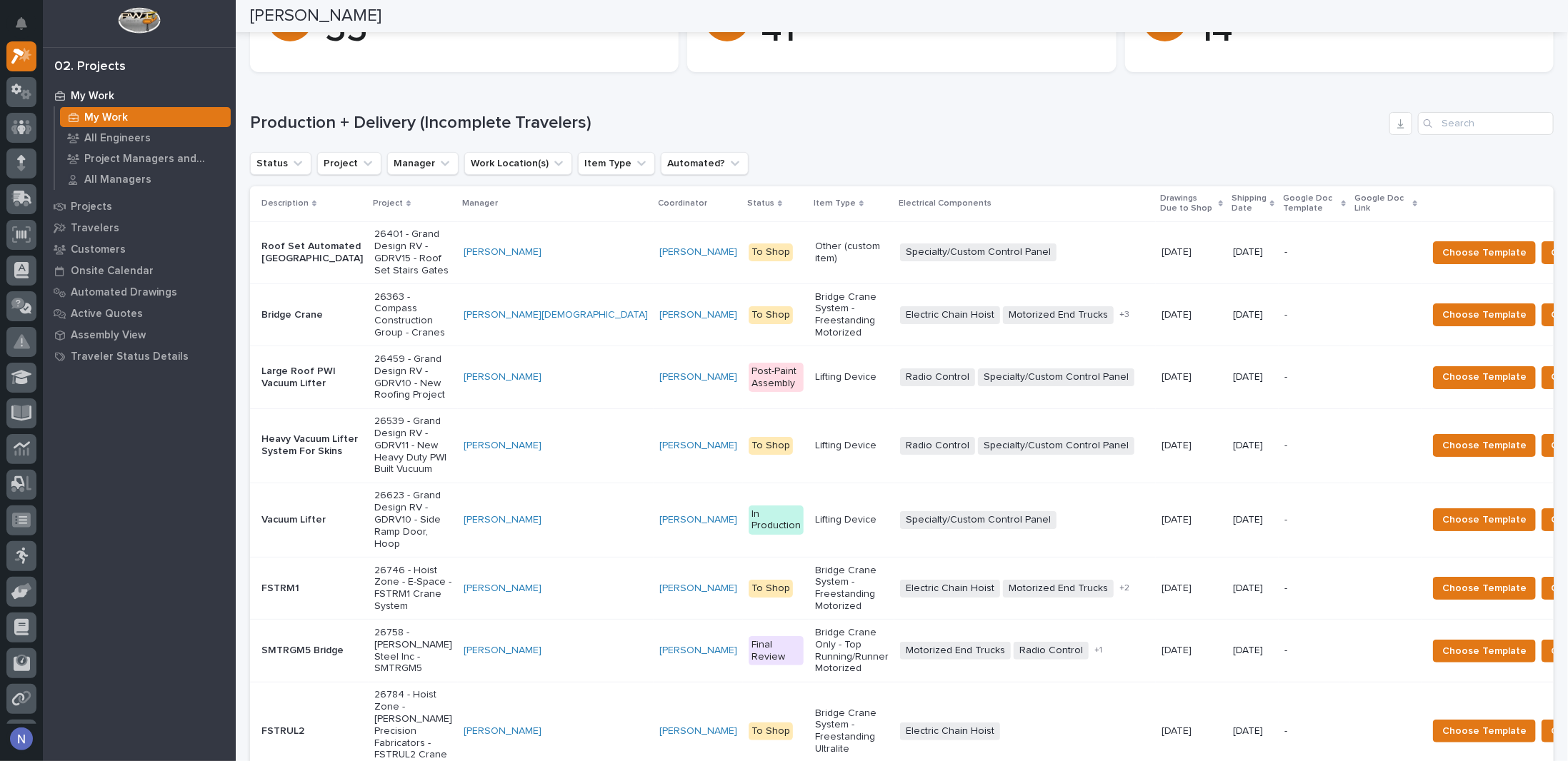
scroll to position [166, 0]
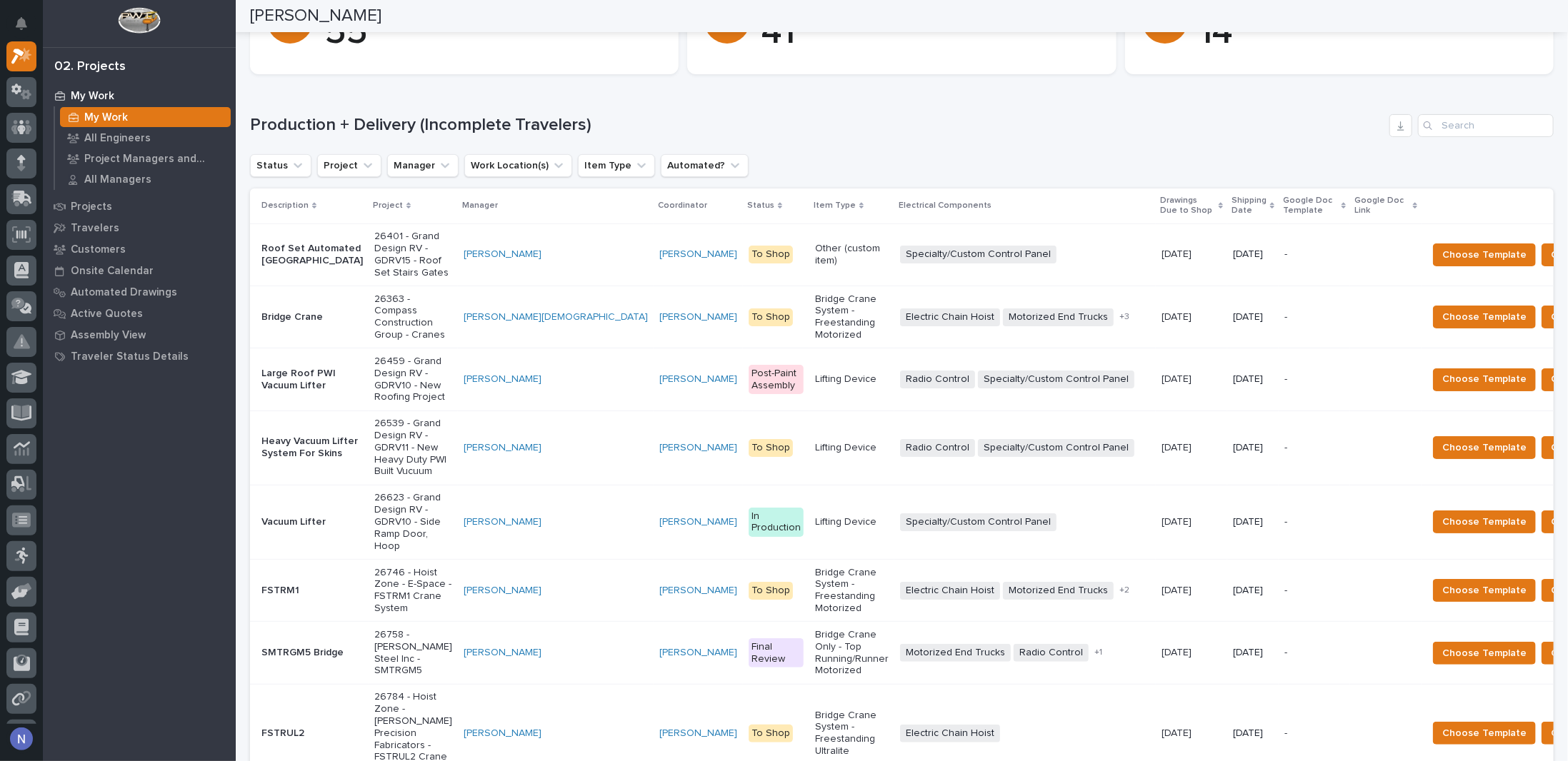
click at [1232, 205] on p "Shipping Date" at bounding box center [1249, 206] width 35 height 26
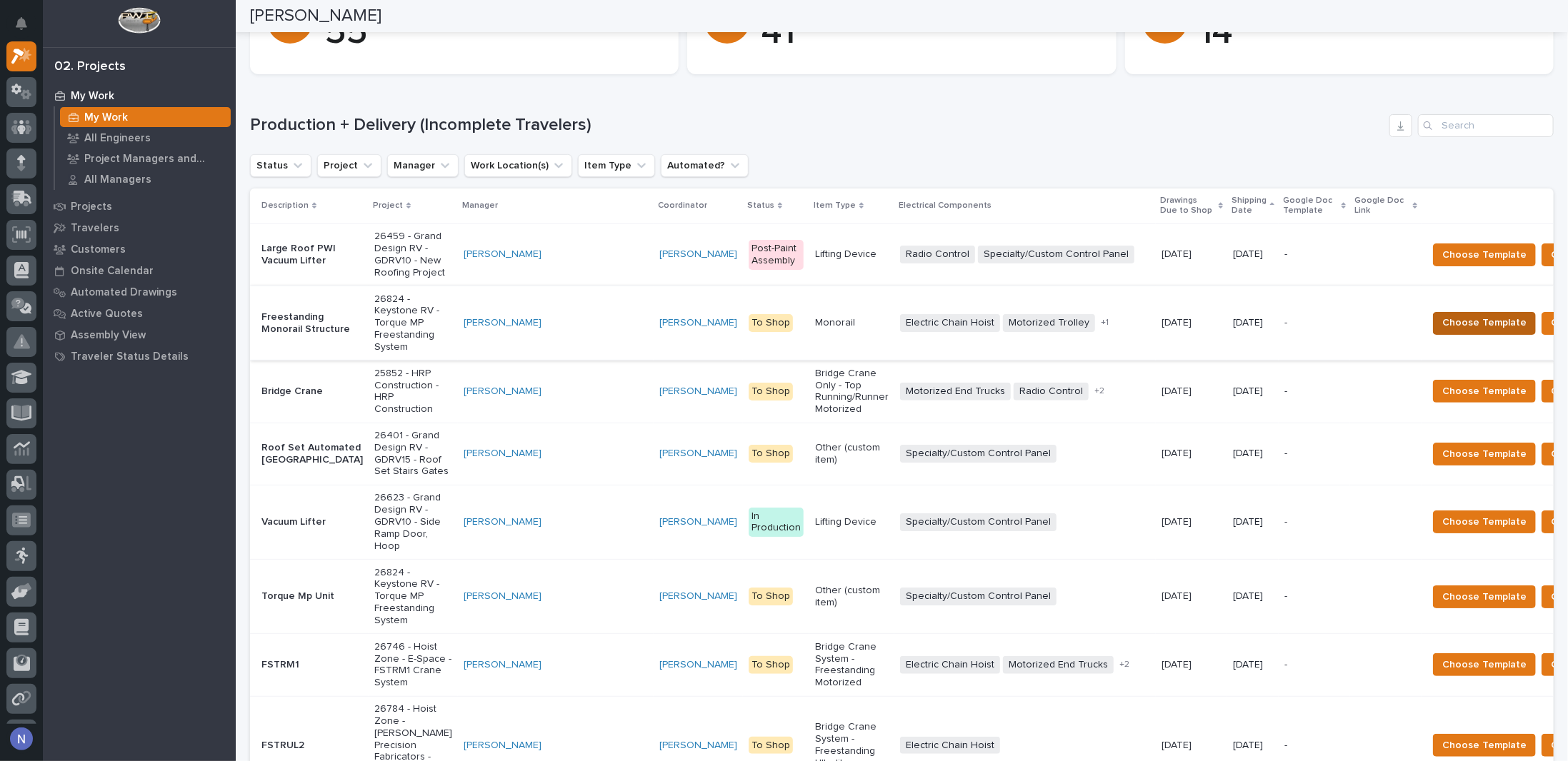
click at [1442, 332] on span "Choose Template" at bounding box center [1485, 323] width 84 height 17
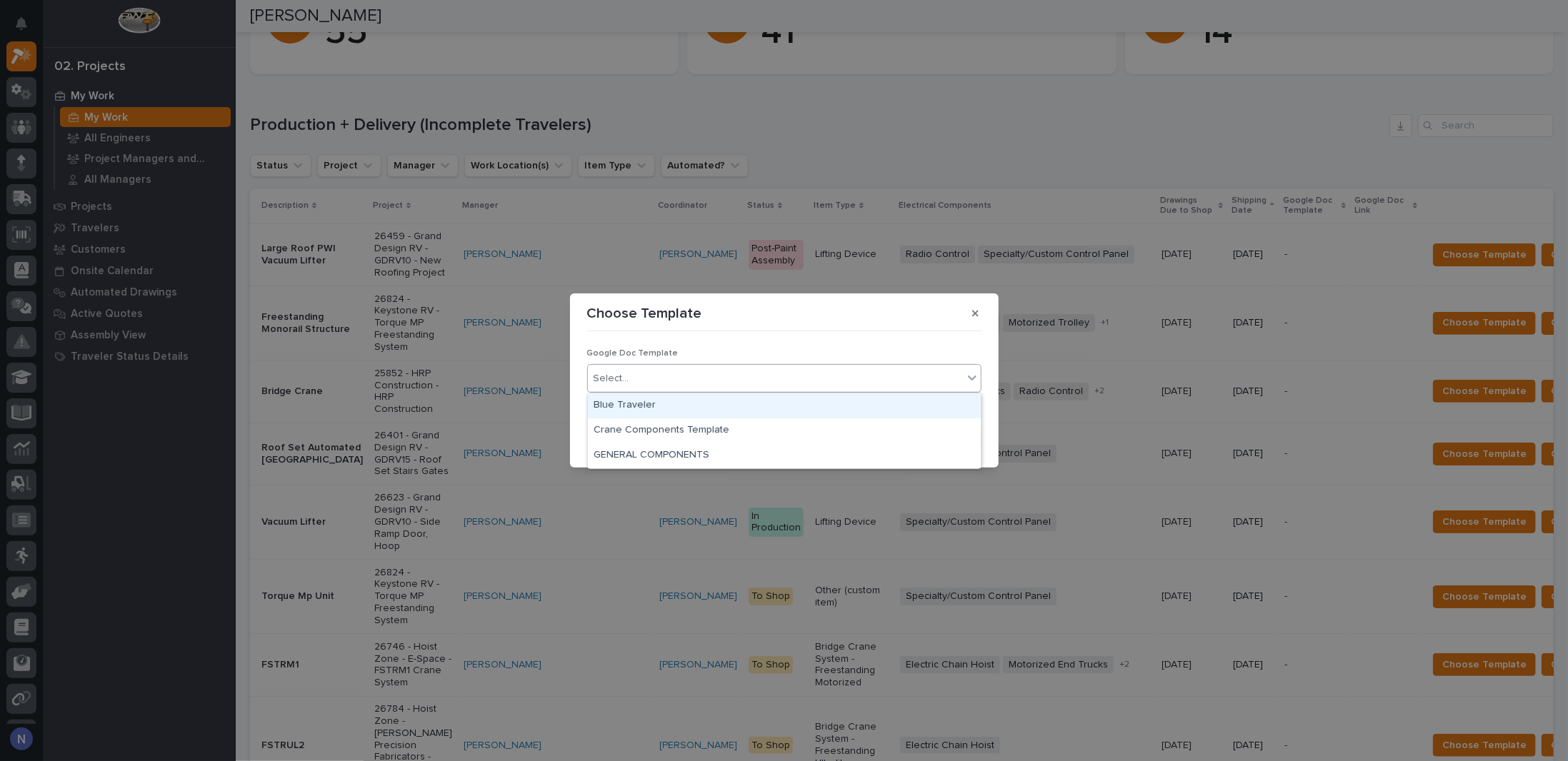
click at [724, 382] on div "Select..." at bounding box center [775, 379] width 375 height 23
click at [666, 407] on div "Blue Traveler" at bounding box center [784, 406] width 393 height 25
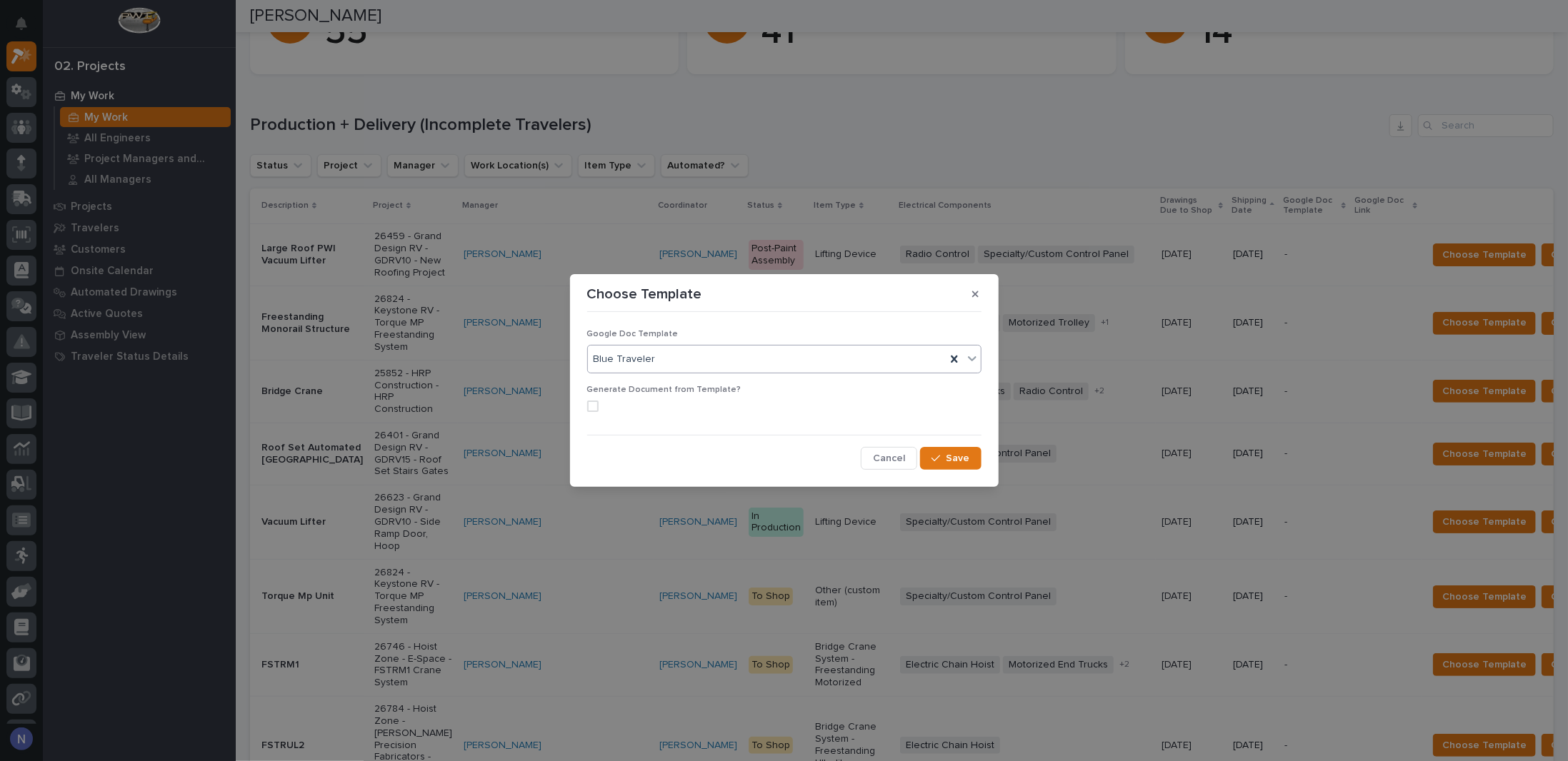
click at [588, 403] on span at bounding box center [593, 406] width 12 height 12
click at [953, 456] on span "Save" at bounding box center [958, 458] width 23 height 13
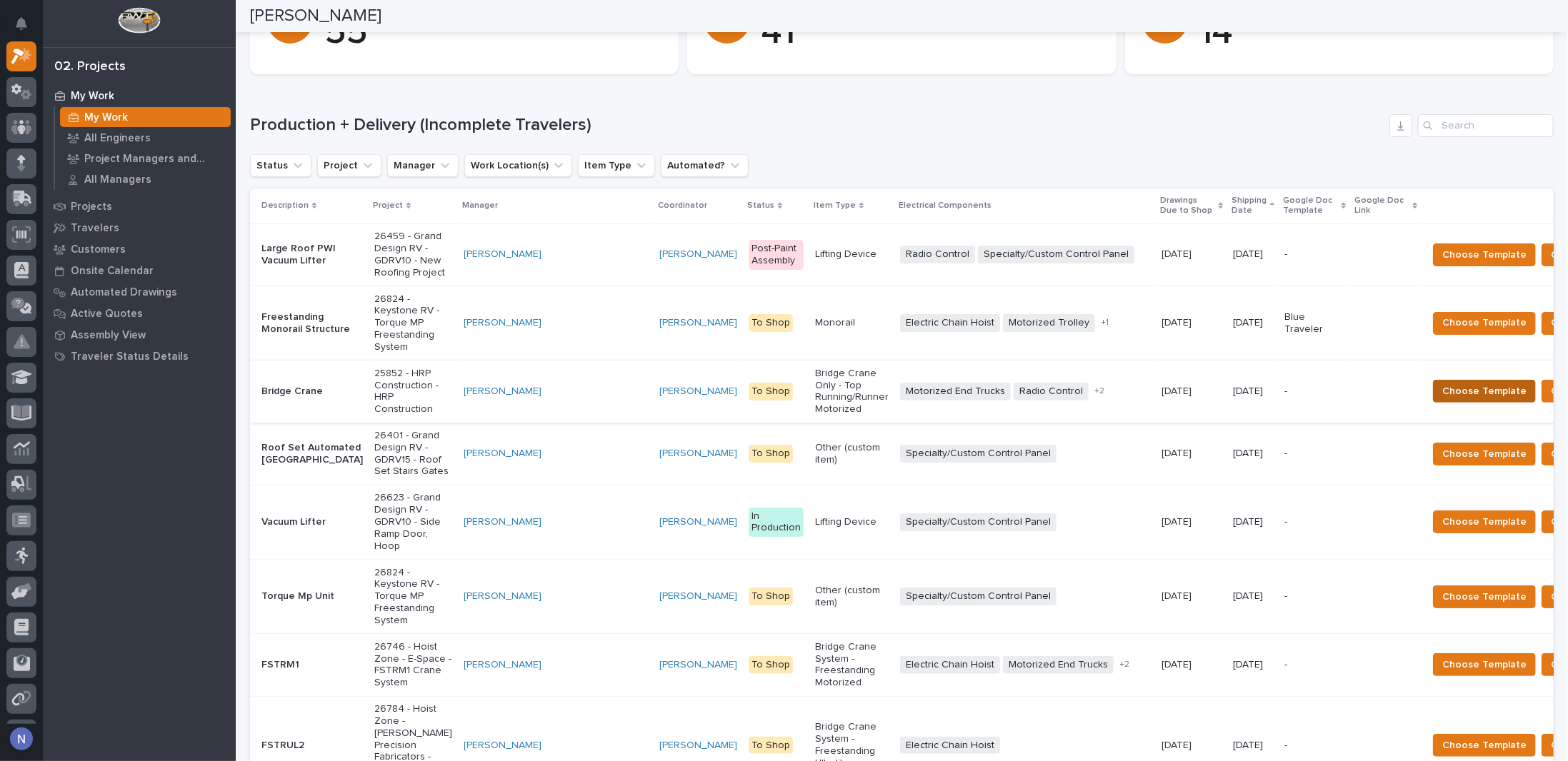
click at [1442, 400] on span "Choose Template" at bounding box center [1485, 391] width 84 height 17
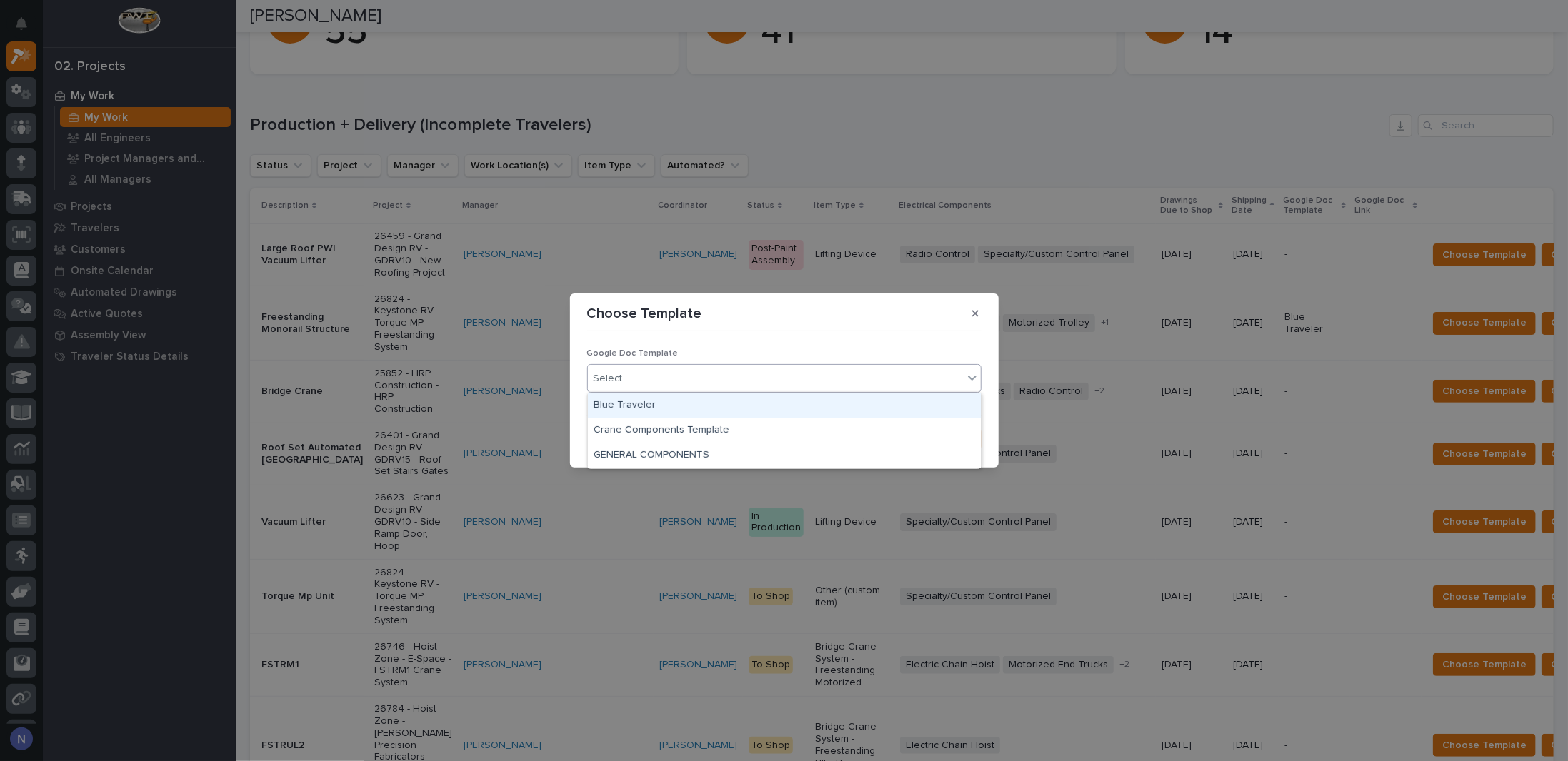
click at [620, 379] on div "Select..." at bounding box center [611, 379] width 36 height 15
click at [611, 402] on div "Blue Traveler" at bounding box center [784, 406] width 393 height 25
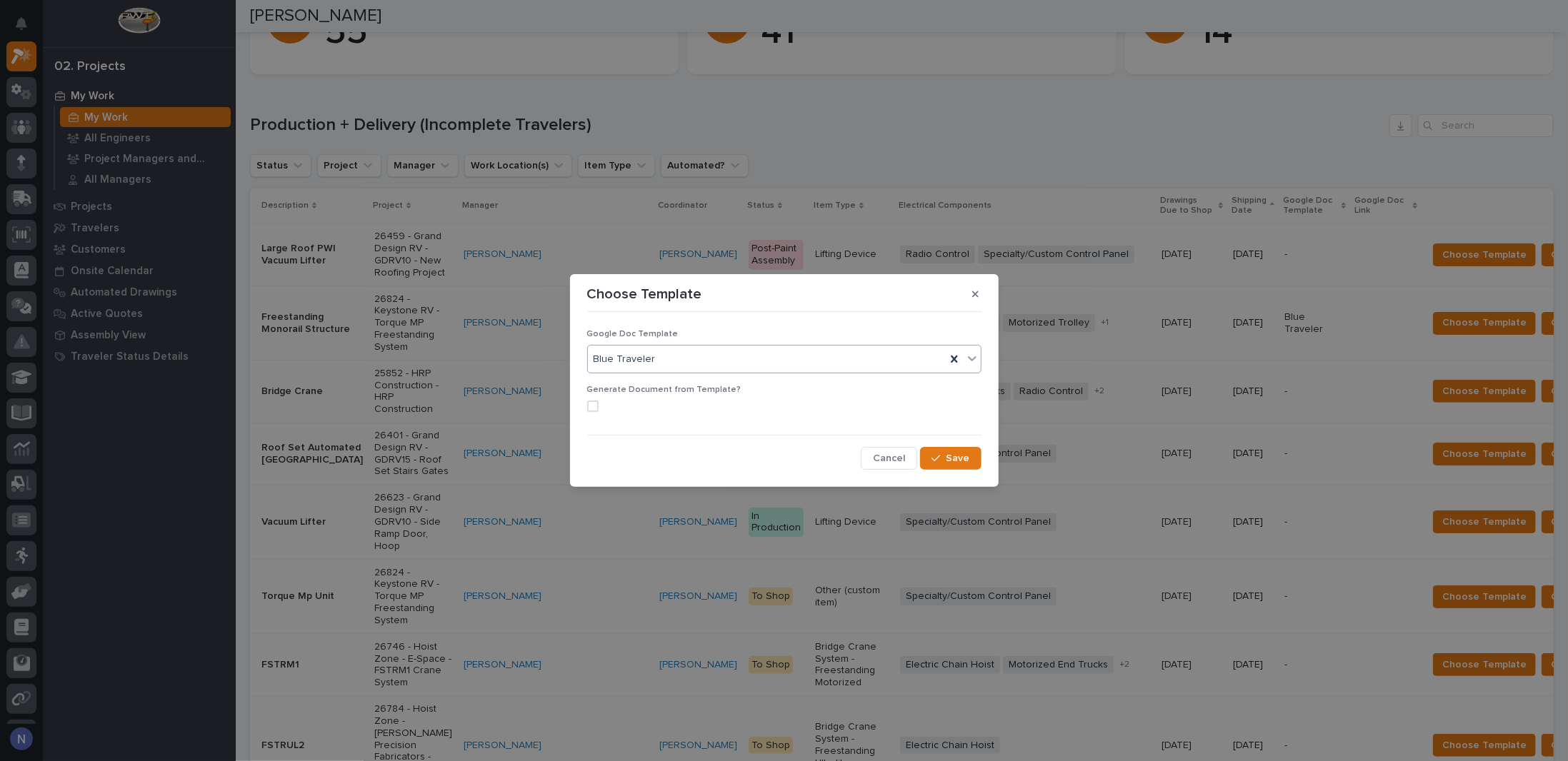
click at [593, 411] on span at bounding box center [593, 406] width 12 height 12
click at [937, 460] on icon "button" at bounding box center [936, 458] width 9 height 7
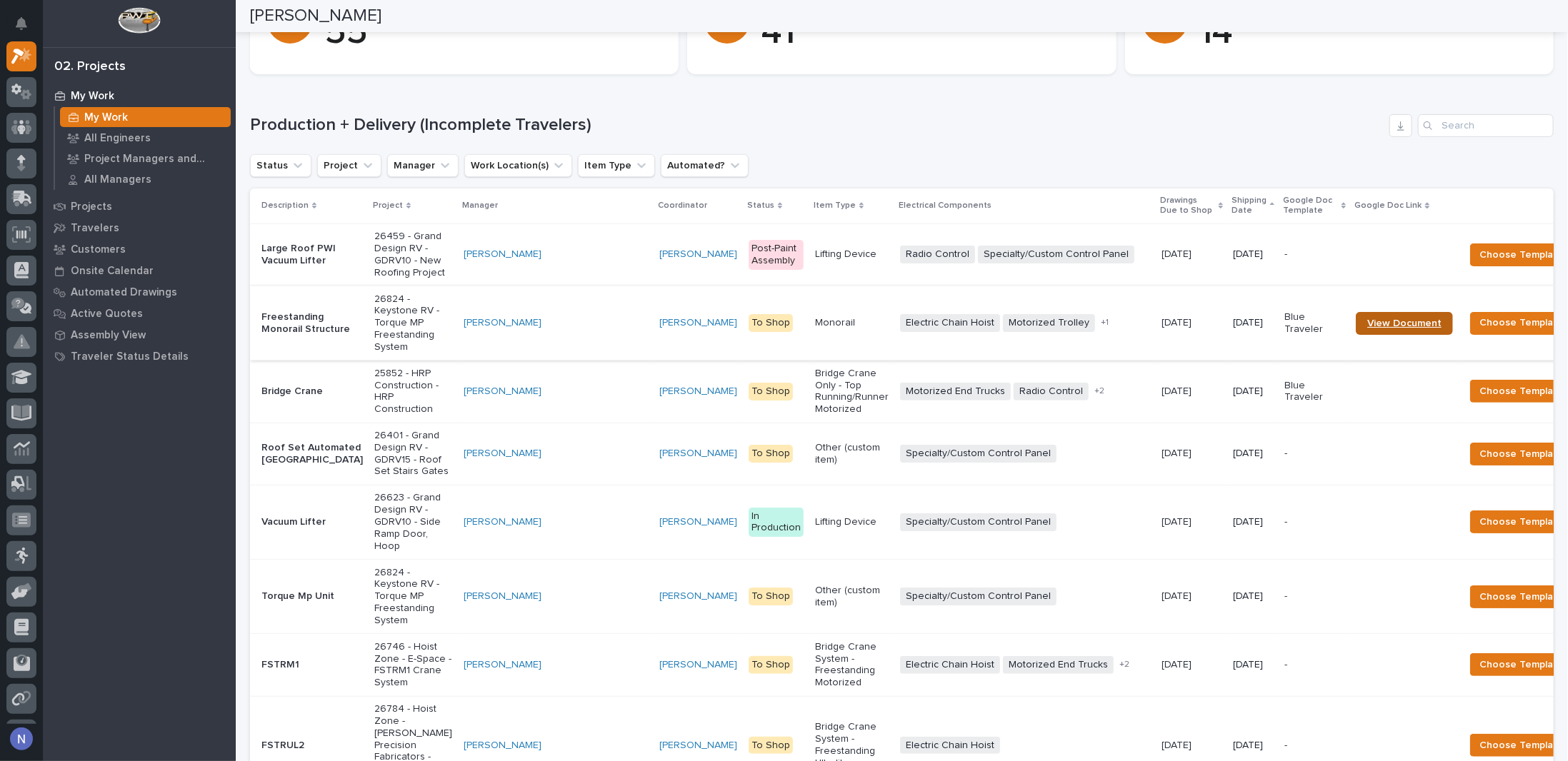
click at [1356, 335] on link "View Document" at bounding box center [1405, 323] width 97 height 22
click at [950, 332] on div "Electric Chain Hoist Motorized Trolley Radio Control + 1" at bounding box center [1025, 323] width 250 height 29
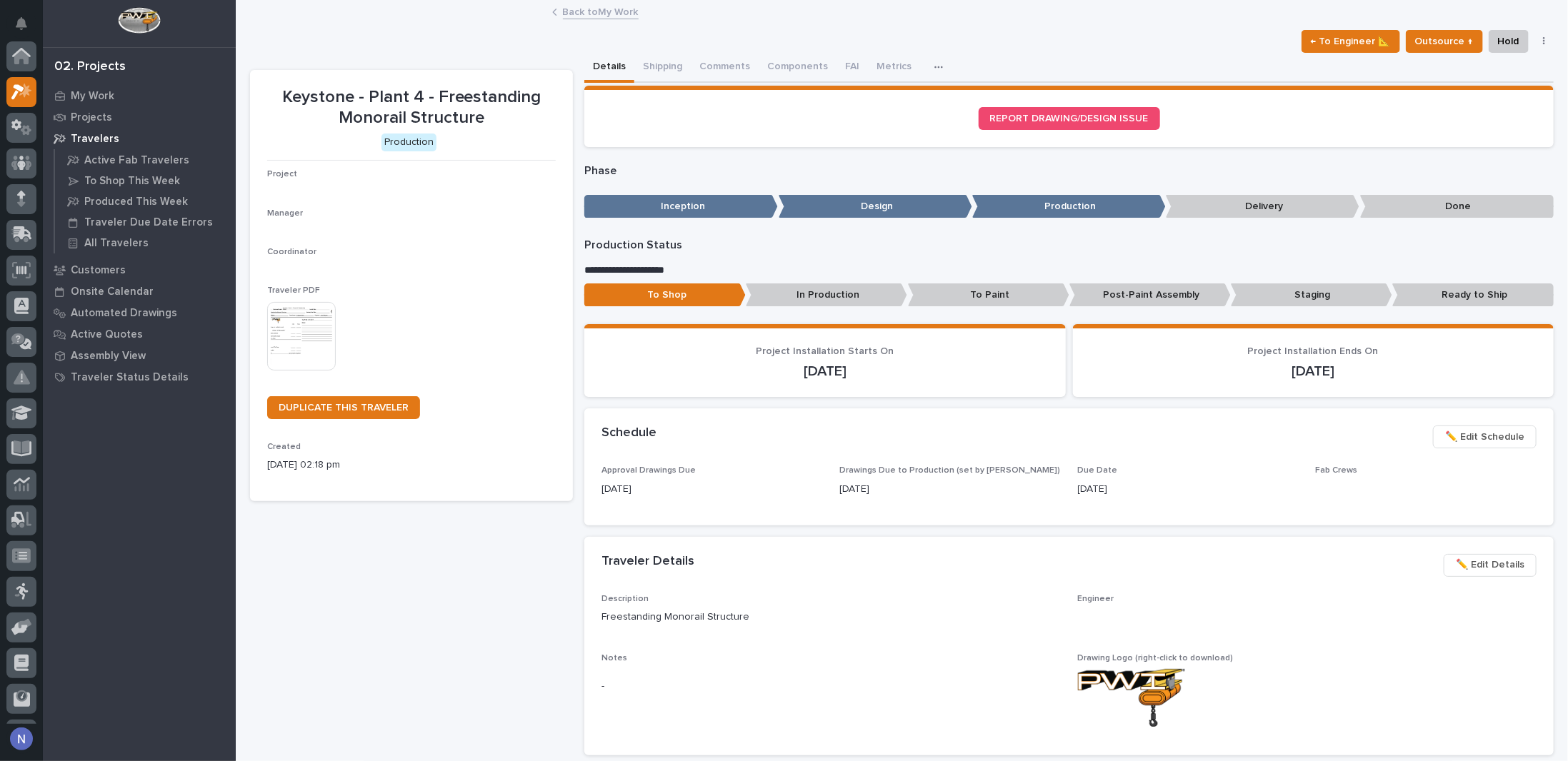
scroll to position [36, 0]
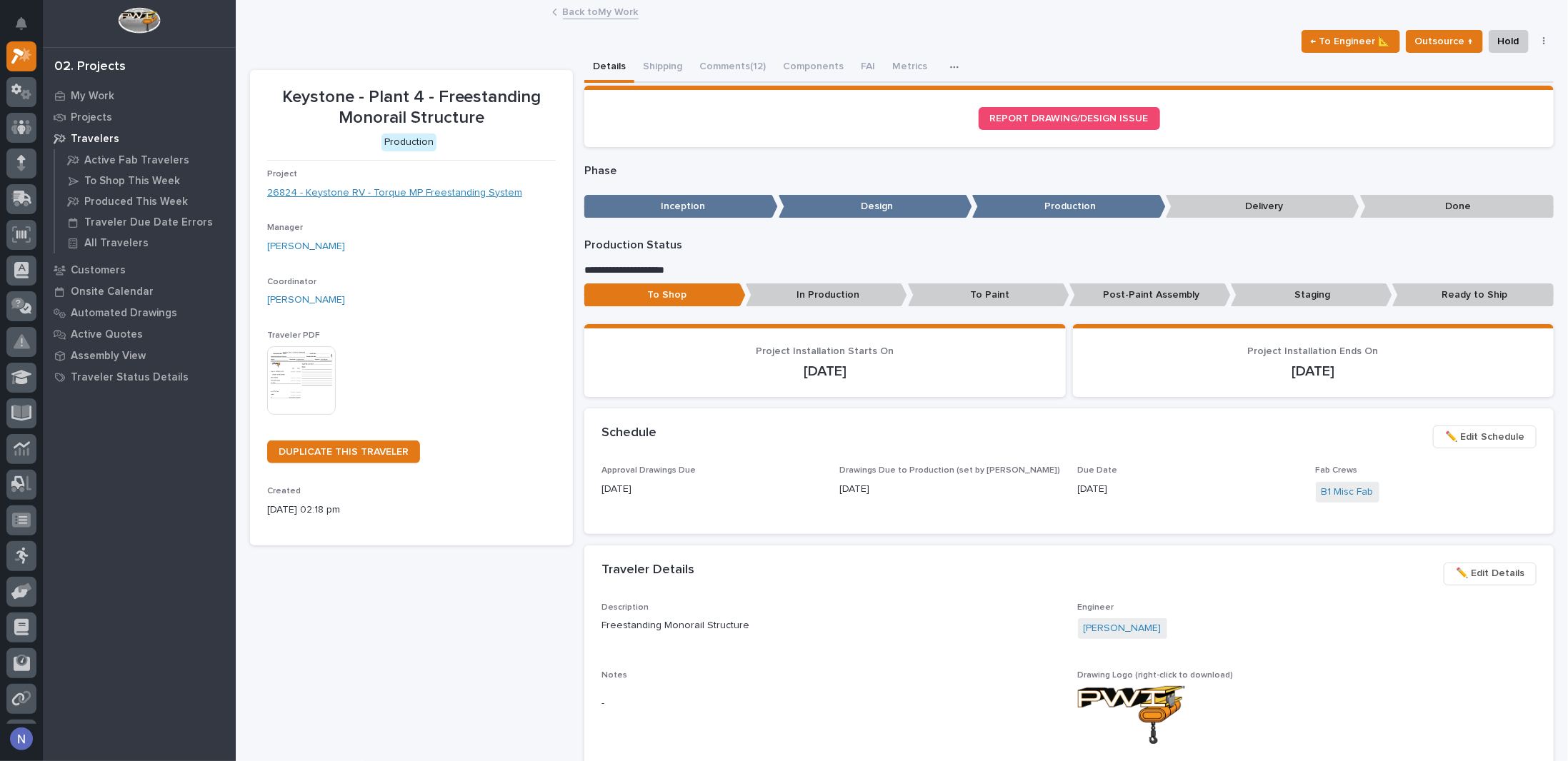
click at [412, 194] on link "26824 - Keystone RV - Torque MP Freestanding System" at bounding box center [394, 193] width 255 height 15
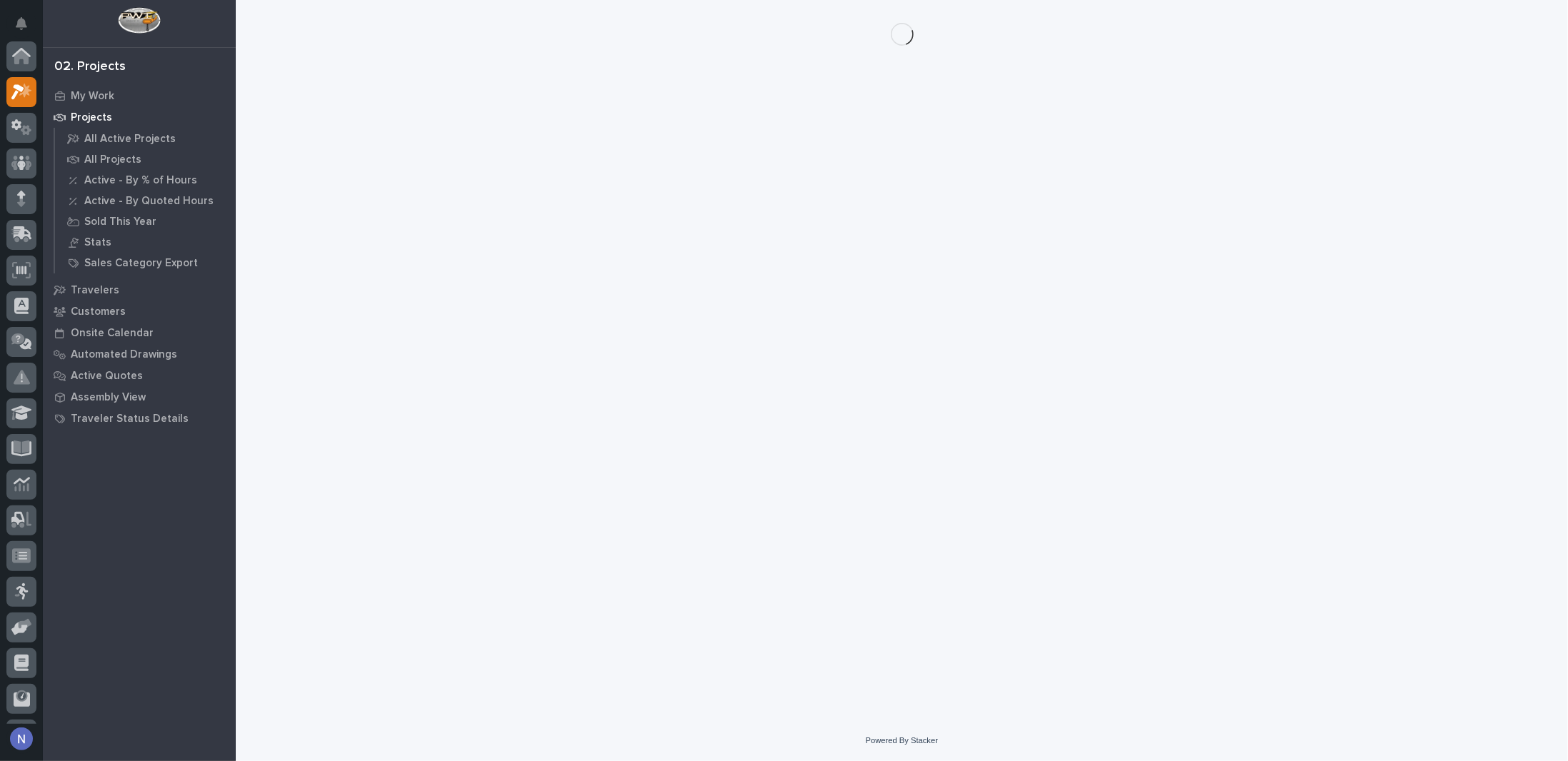
scroll to position [36, 0]
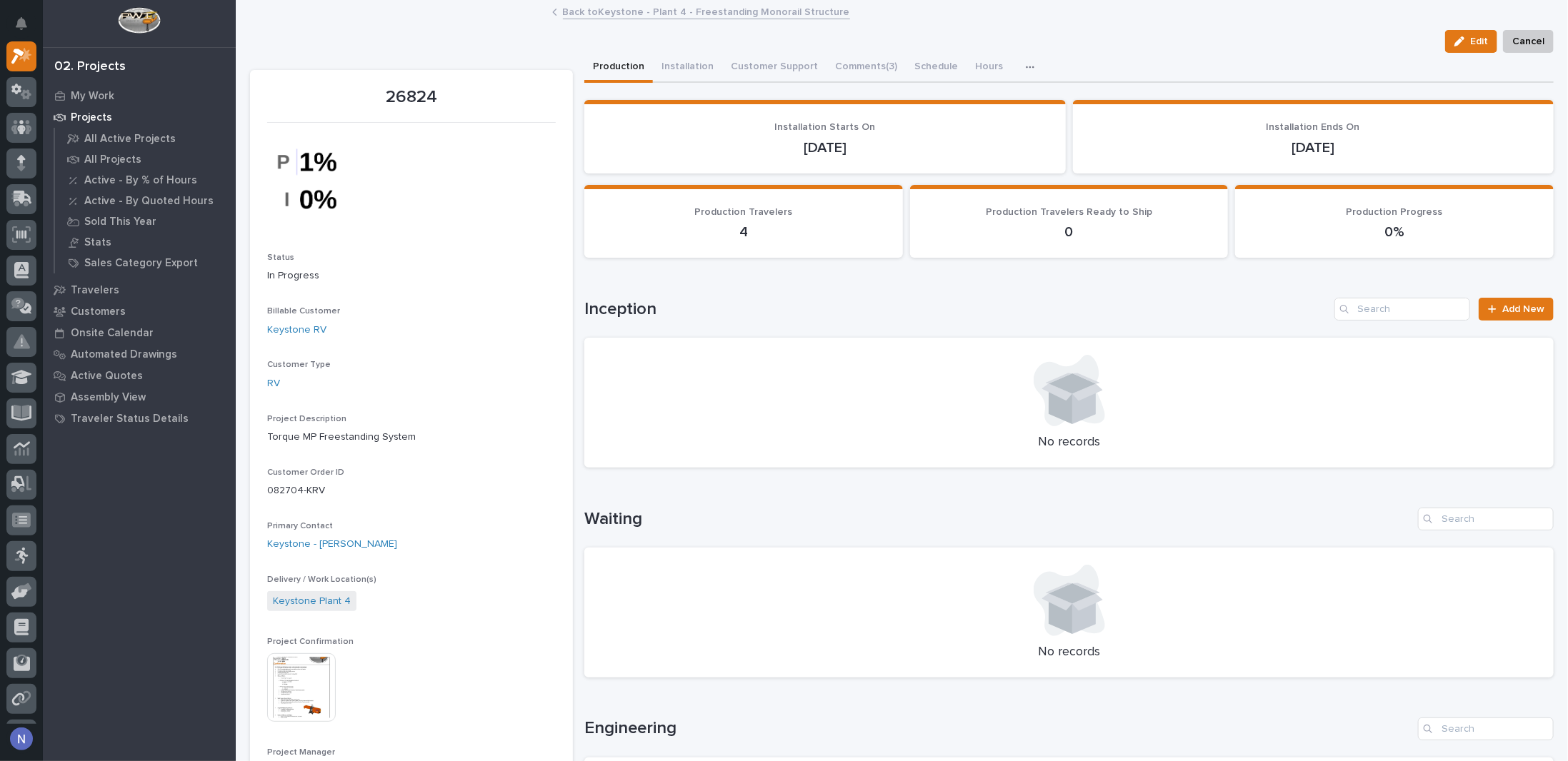
click at [302, 666] on img at bounding box center [301, 687] width 68 height 68
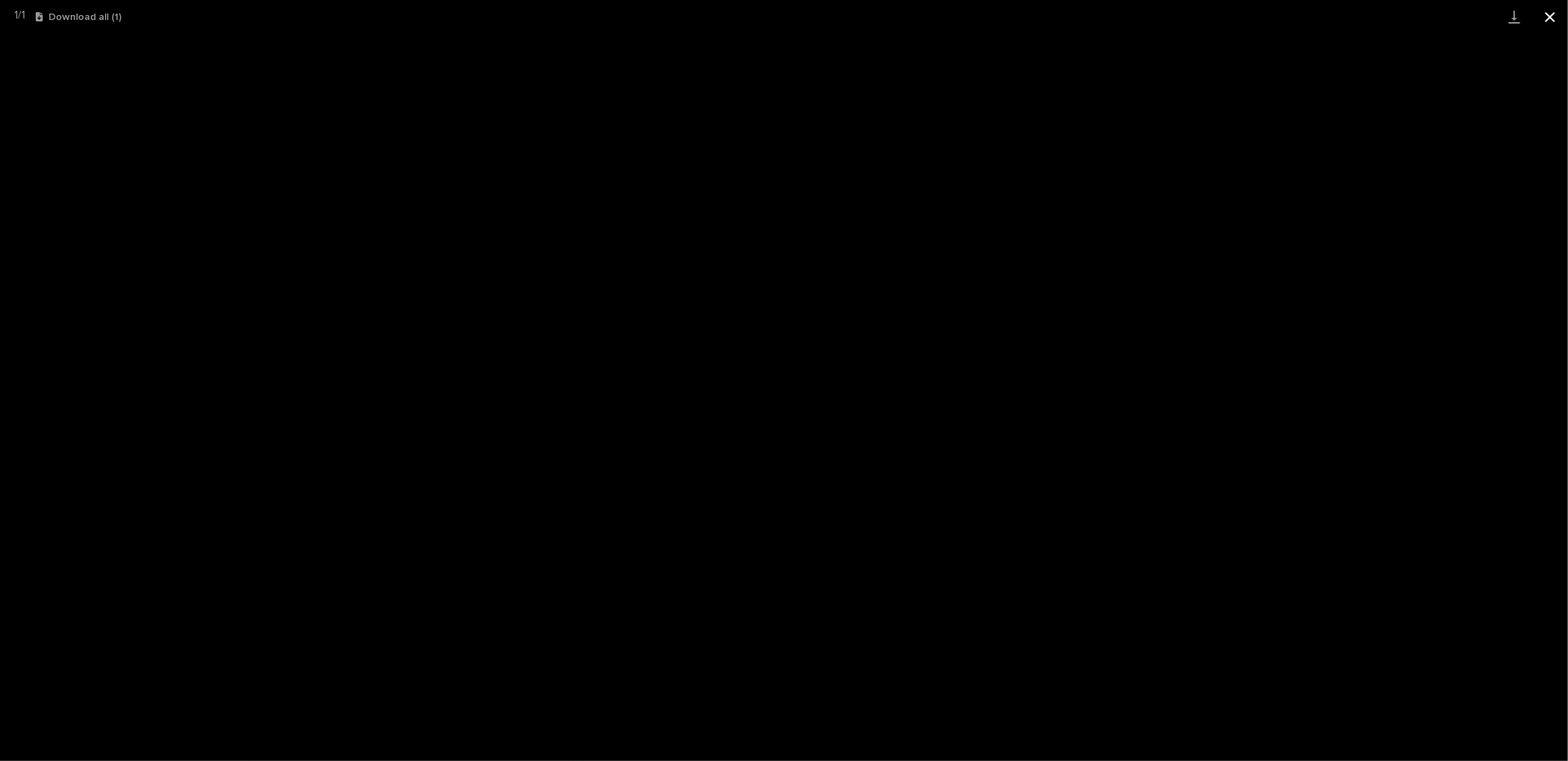
click at [1555, 20] on button "Close gallery" at bounding box center [1550, 17] width 36 height 33
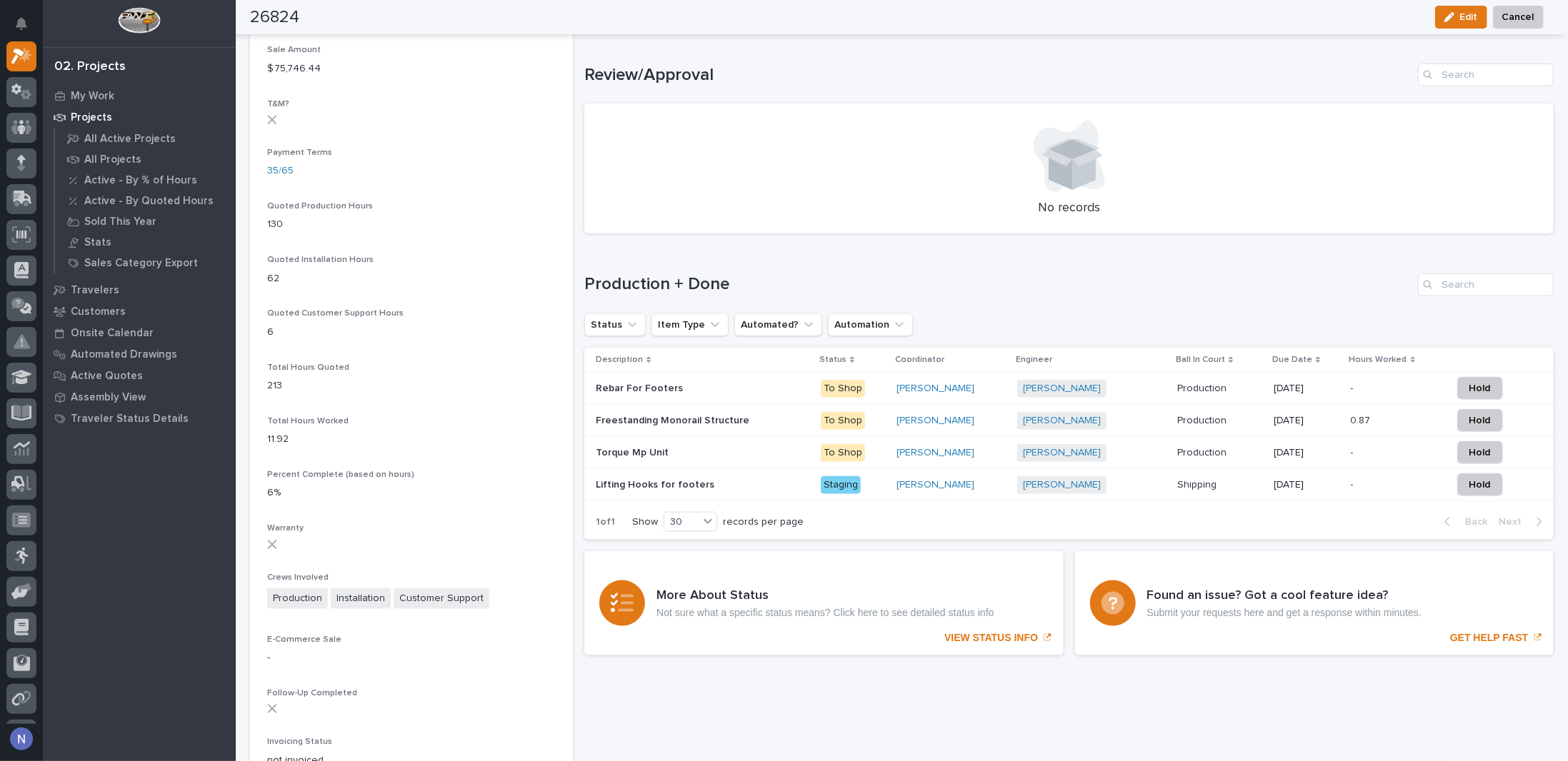
scroll to position [857, 0]
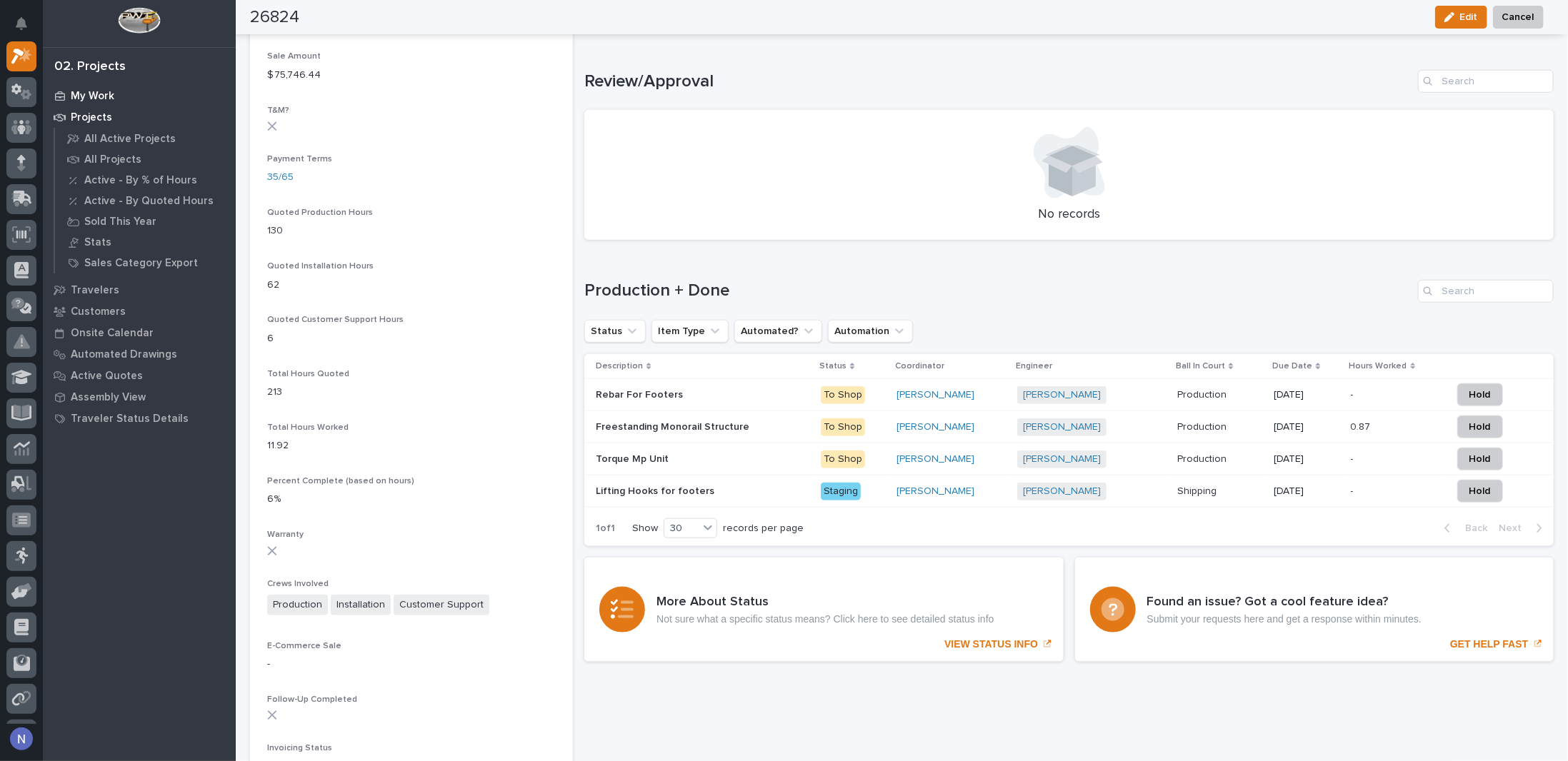
click at [102, 91] on p "My Work" at bounding box center [92, 96] width 44 height 13
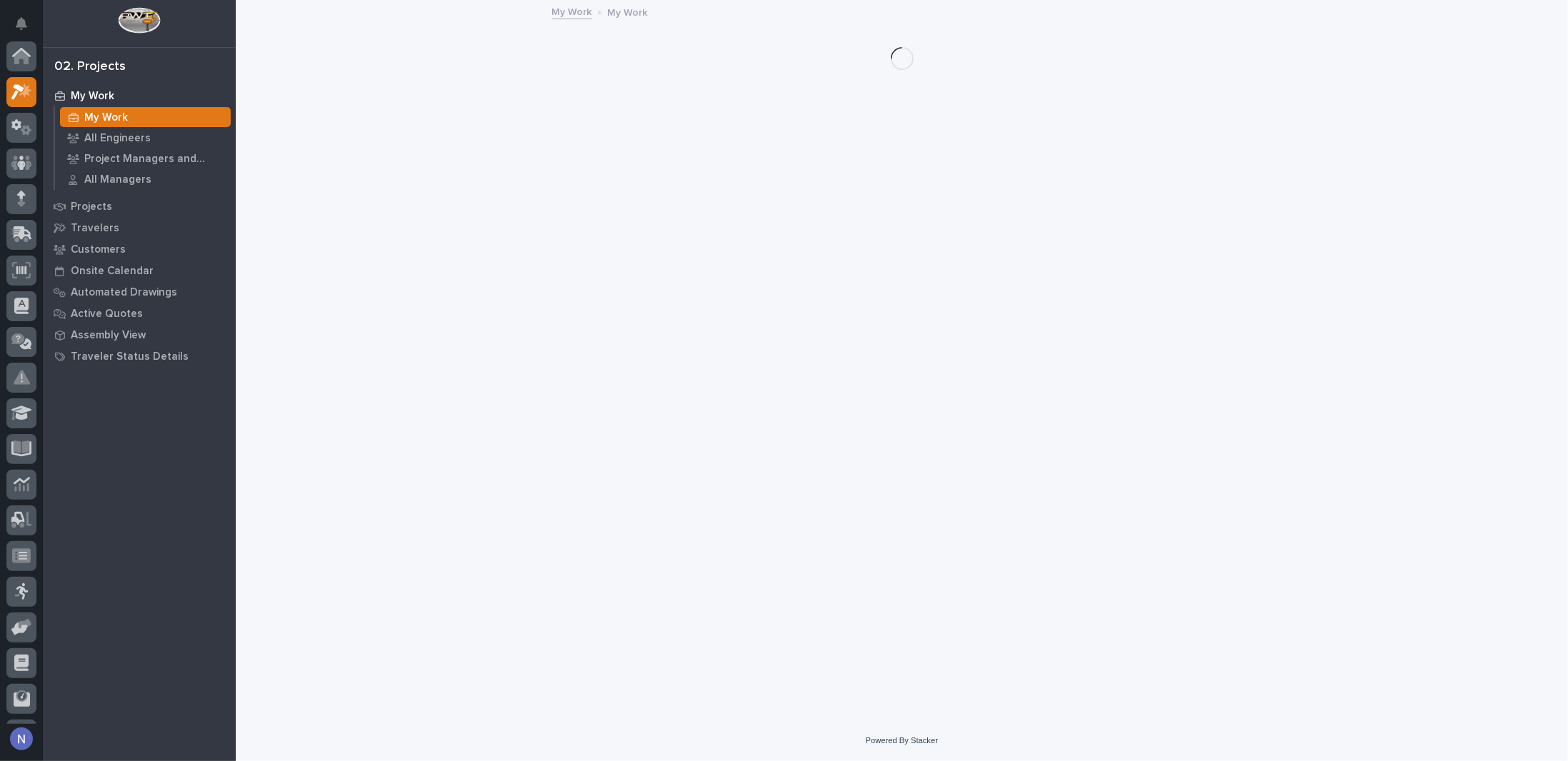
scroll to position [36, 0]
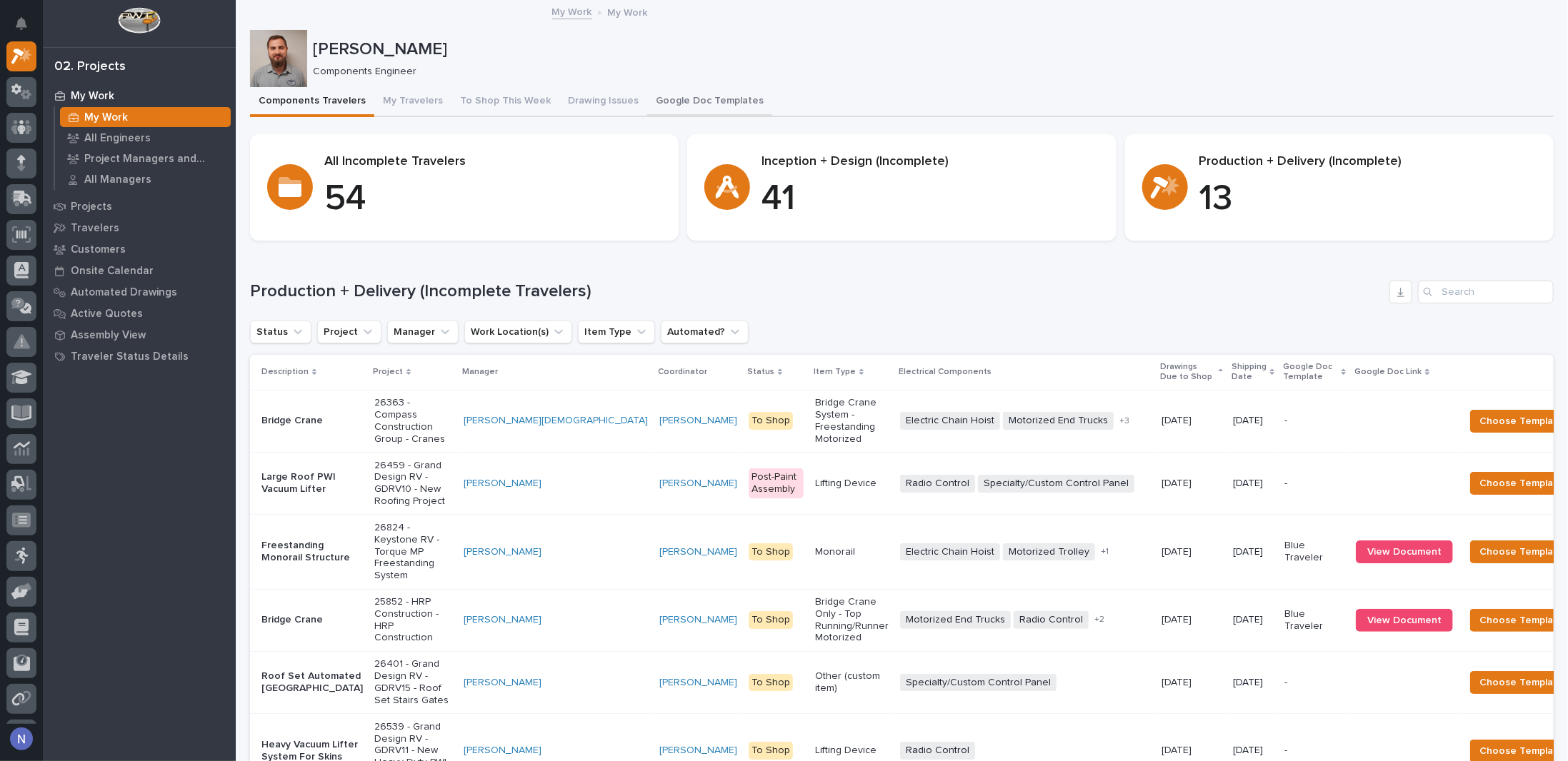
click at [706, 96] on button "Google Doc Templates" at bounding box center [710, 102] width 125 height 30
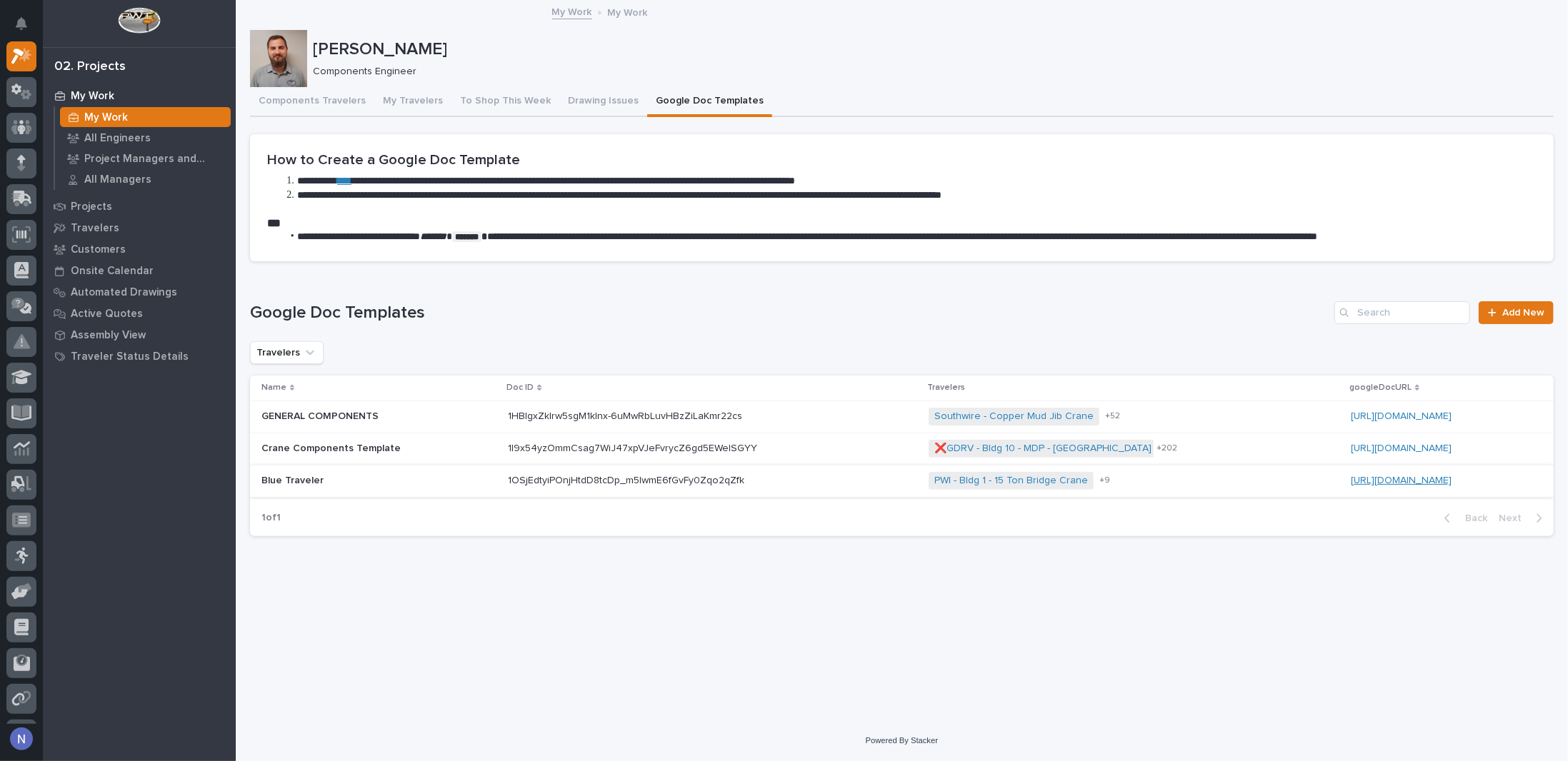
click at [1351, 480] on link "[URL][DOMAIN_NAME]" at bounding box center [1401, 480] width 101 height 10
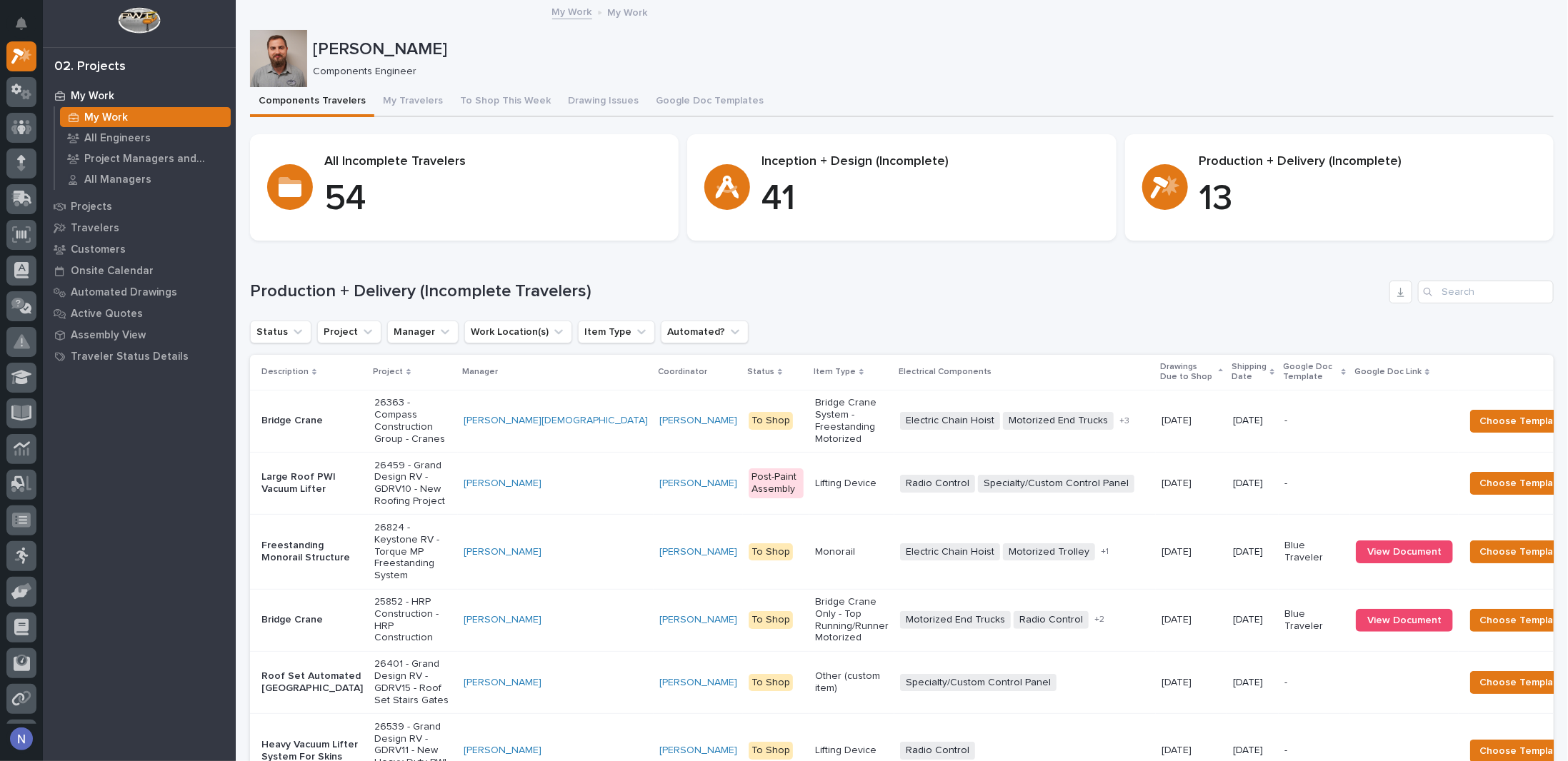
click at [1232, 369] on p "Shipping Date" at bounding box center [1249, 372] width 35 height 26
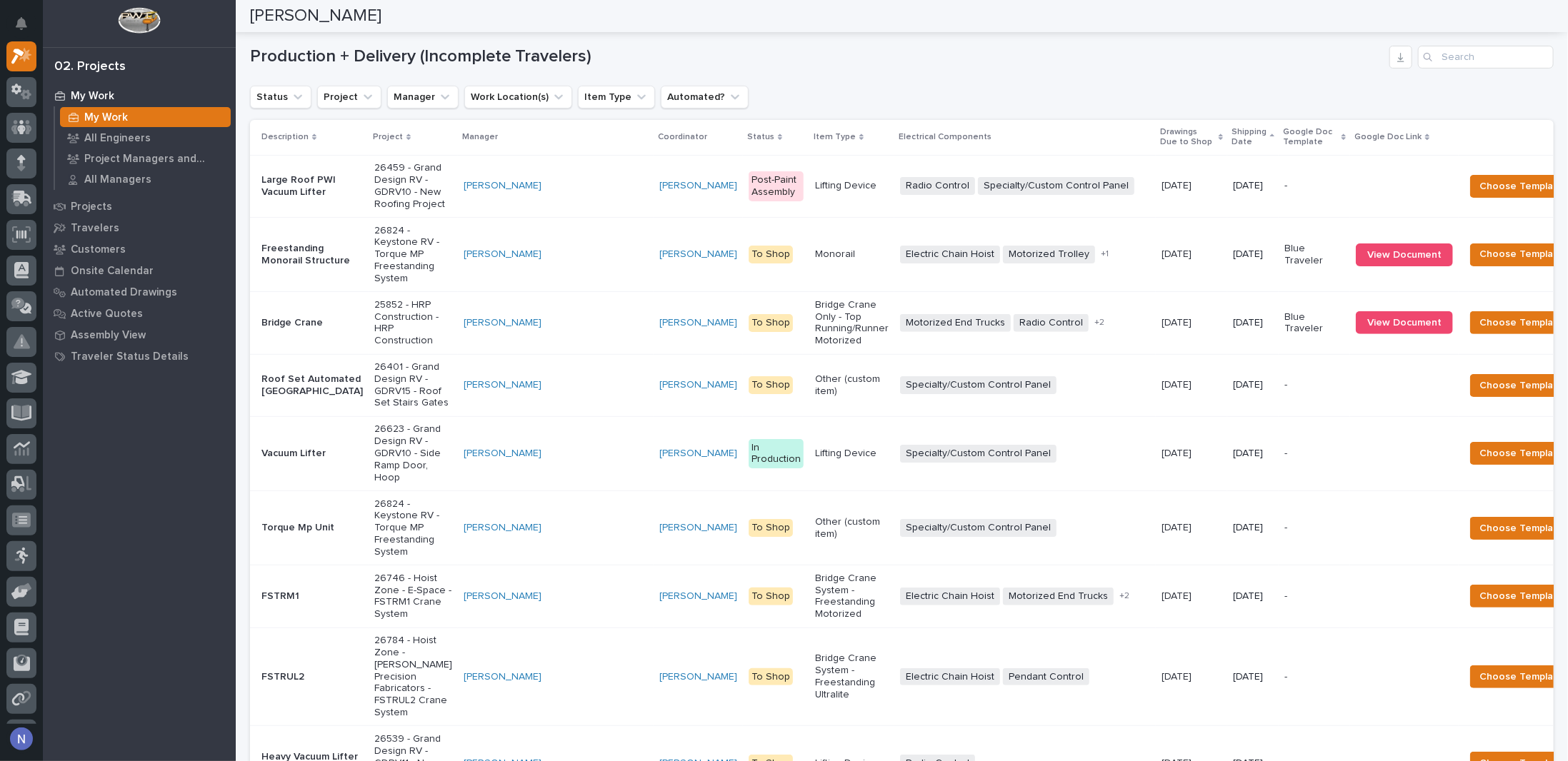
scroll to position [238, 0]
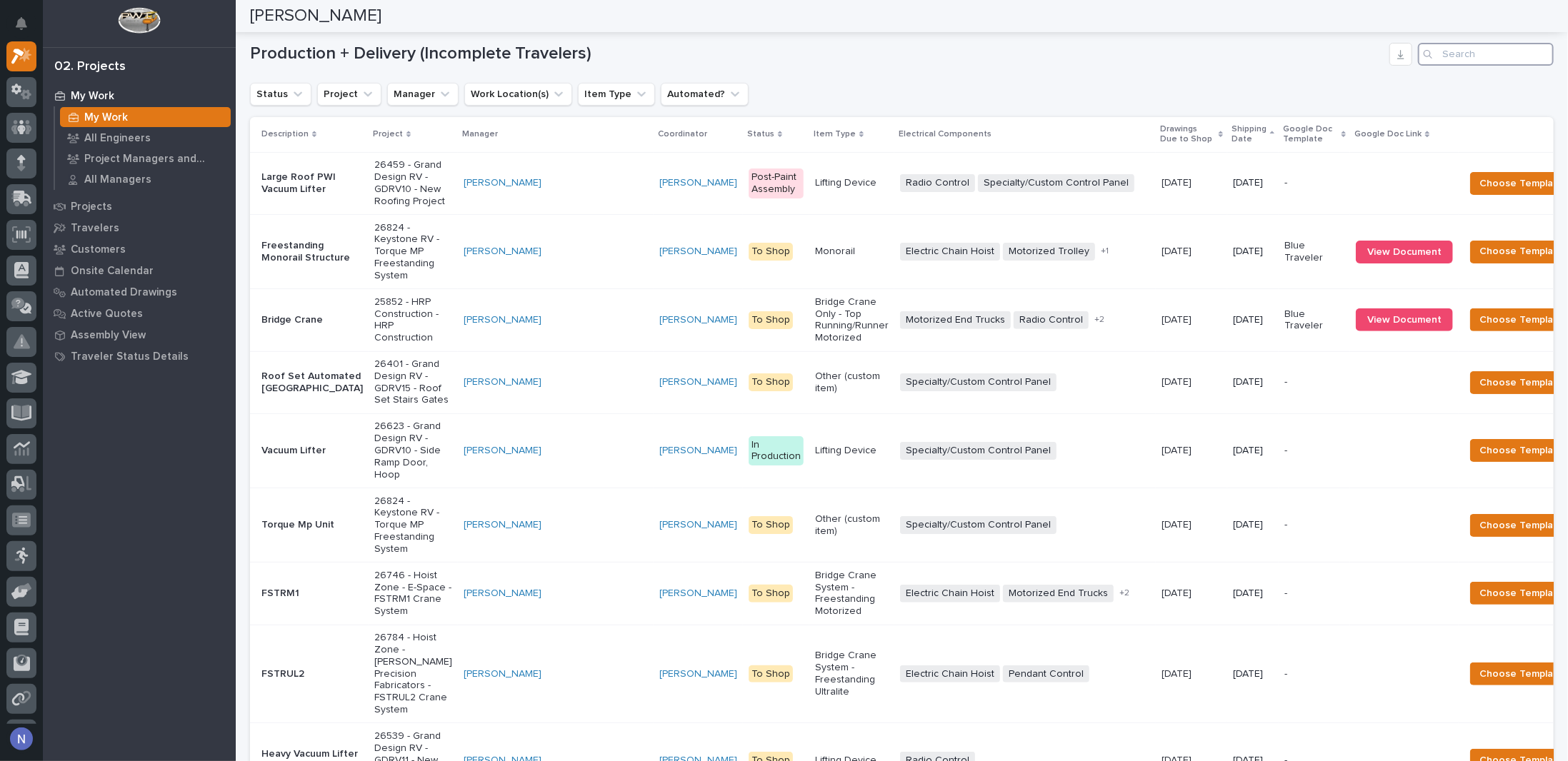
click at [1455, 59] on input "Search" at bounding box center [1485, 54] width 136 height 22
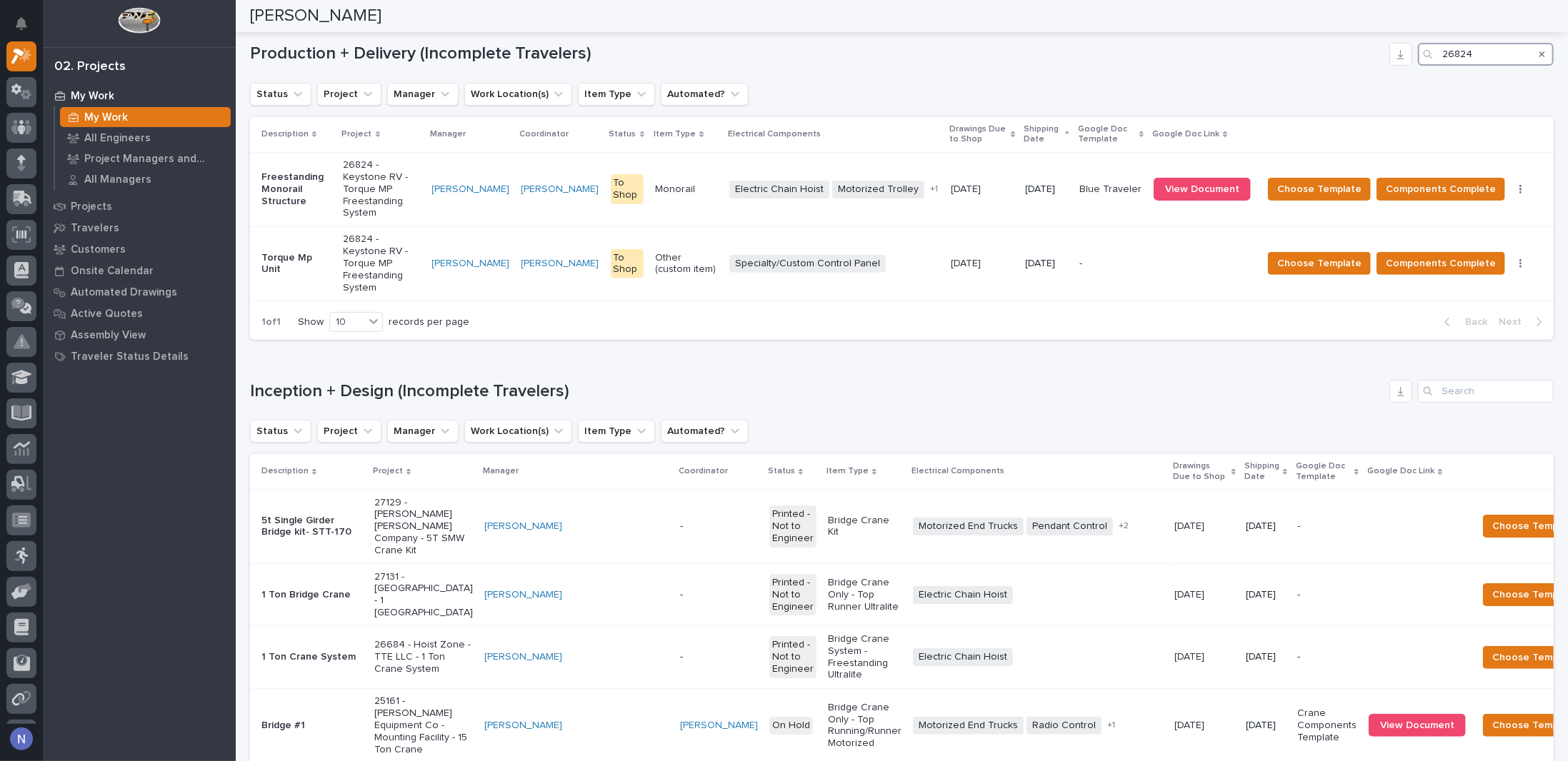
type input "26824"
click at [1332, 255] on span "Choose Template" at bounding box center [1320, 263] width 84 height 17
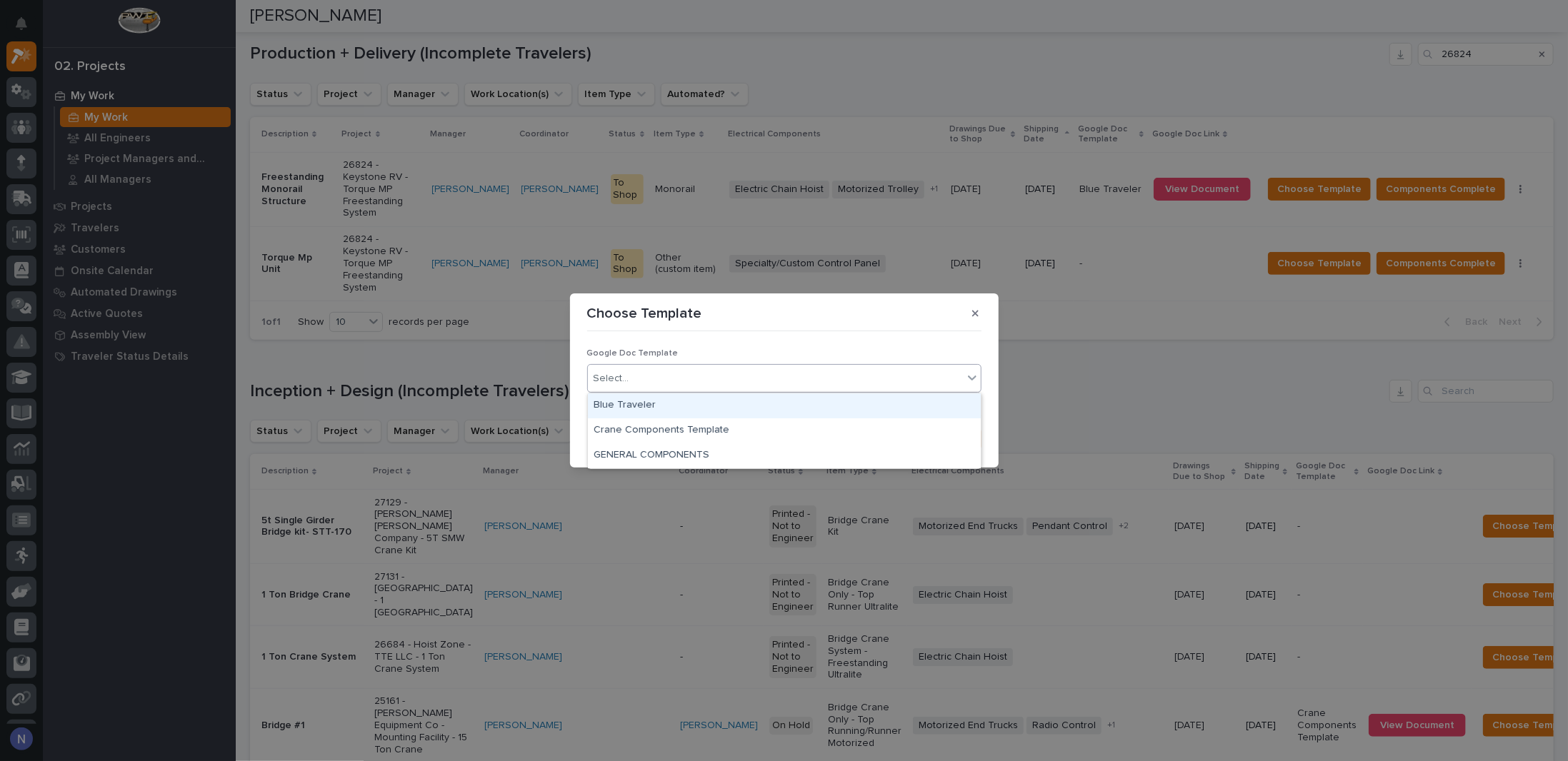
click at [791, 382] on div "Select..." at bounding box center [775, 379] width 375 height 23
click at [701, 400] on div "Blue Traveler" at bounding box center [784, 406] width 393 height 25
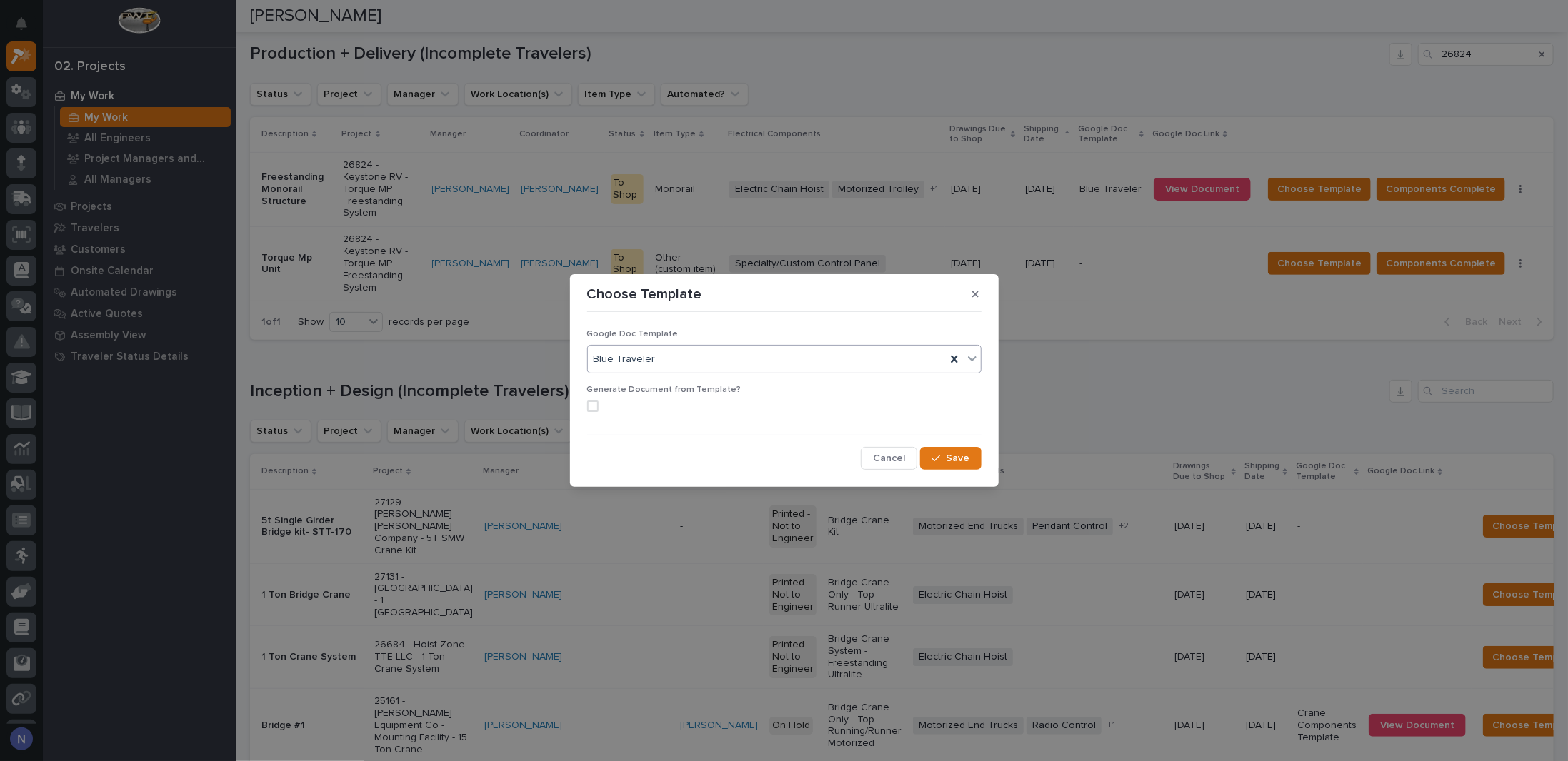
click at [594, 403] on span at bounding box center [593, 406] width 12 height 12
click at [960, 454] on span "Save" at bounding box center [958, 458] width 23 height 13
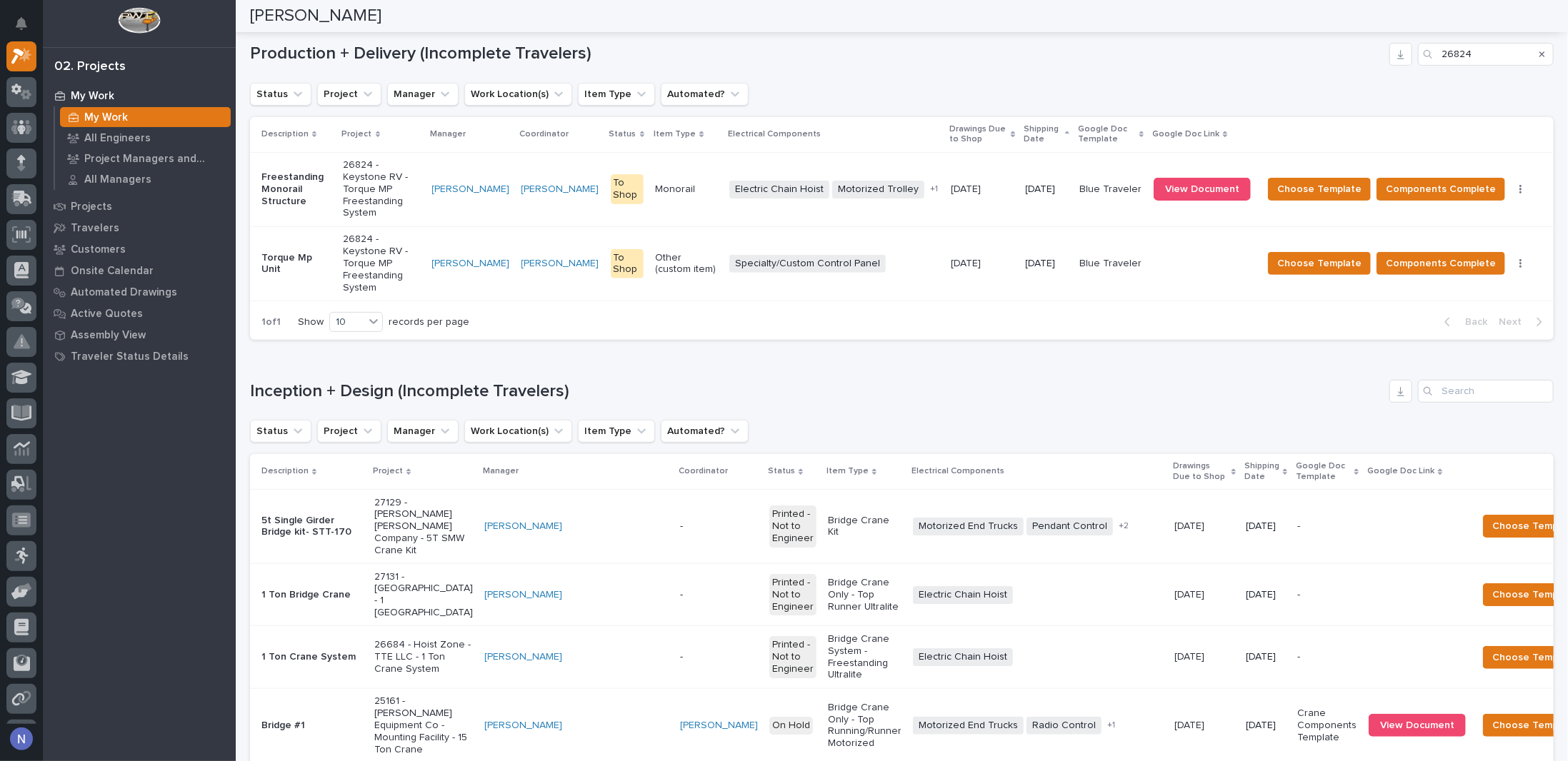
click at [347, 226] on td "26824 - Keystone RV - Torque MP Freestanding System" at bounding box center [382, 263] width 89 height 74
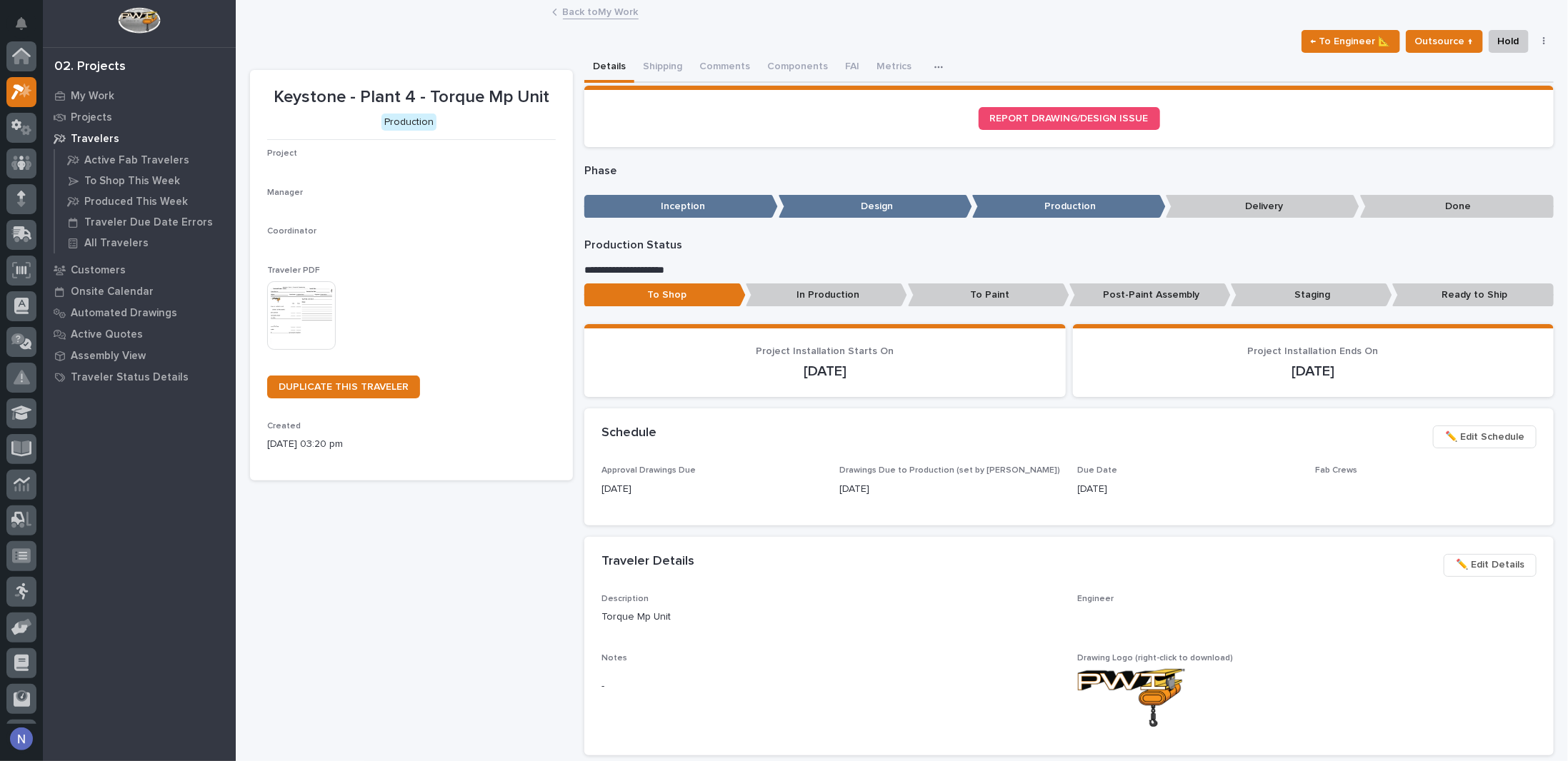
scroll to position [36, 0]
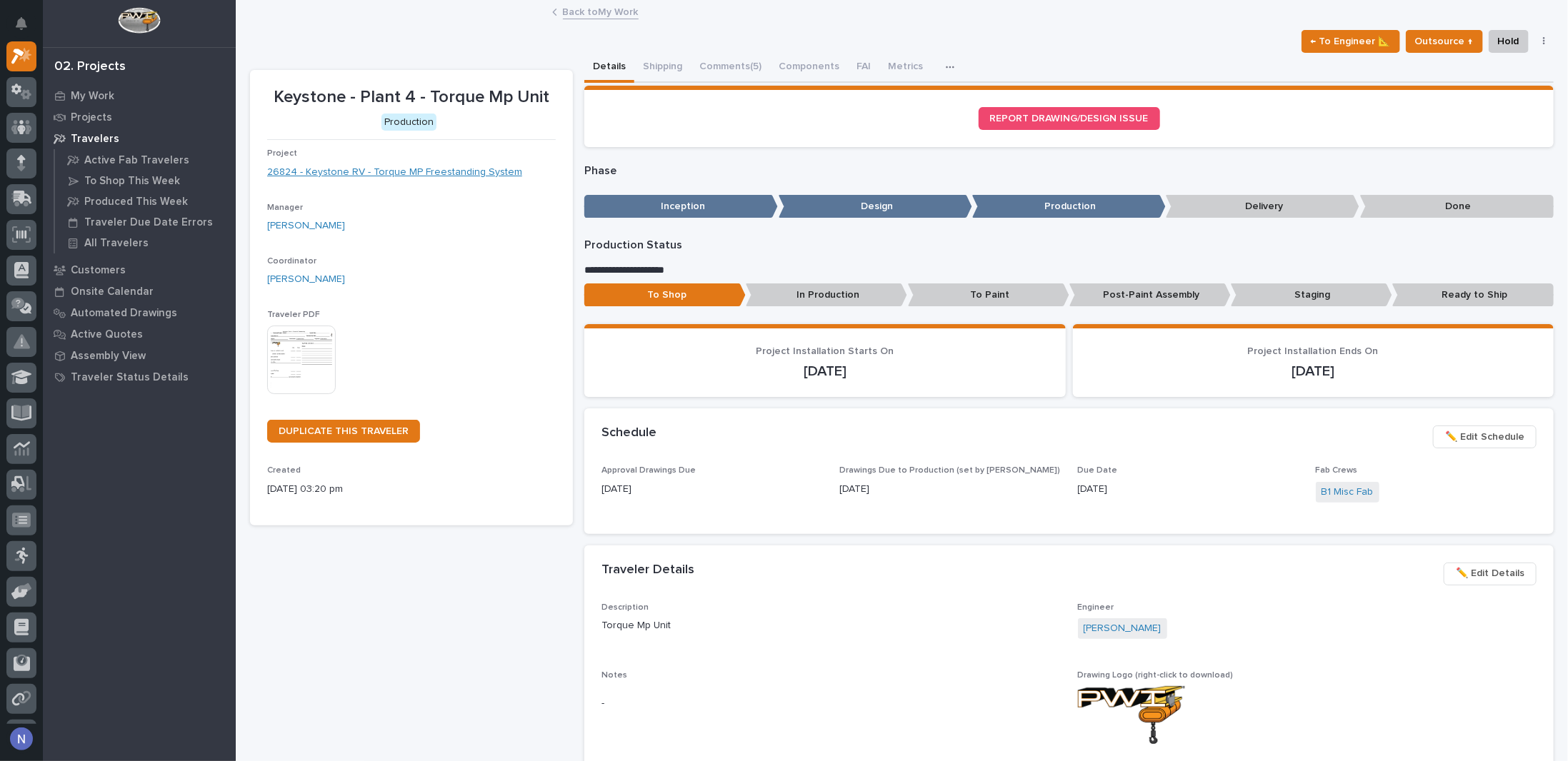
click at [441, 170] on link "26824 - Keystone RV - Torque MP Freestanding System" at bounding box center [394, 172] width 255 height 15
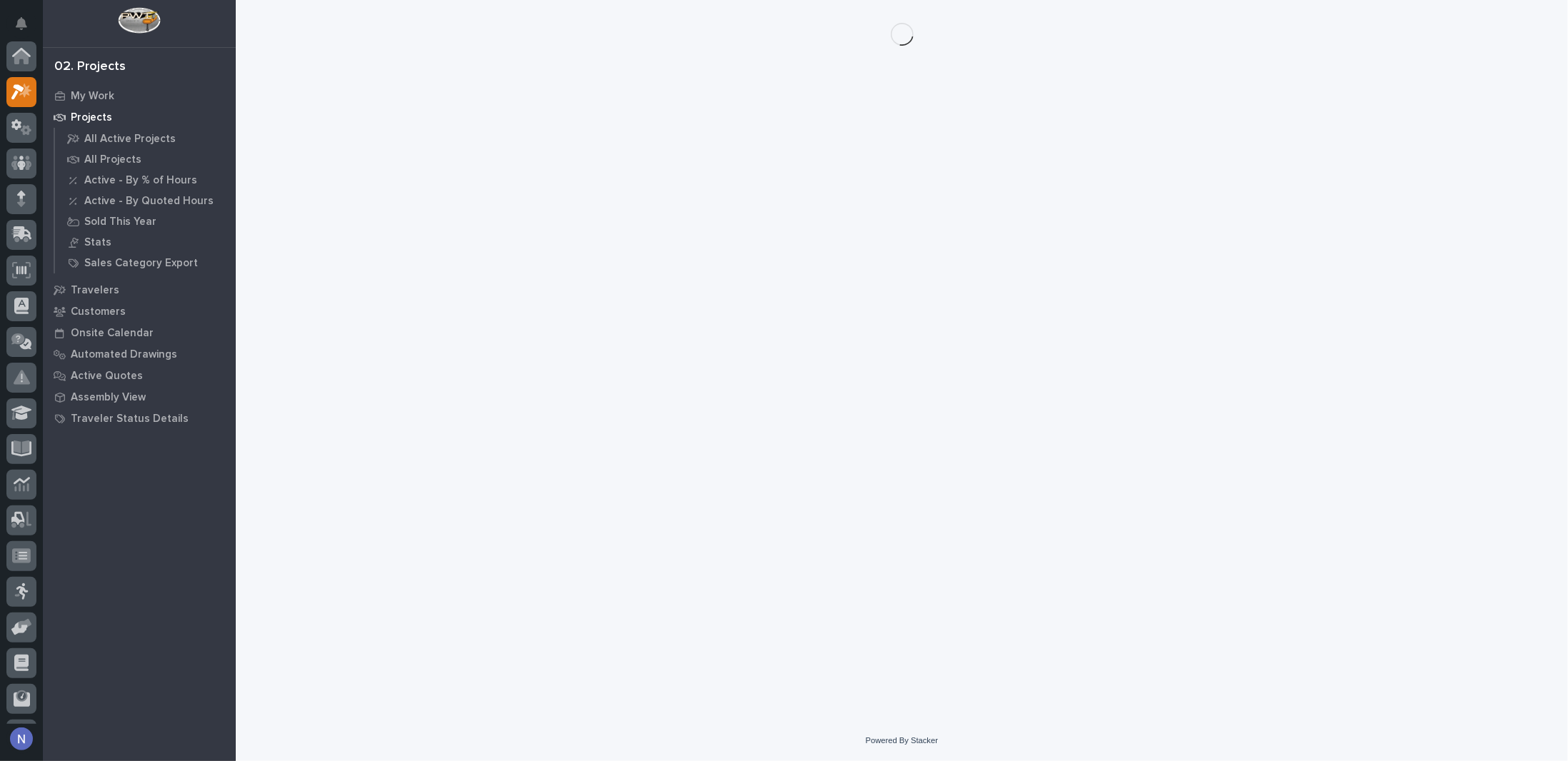
scroll to position [36, 0]
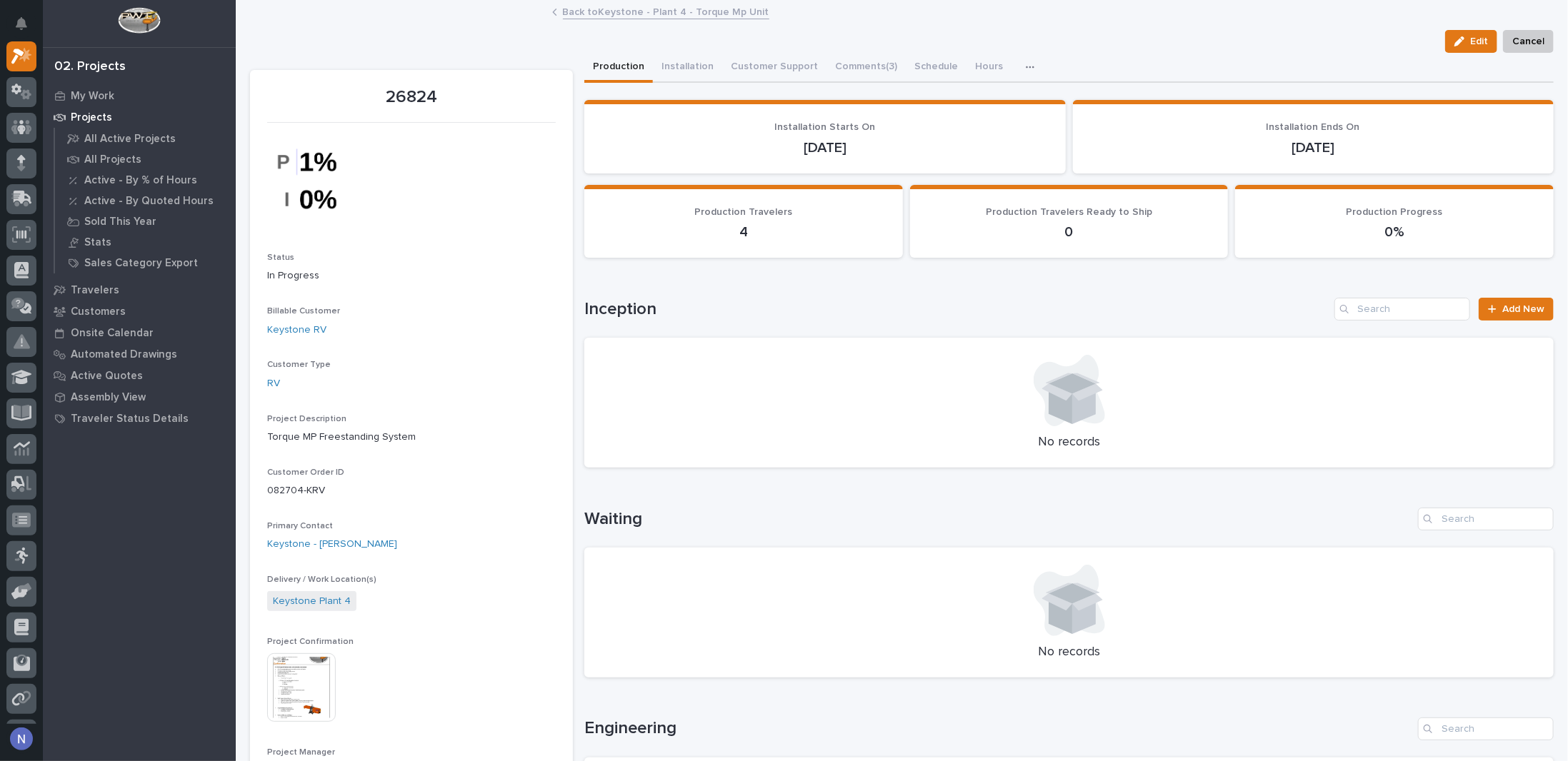
click at [301, 666] on img at bounding box center [301, 687] width 68 height 68
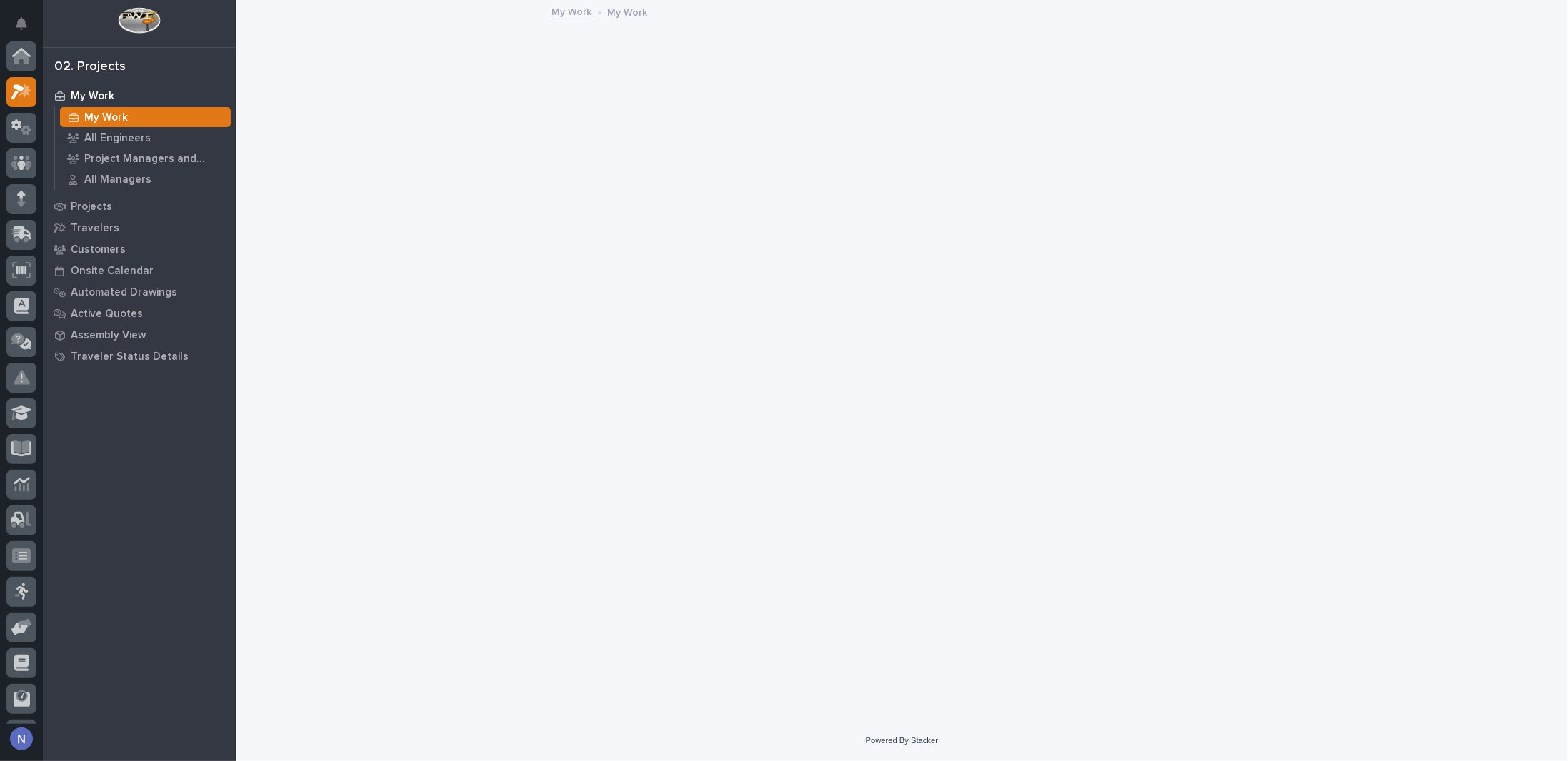
scroll to position [36, 0]
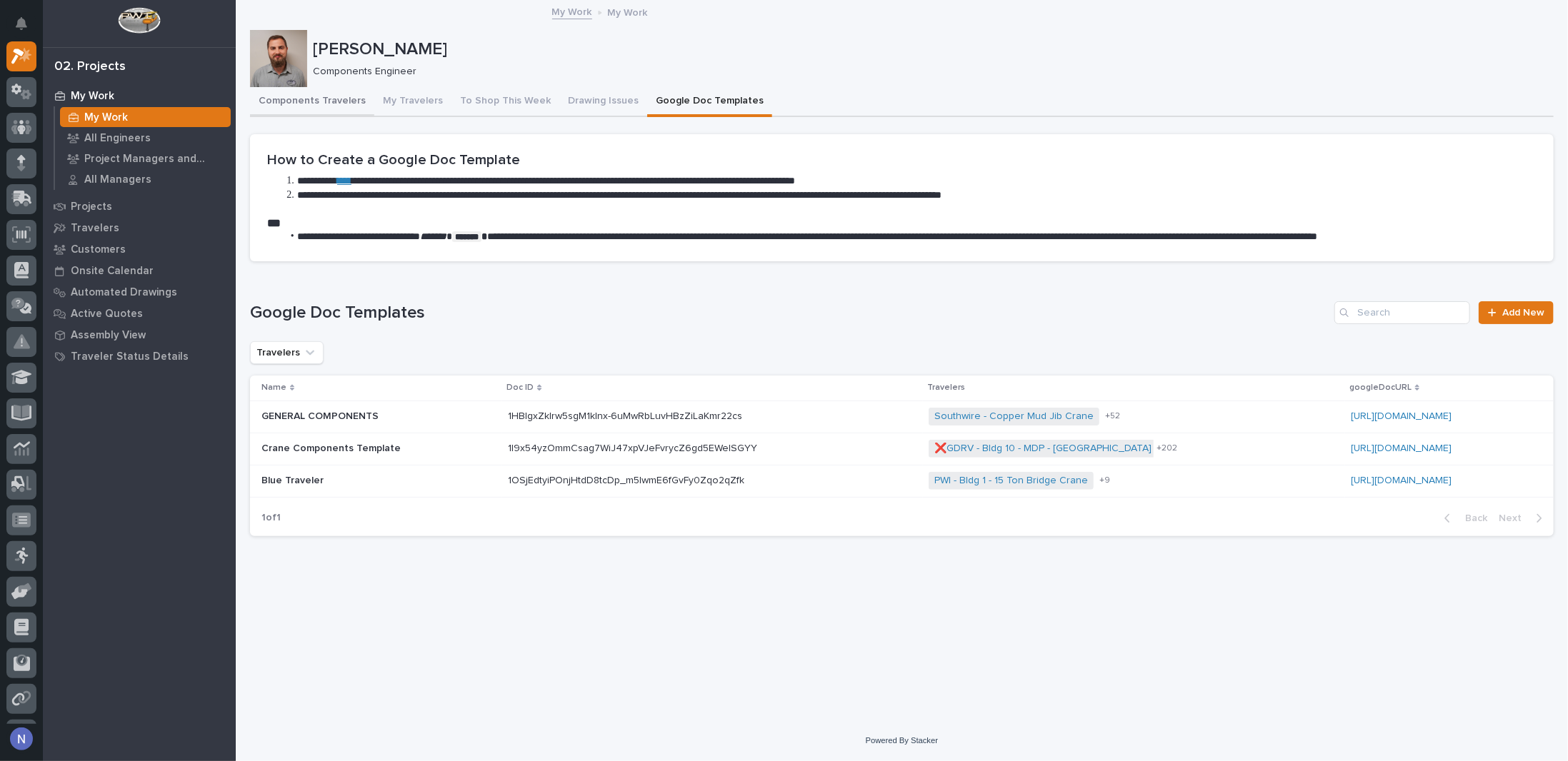
click at [346, 105] on button "Components Travelers" at bounding box center [311, 102] width 124 height 30
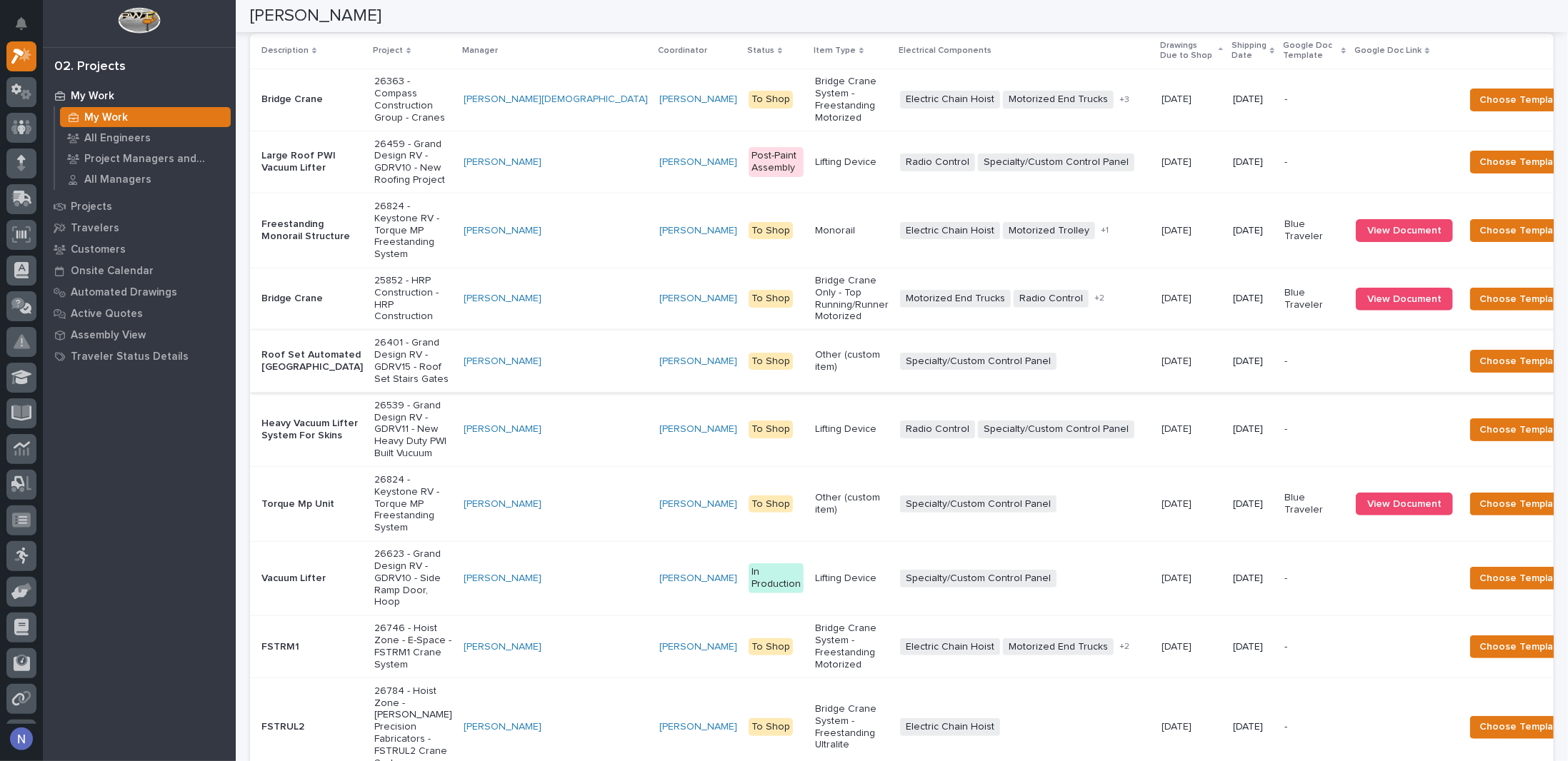
scroll to position [333, 0]
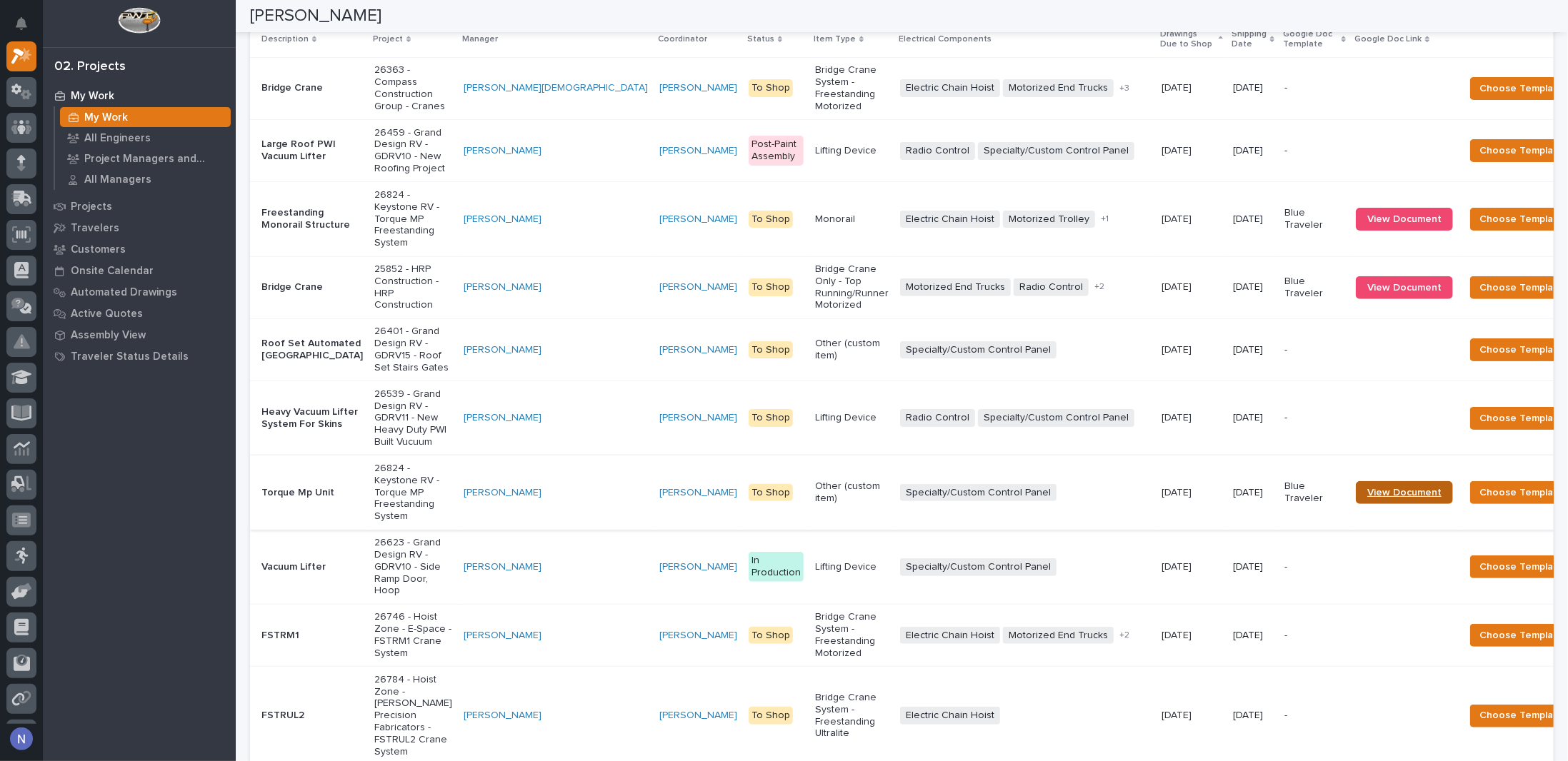
click at [1368, 498] on span "View Document" at bounding box center [1405, 493] width 74 height 10
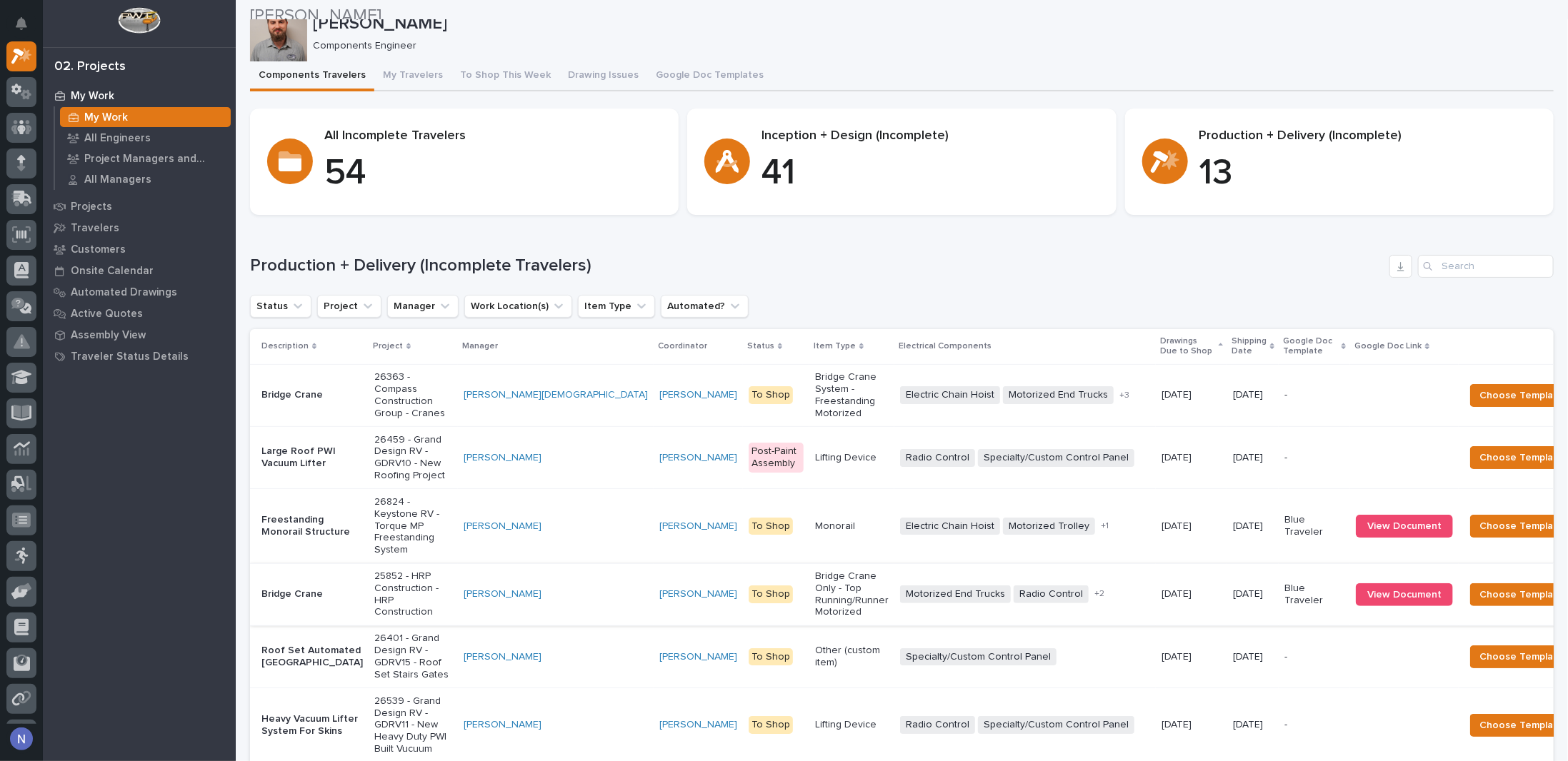
scroll to position [23, 0]
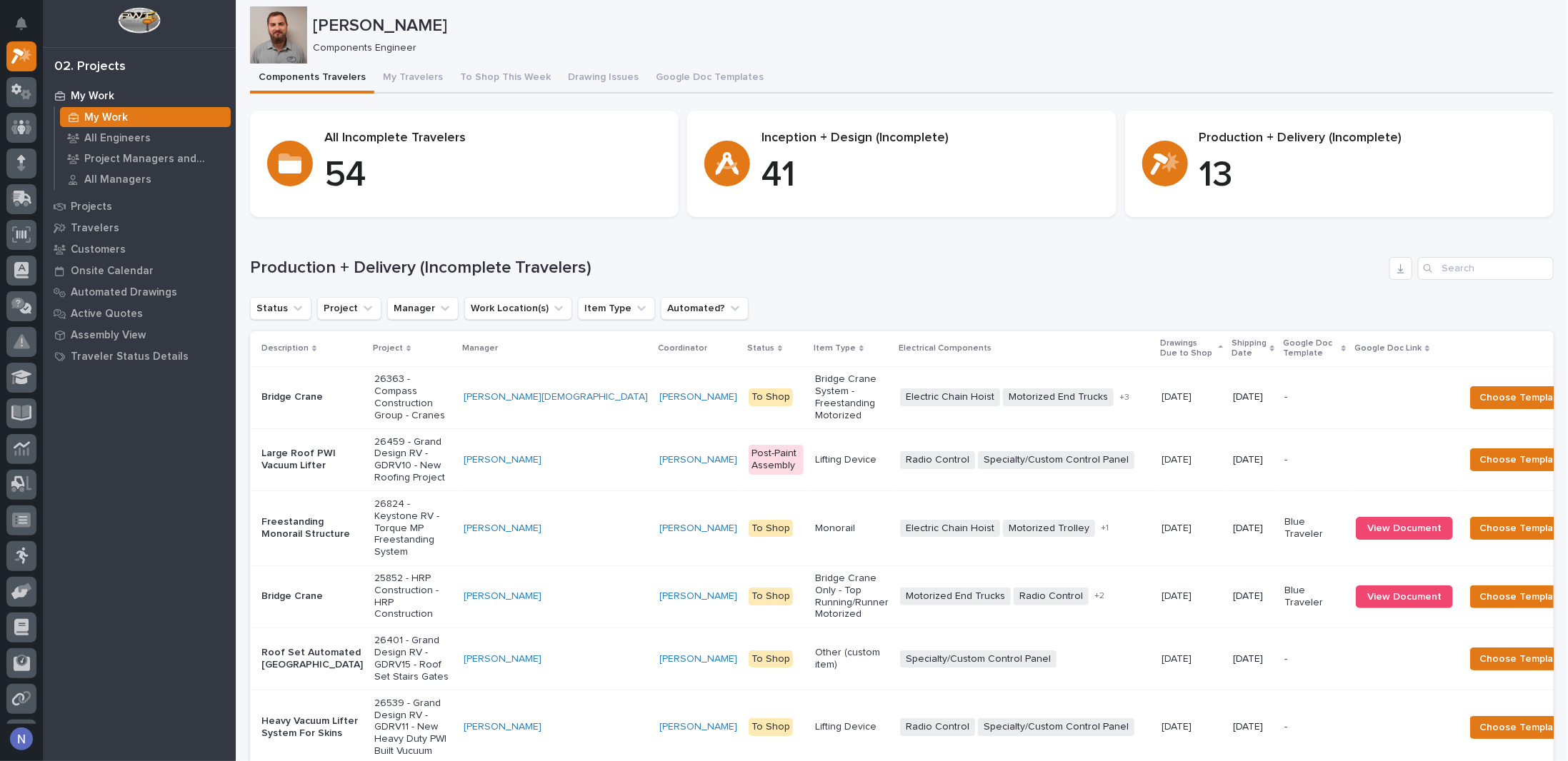
click at [1232, 354] on p "Shipping Date" at bounding box center [1249, 349] width 35 height 26
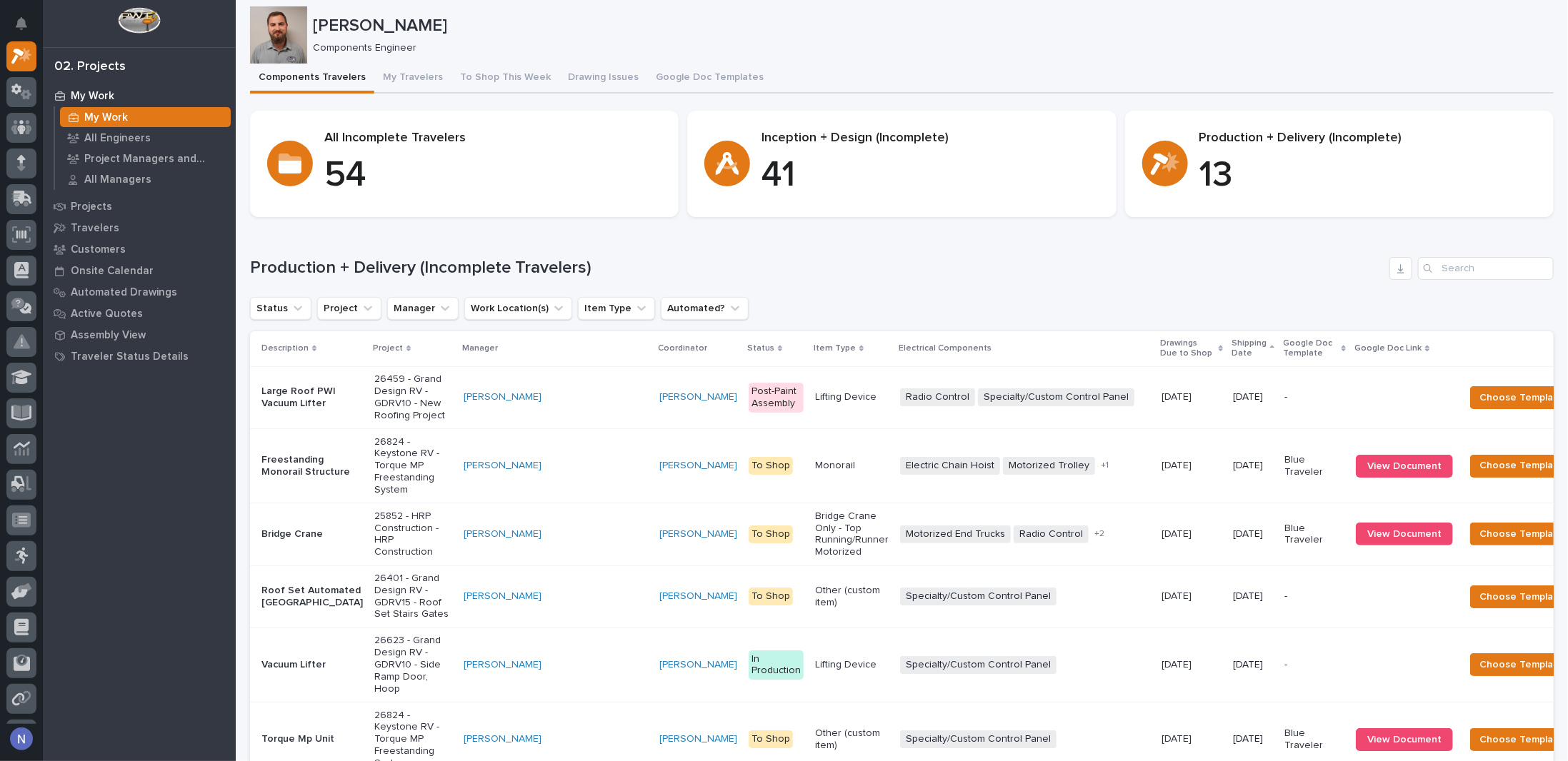
click at [1232, 354] on p "Shipping Date" at bounding box center [1249, 349] width 35 height 26
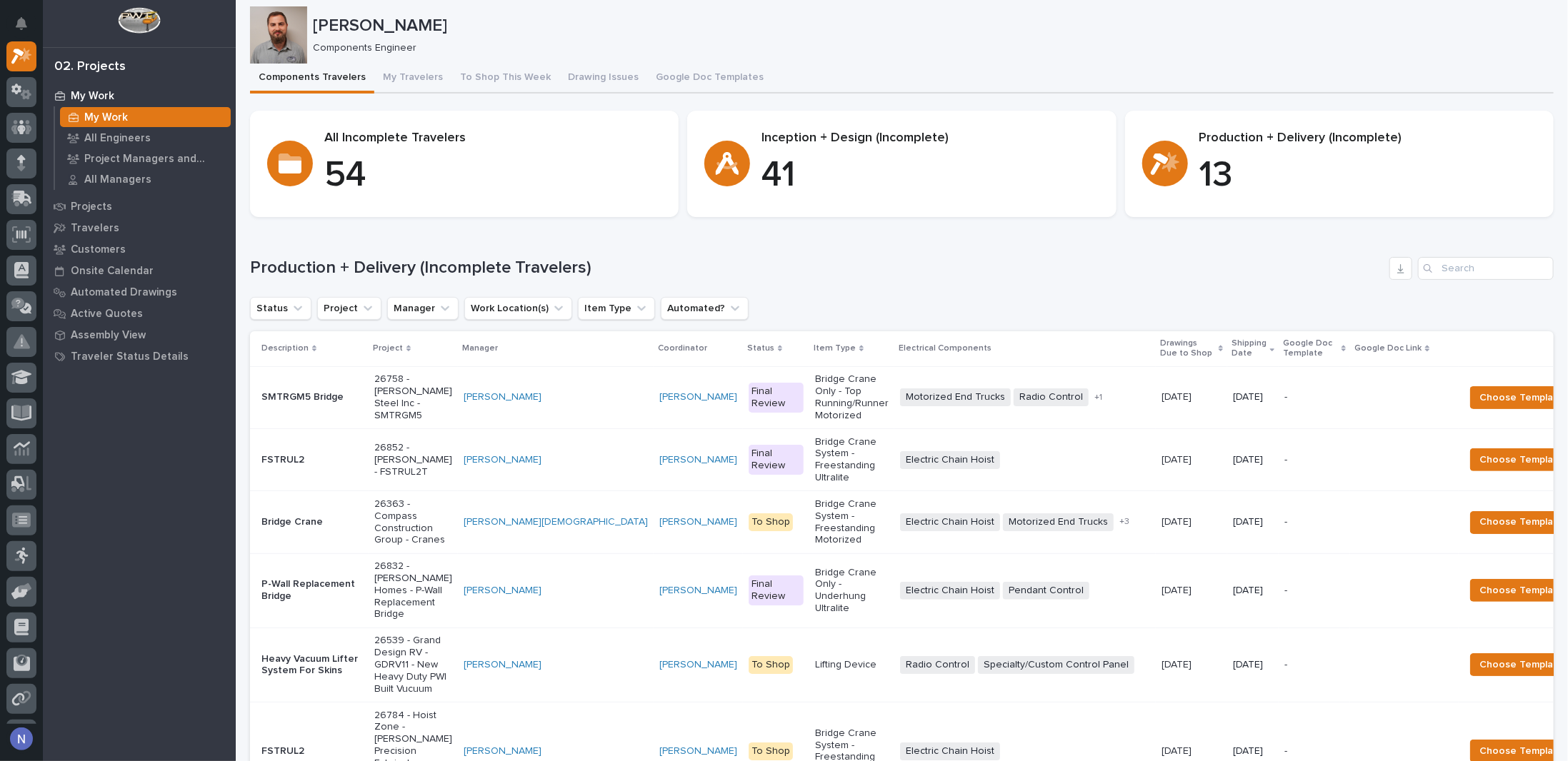
click at [1232, 354] on p "Shipping Date" at bounding box center [1249, 349] width 35 height 26
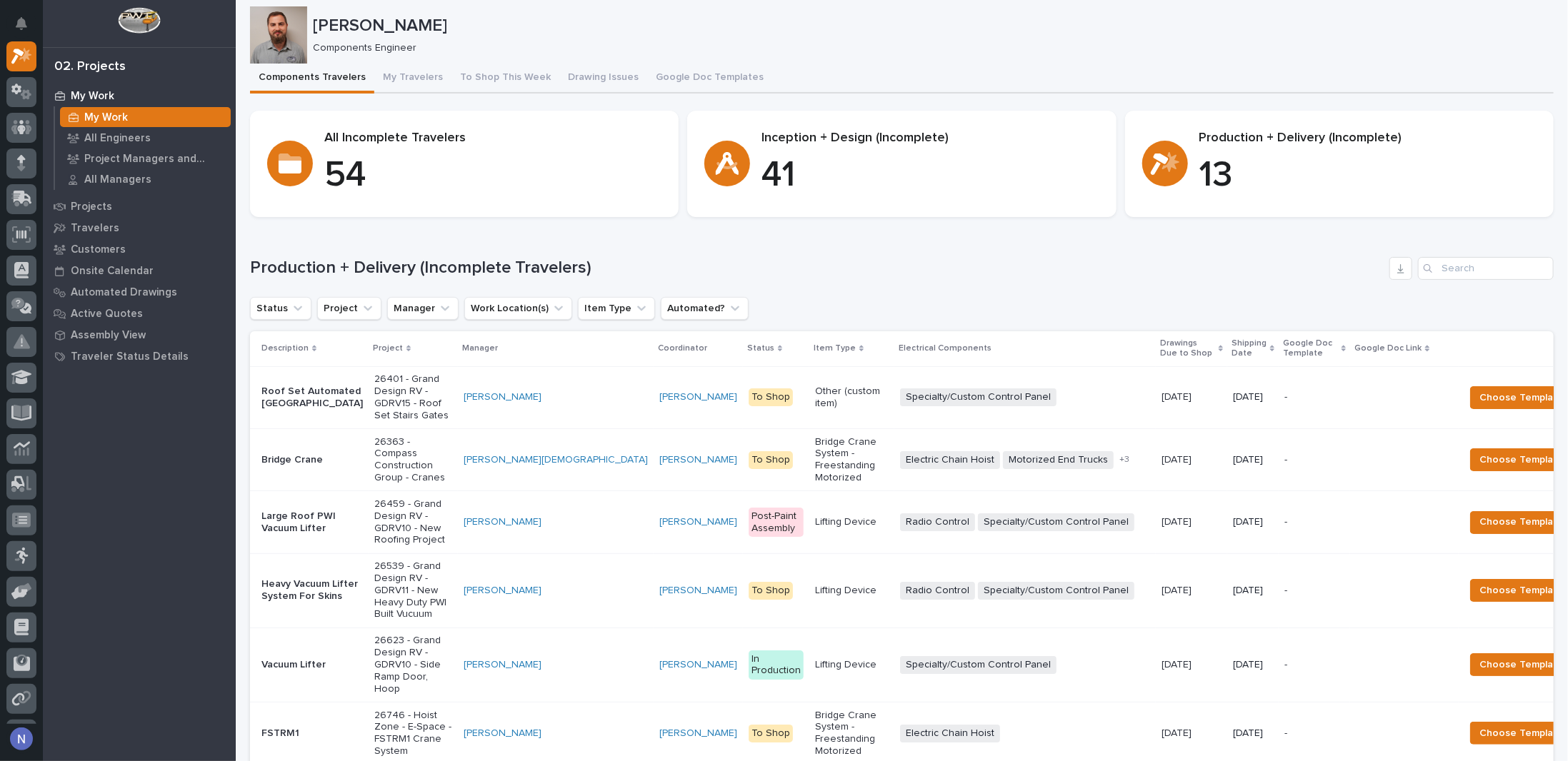
click at [1232, 354] on p "Shipping Date" at bounding box center [1249, 349] width 35 height 26
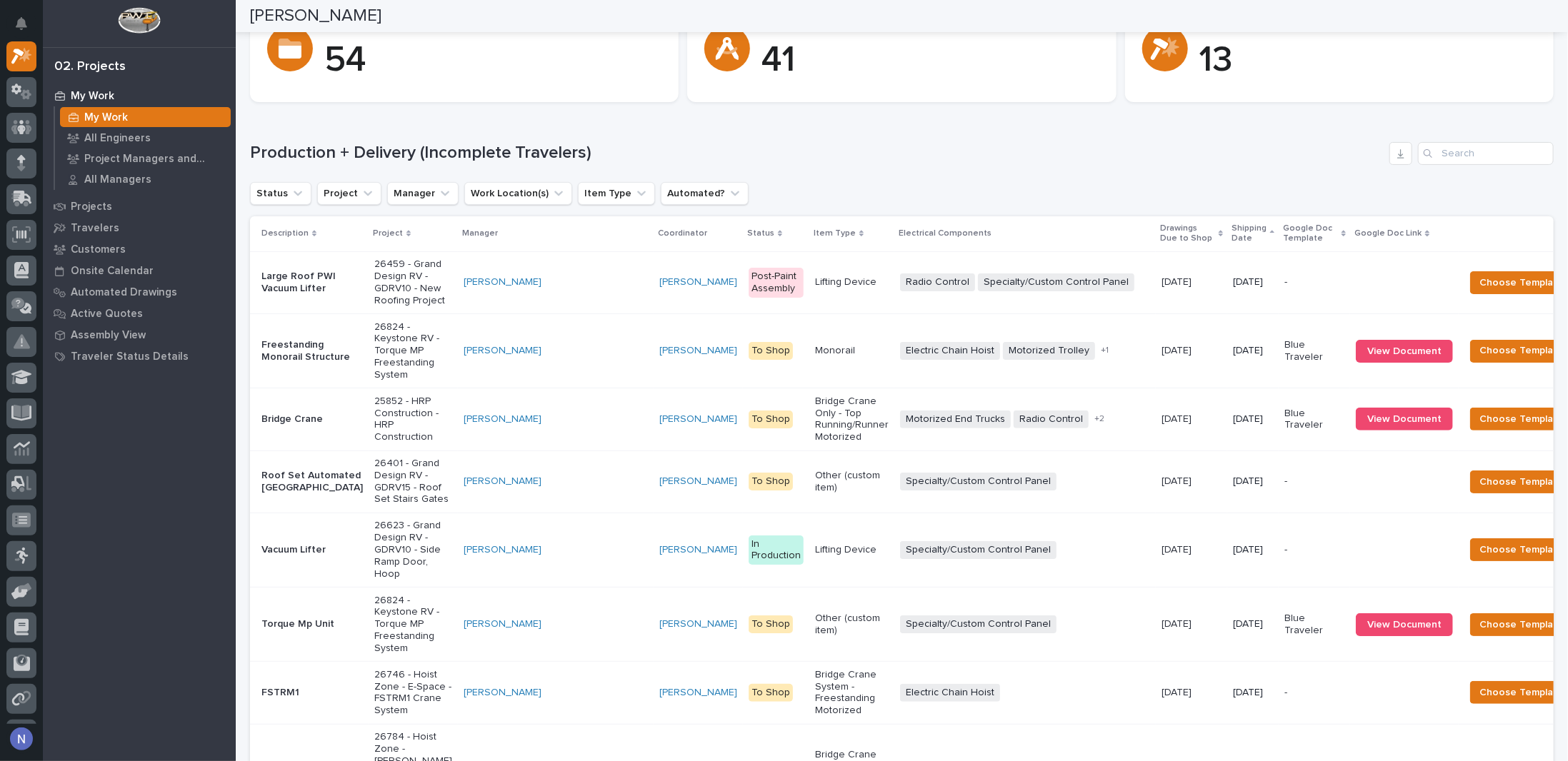
scroll to position [166, 0]
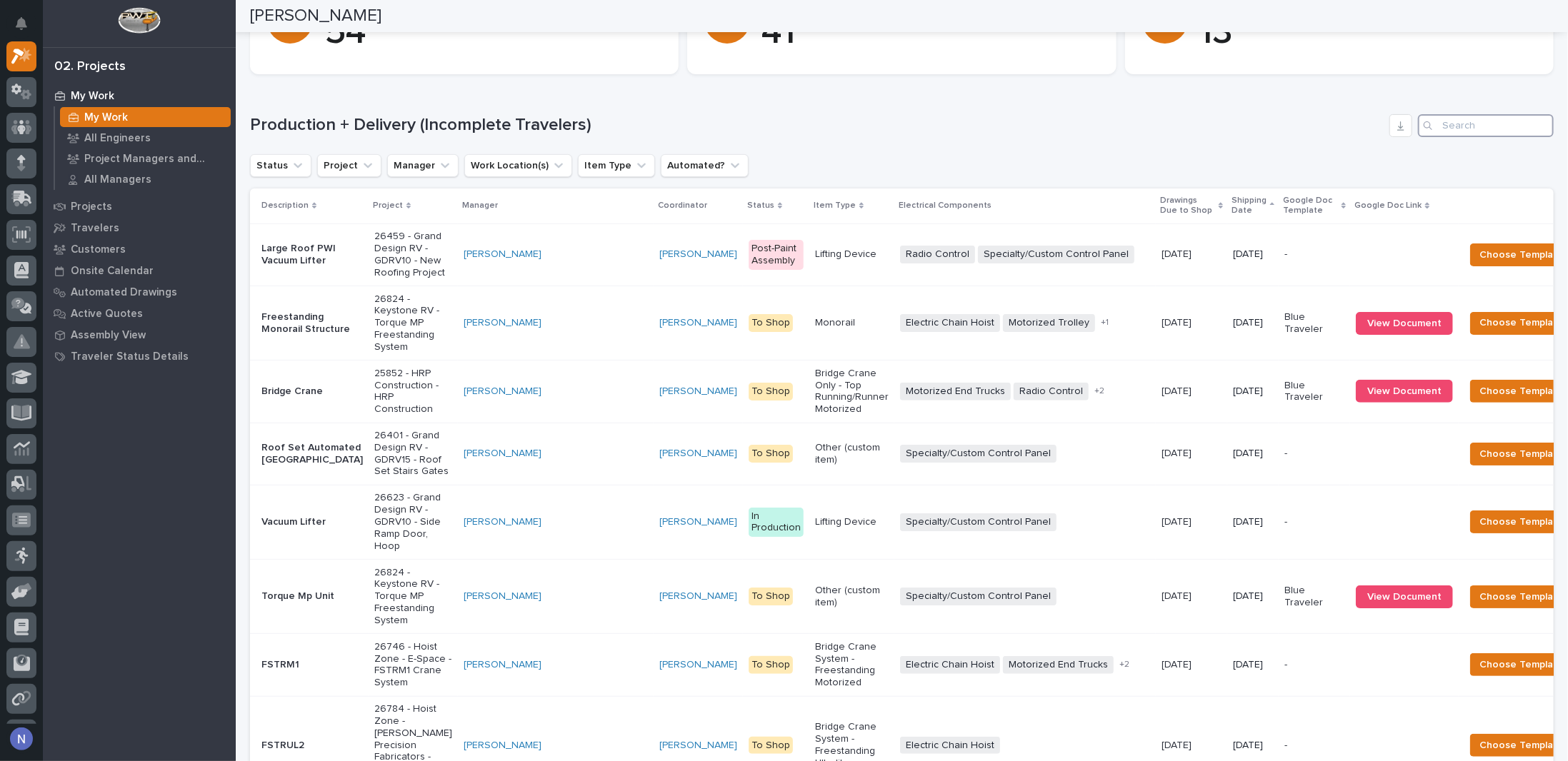
click at [1469, 122] on input "Search" at bounding box center [1485, 125] width 136 height 22
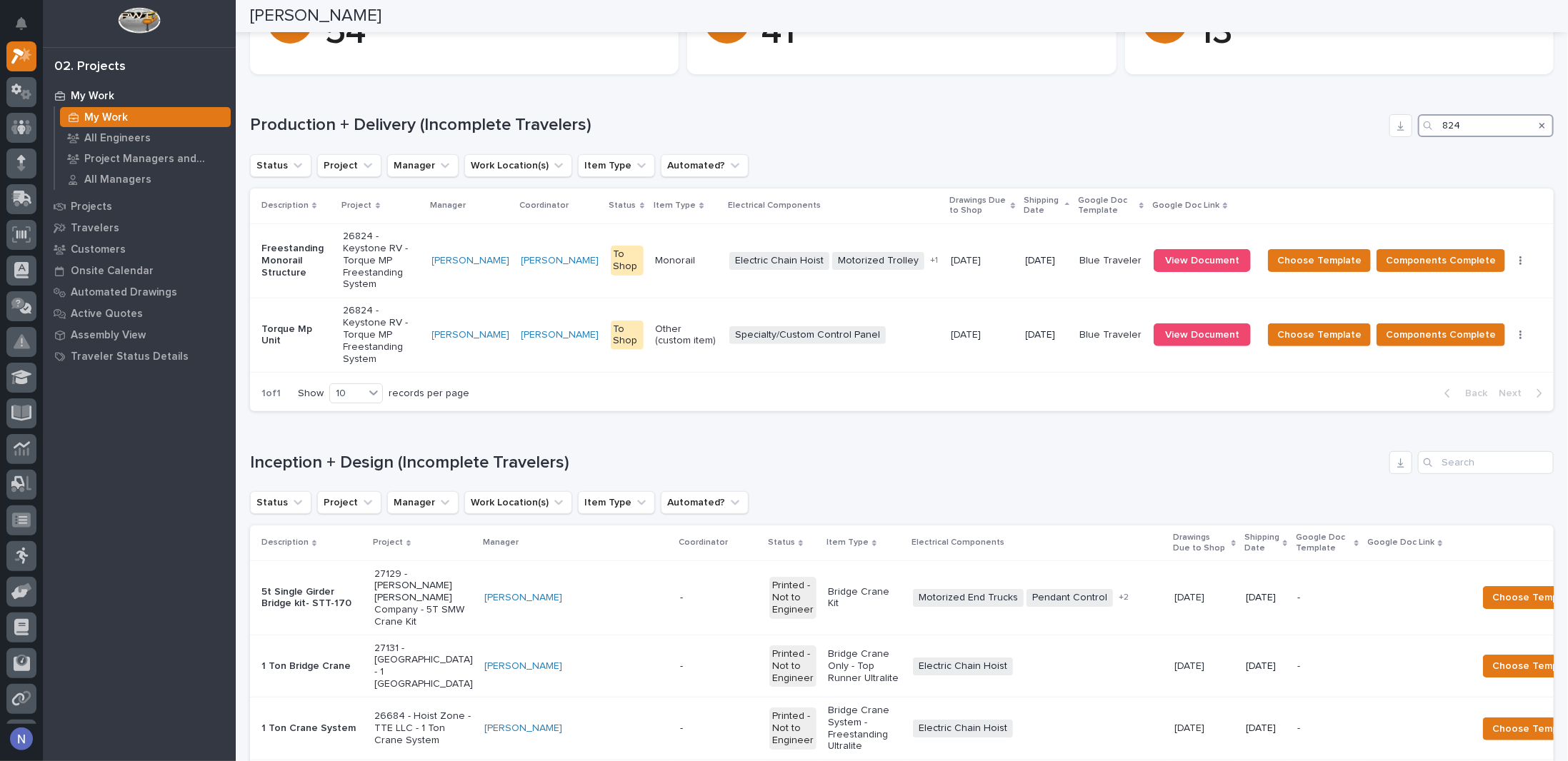
type input "824"
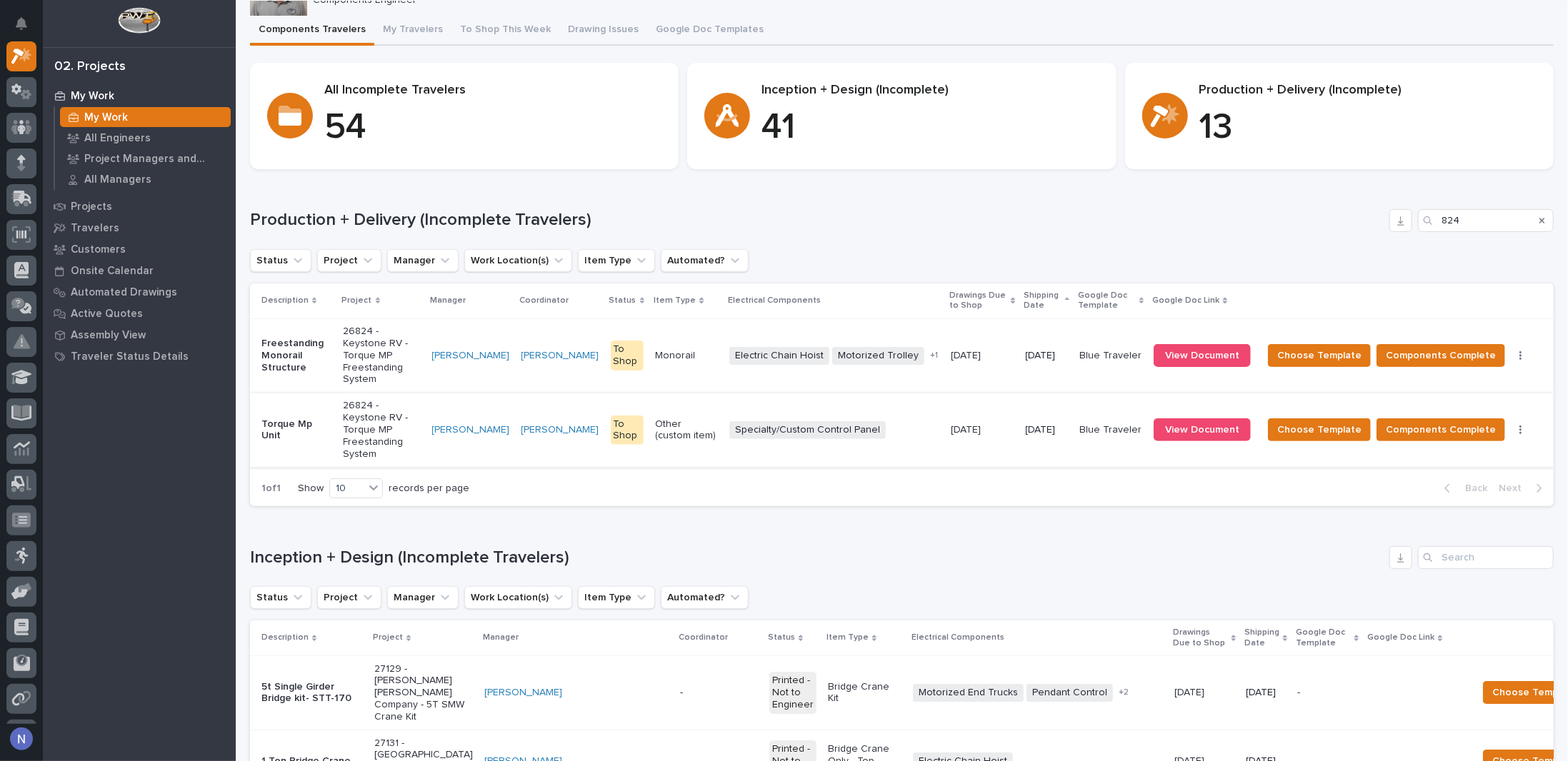
scroll to position [0, 0]
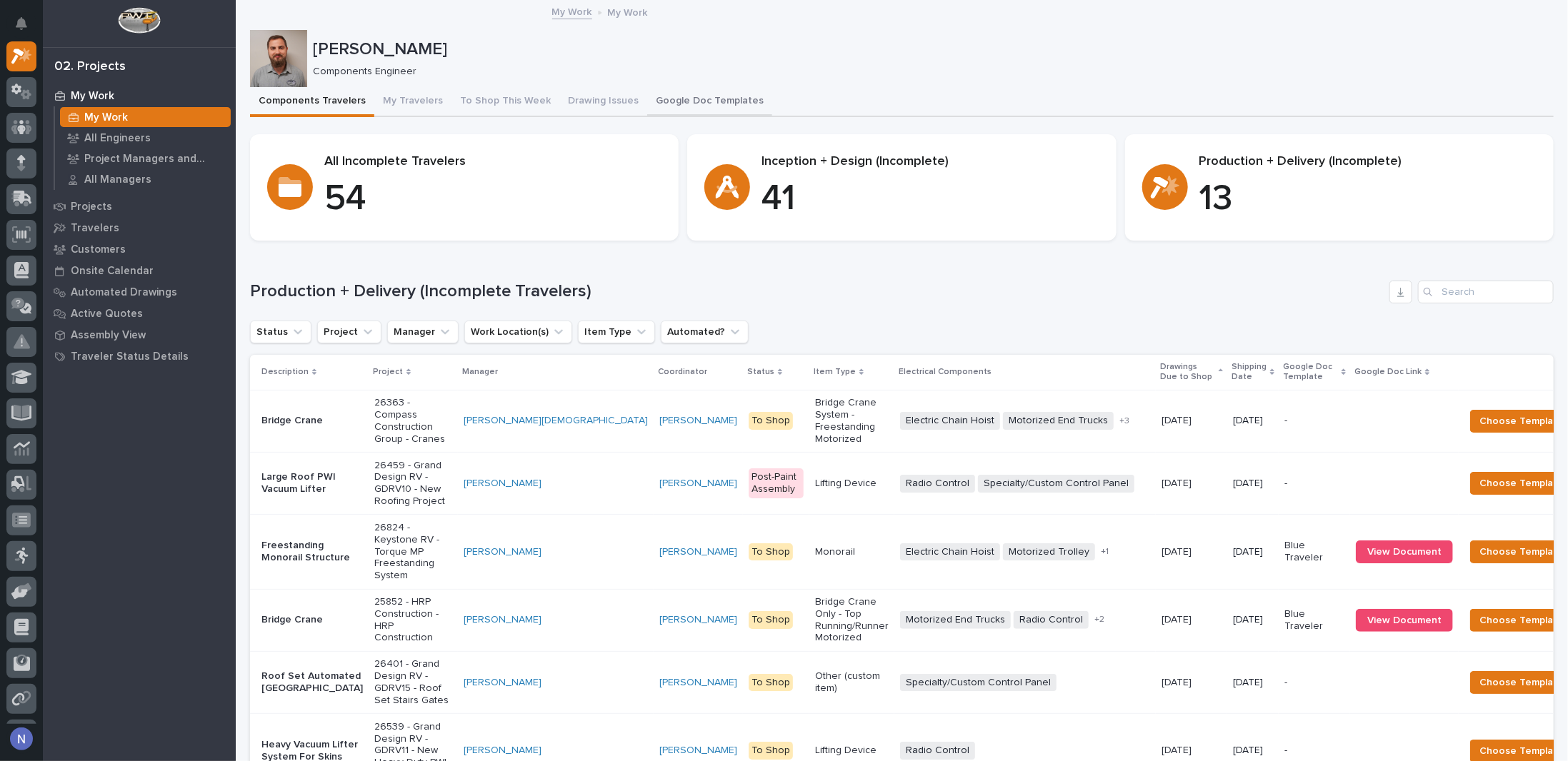
click at [714, 93] on button "Google Doc Templates" at bounding box center [710, 102] width 125 height 30
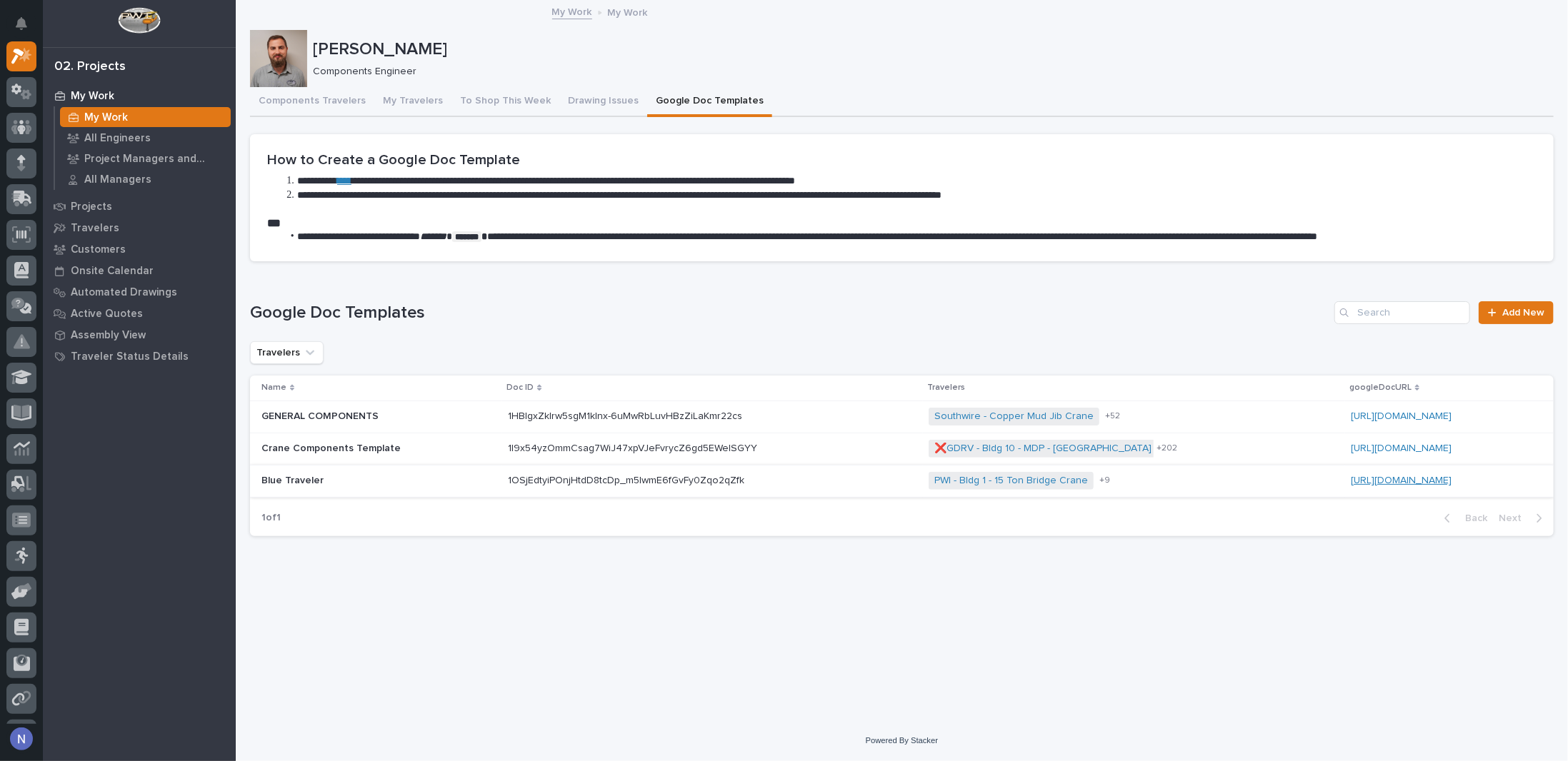
click at [1351, 482] on link "[URL][DOMAIN_NAME]" at bounding box center [1401, 480] width 101 height 10
